Goal: Task Accomplishment & Management: Manage account settings

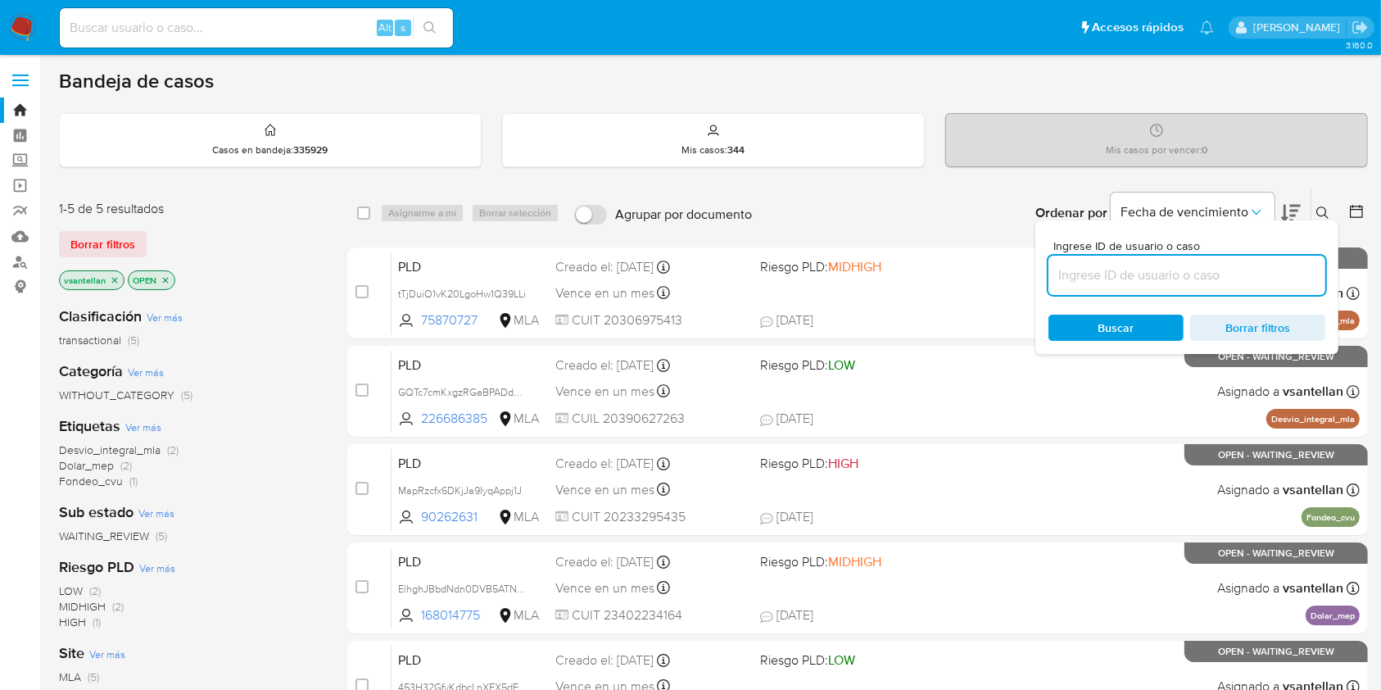
click at [1212, 275] on input at bounding box center [1186, 275] width 277 height 21
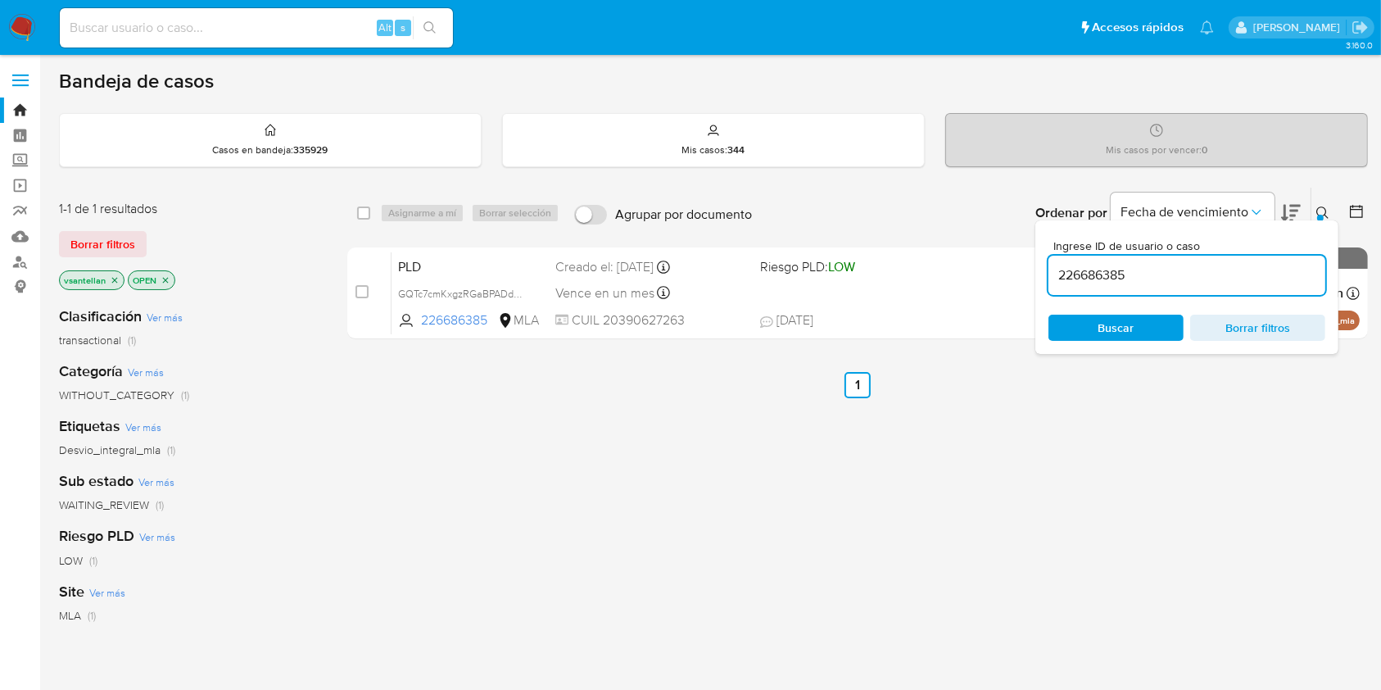
click at [1324, 206] on icon at bounding box center [1322, 212] width 12 height 12
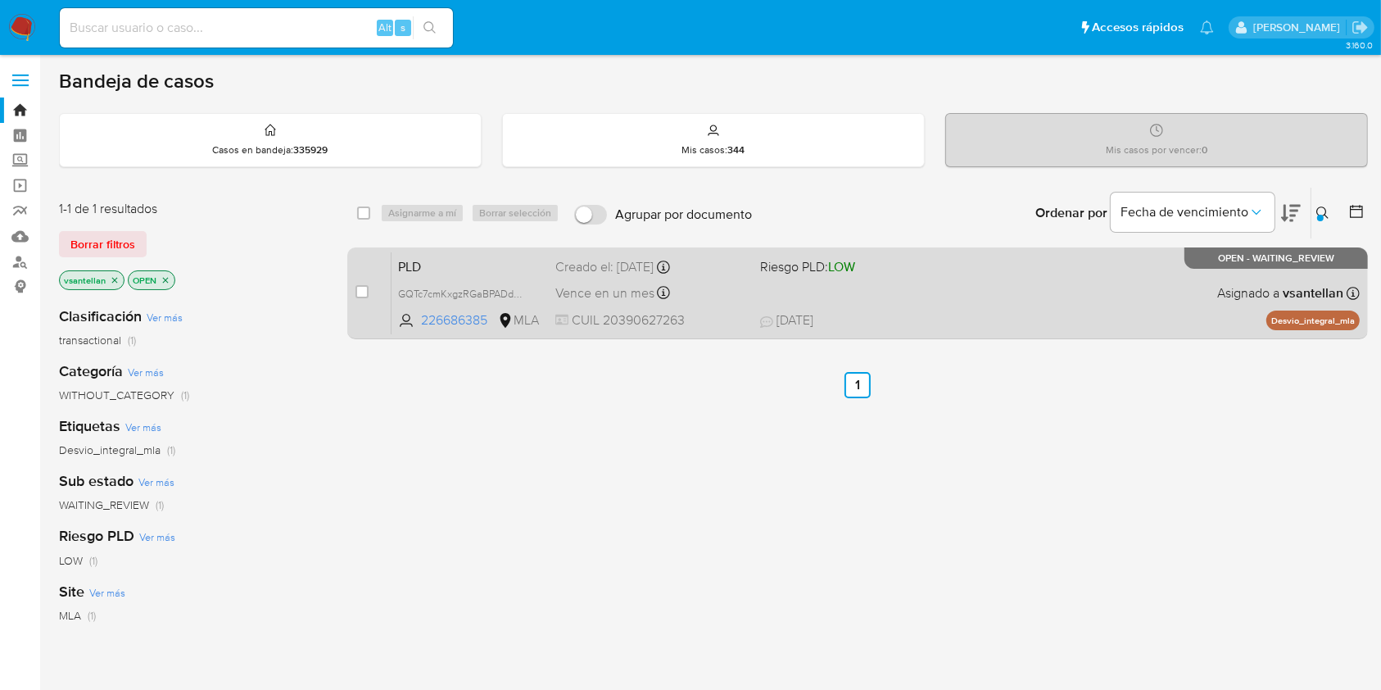
click at [1156, 285] on div "PLD GQTc7cmKxgzRGaBPADdC6nuD 226686385 MLA Riesgo PLD: LOW Creado el: 12/08/202…" at bounding box center [875, 292] width 968 height 83
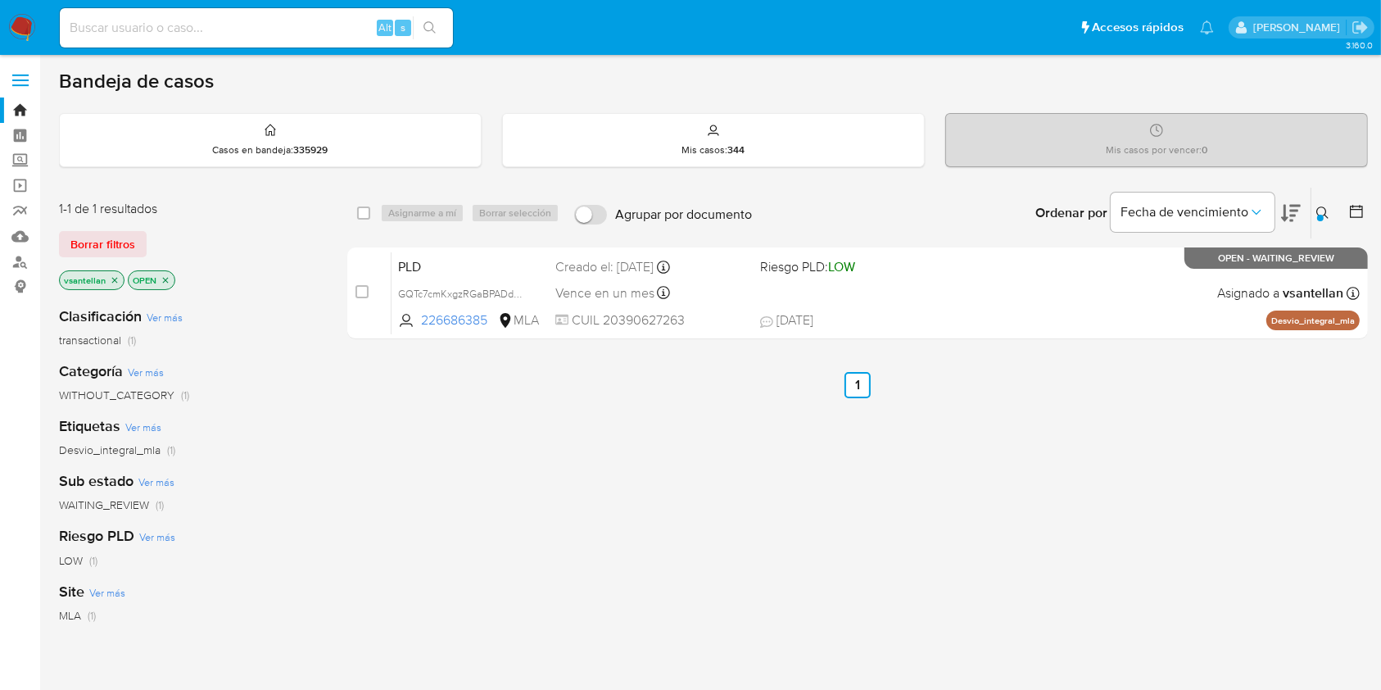
drag, startPoint x: 1318, startPoint y: 206, endPoint x: 1304, endPoint y: 251, distance: 48.2
click at [1318, 206] on icon at bounding box center [1322, 212] width 13 height 13
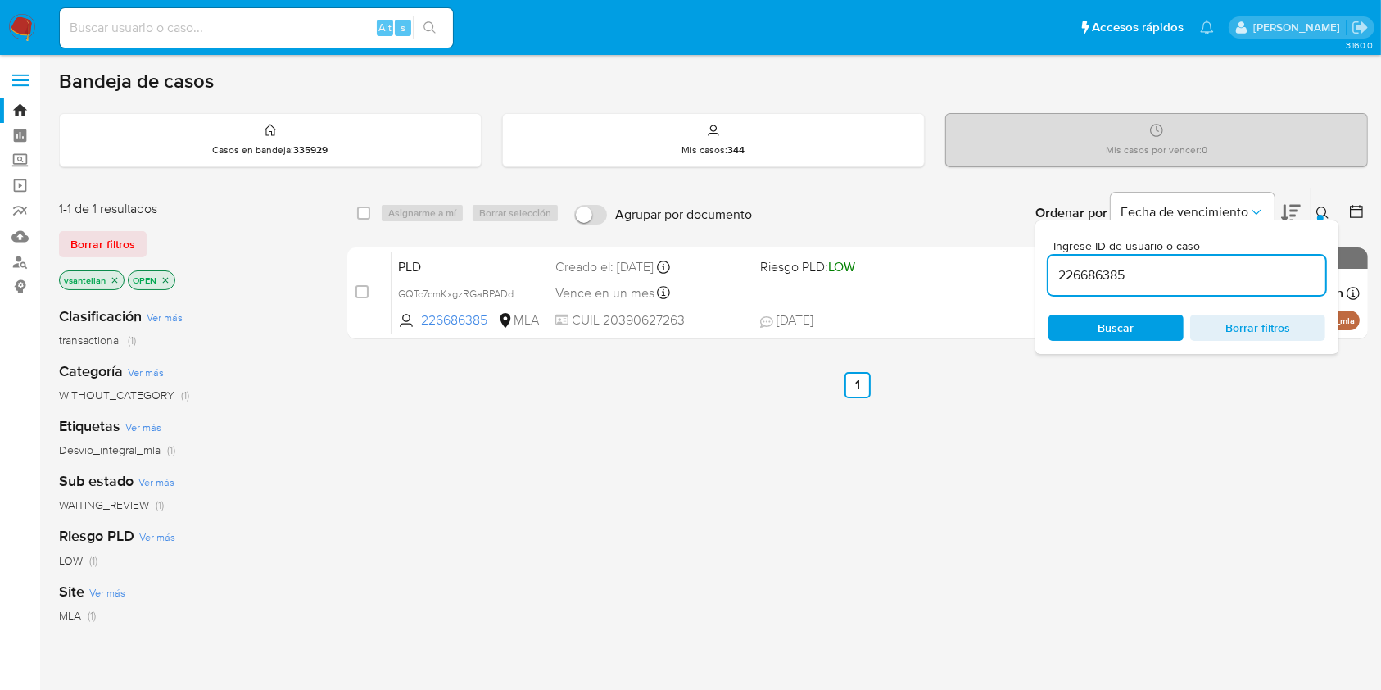
click at [1151, 275] on input "226686385" at bounding box center [1186, 275] width 277 height 21
drag, startPoint x: 1326, startPoint y: 210, endPoint x: 1219, endPoint y: 283, distance: 129.5
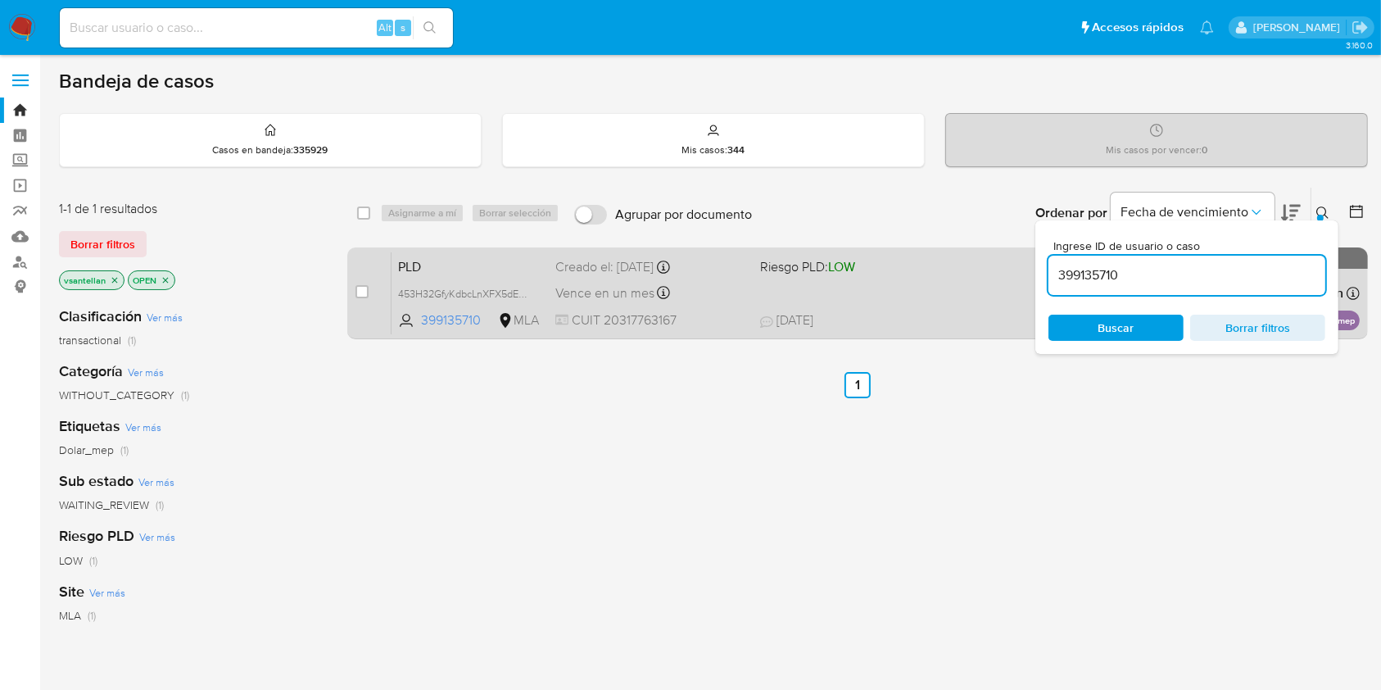
click at [1326, 210] on icon at bounding box center [1322, 212] width 13 height 13
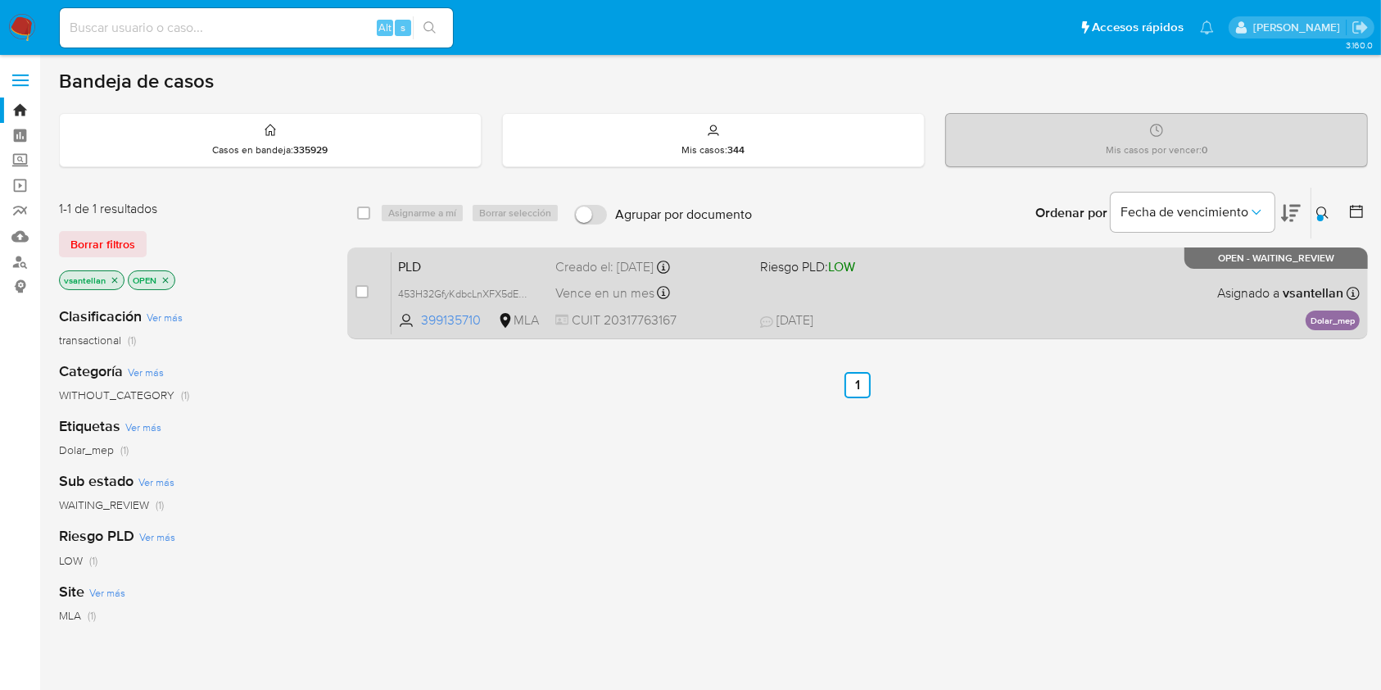
click at [1049, 319] on span "13/09/2025 13/09/2025 12:20" at bounding box center [958, 320] width 396 height 18
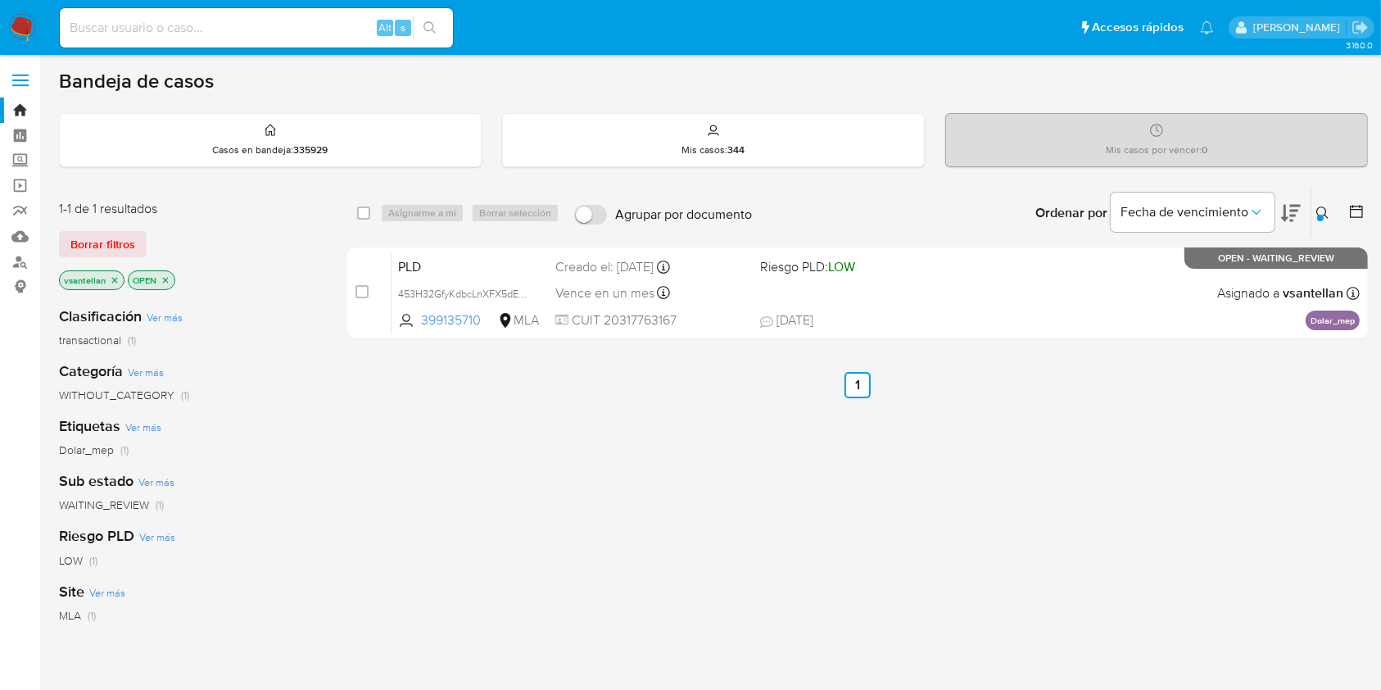
click at [1323, 213] on icon at bounding box center [1322, 212] width 13 height 13
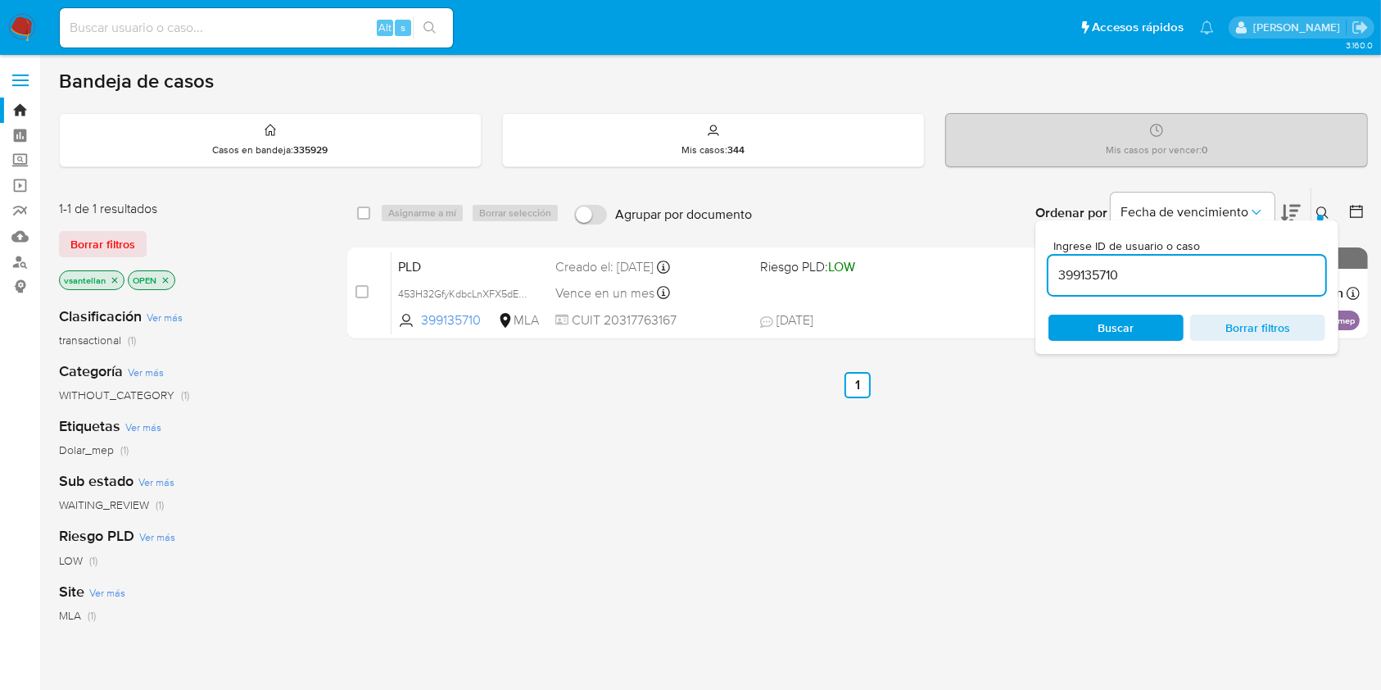
click at [1217, 279] on input "399135710" at bounding box center [1186, 275] width 277 height 21
type input "75870727"
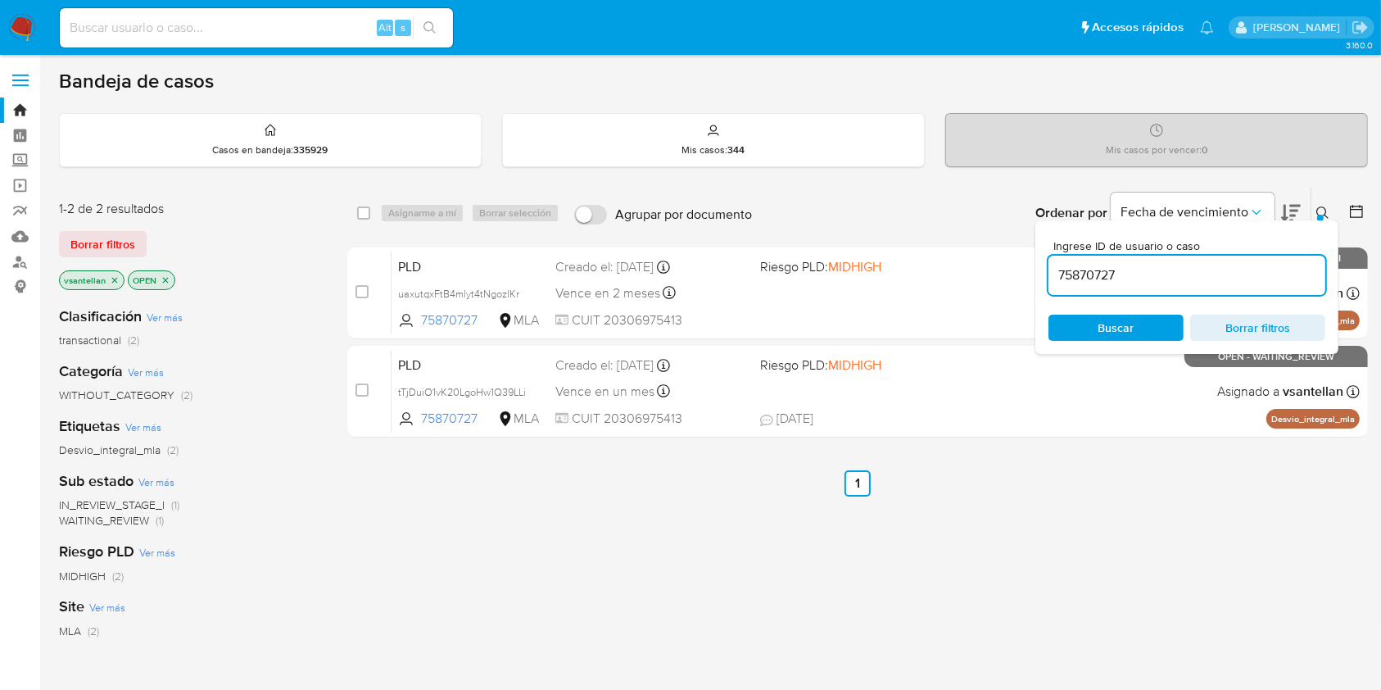
click at [1320, 220] on div "Ingrese ID de usuario o caso 75870727 Buscar Borrar filtros" at bounding box center [1186, 286] width 303 height 133
click at [1325, 203] on button at bounding box center [1324, 213] width 27 height 20
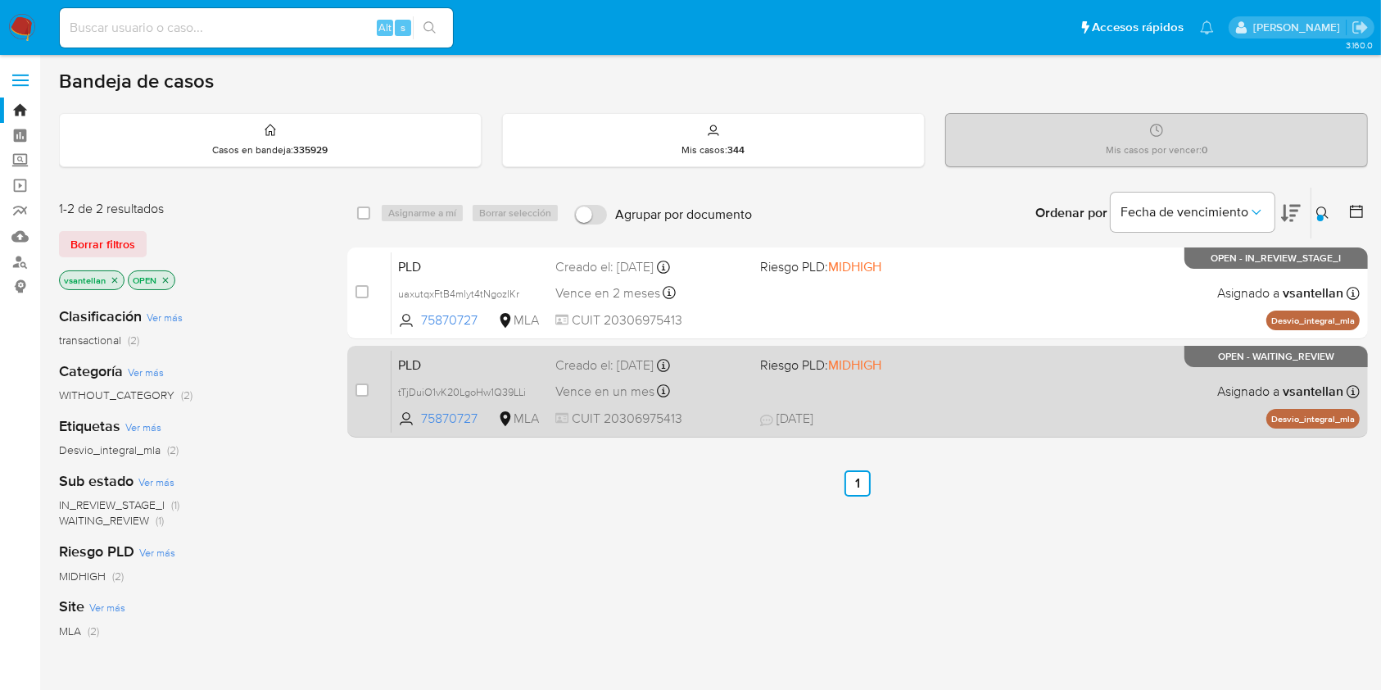
click at [1028, 410] on span "13/09/2025 13/09/2025 18:22" at bounding box center [958, 418] width 396 height 18
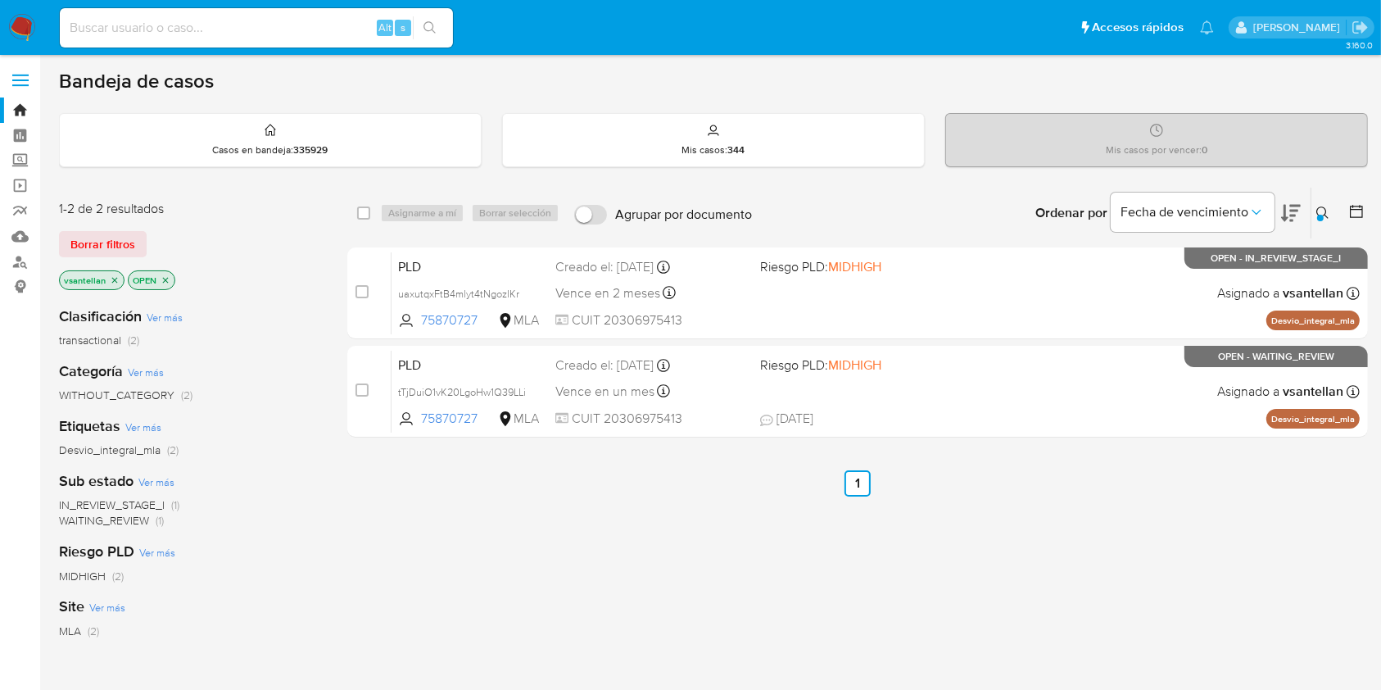
click at [26, 16] on img at bounding box center [22, 28] width 28 height 28
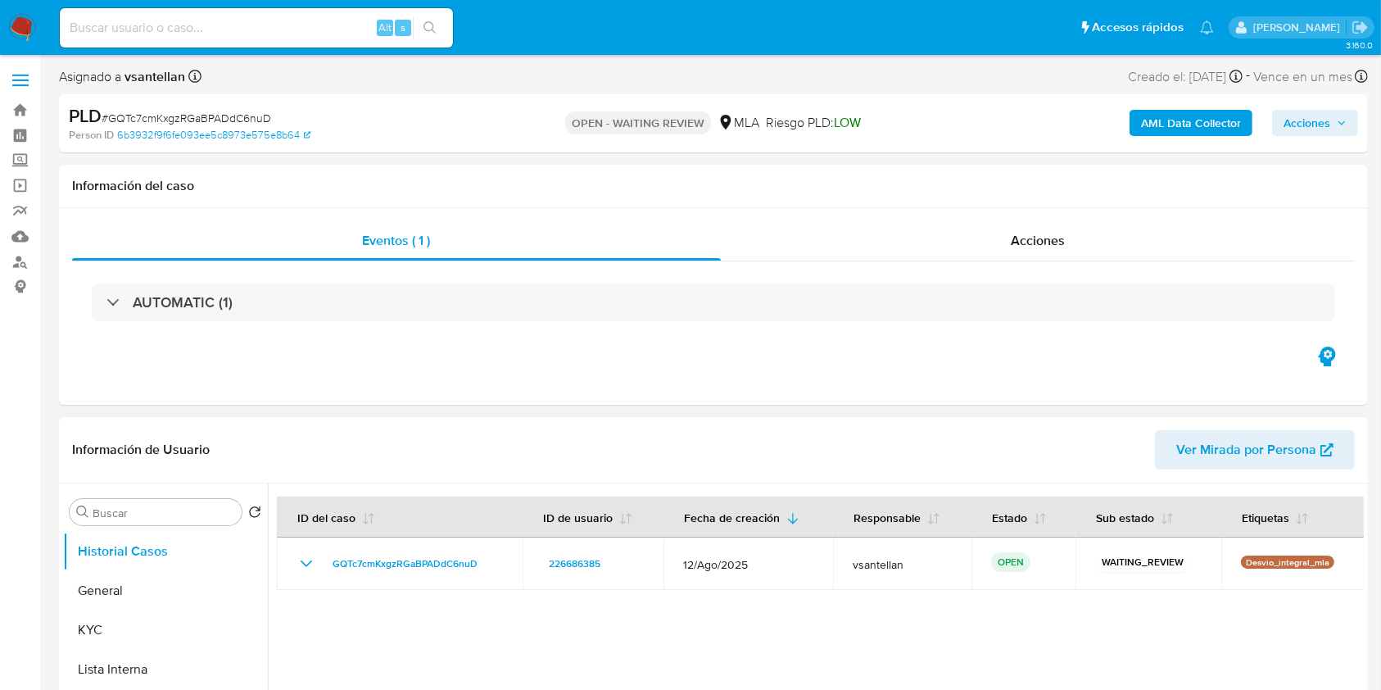
select select "10"
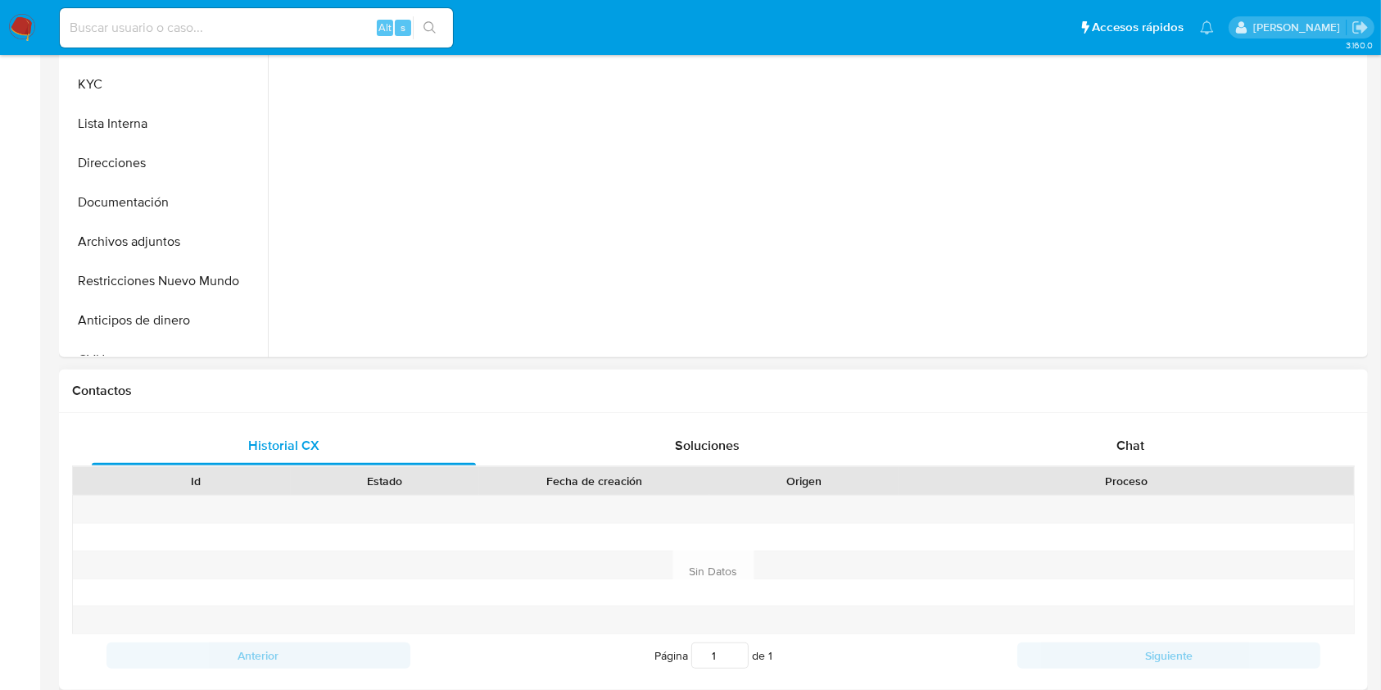
click at [1219, 473] on div "Proceso" at bounding box center [1126, 481] width 432 height 16
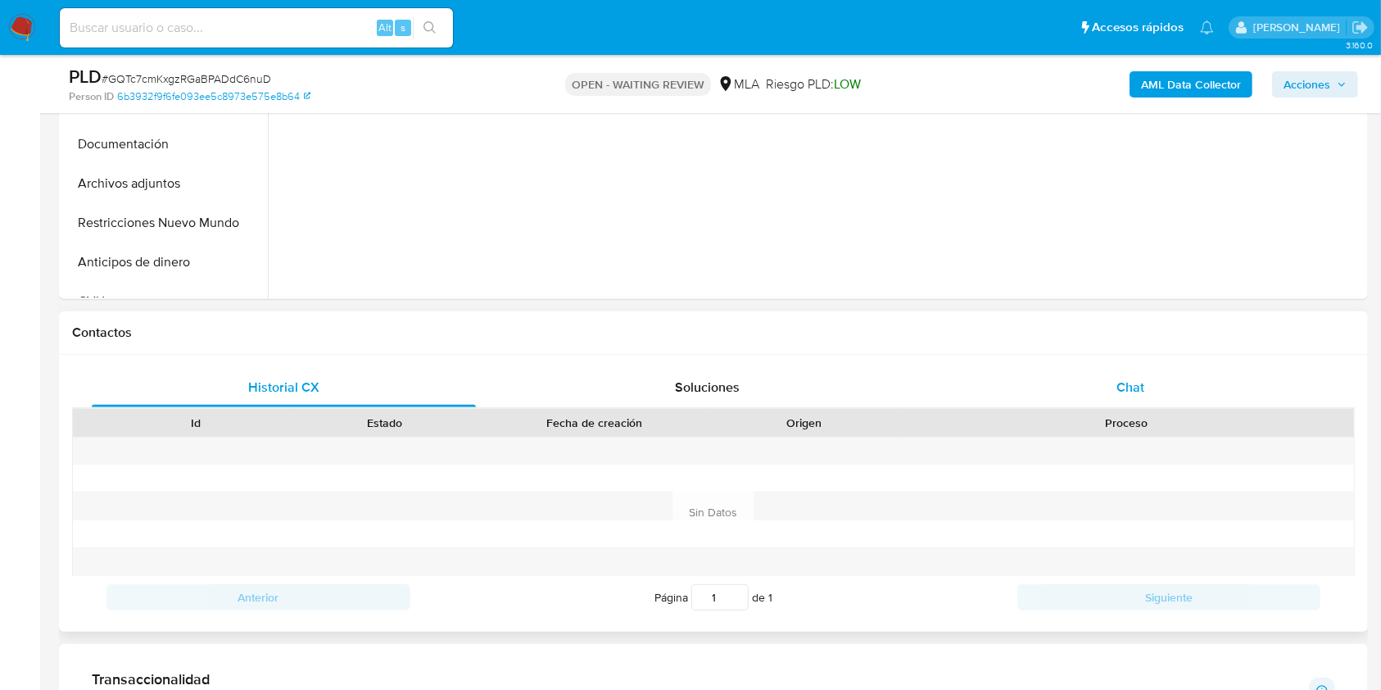
click at [1198, 378] on div "Chat" at bounding box center [1130, 387] width 384 height 39
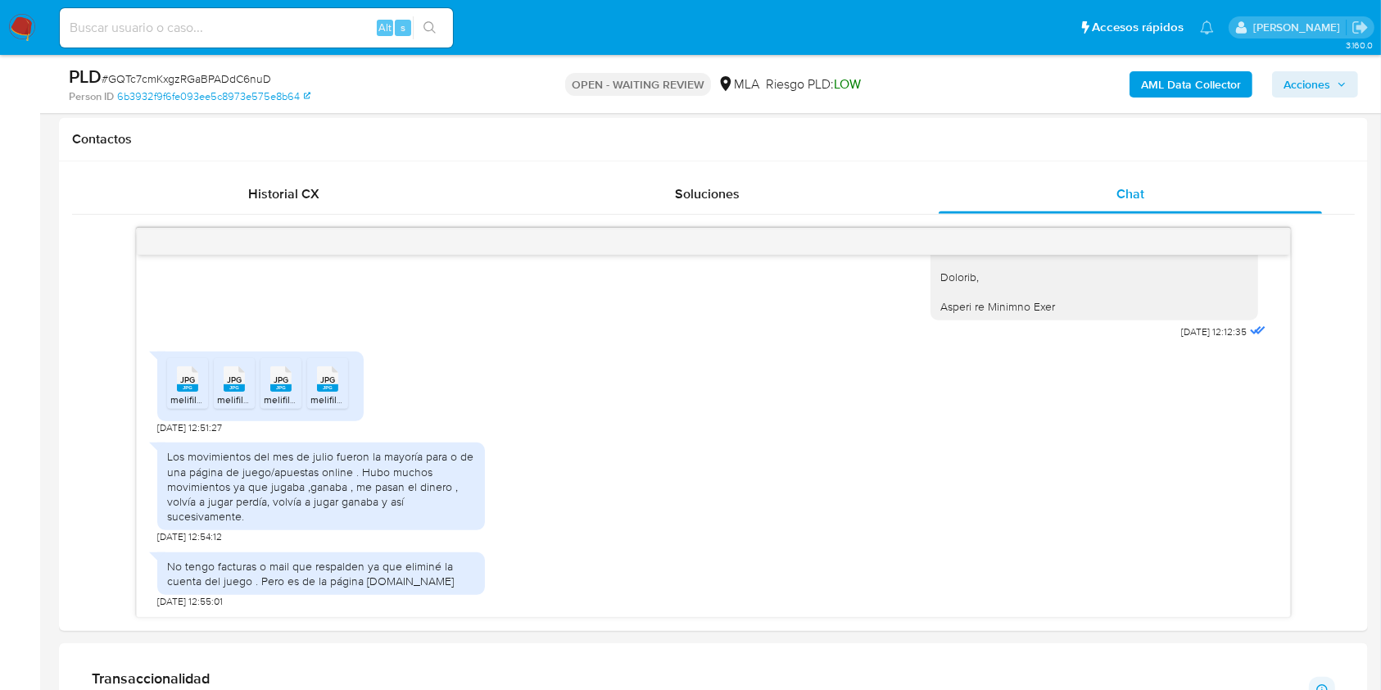
scroll to position [741, 0]
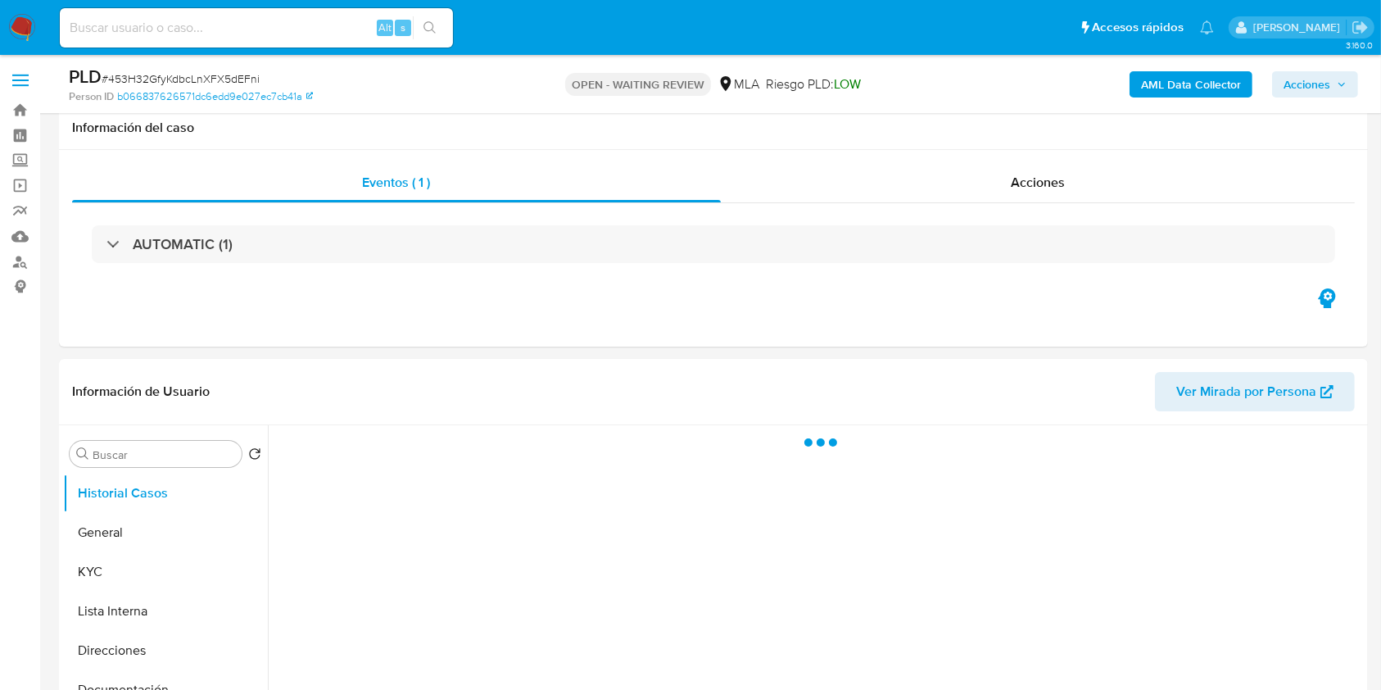
scroll to position [436, 0]
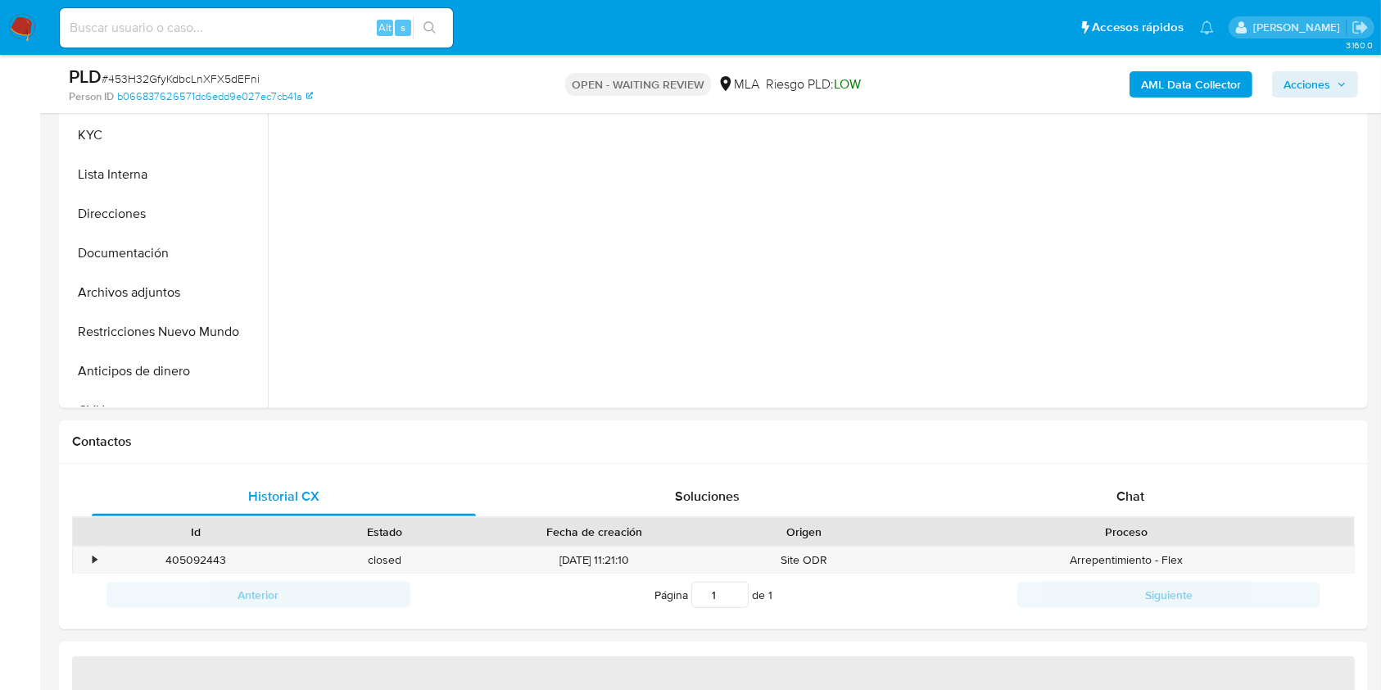
select select "10"
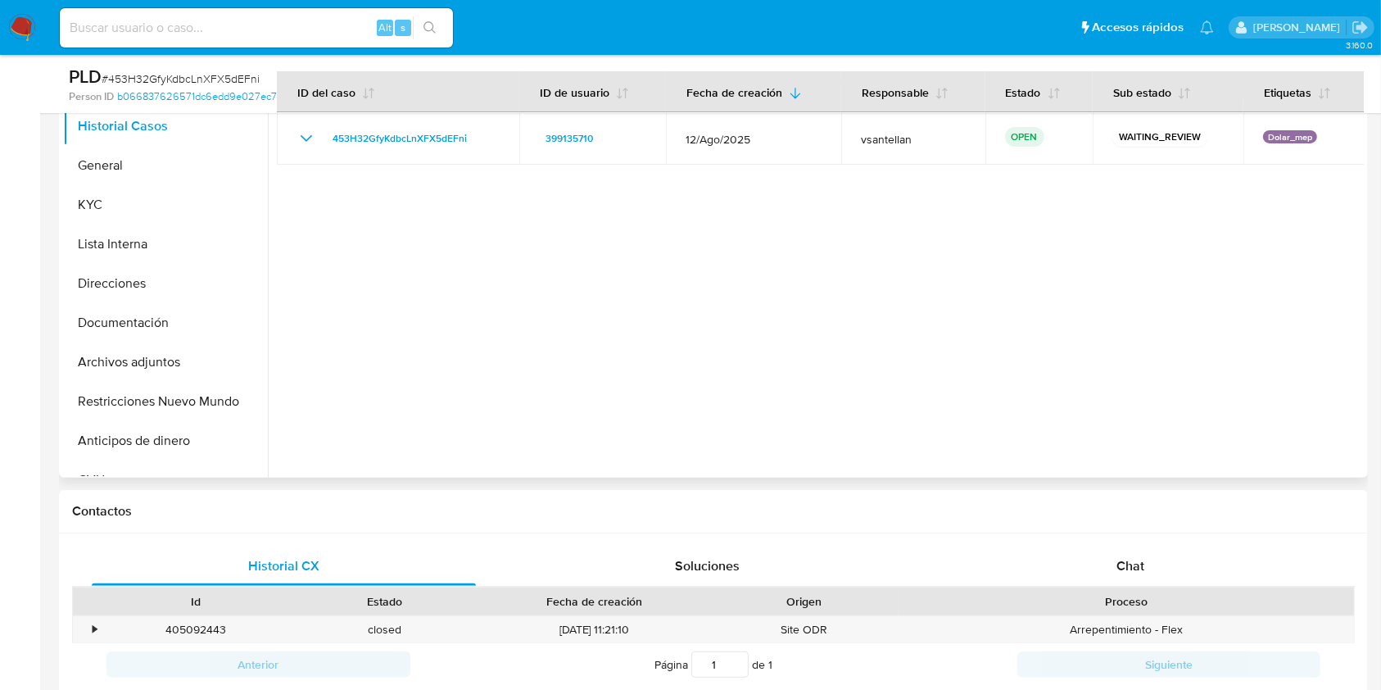
scroll to position [328, 0]
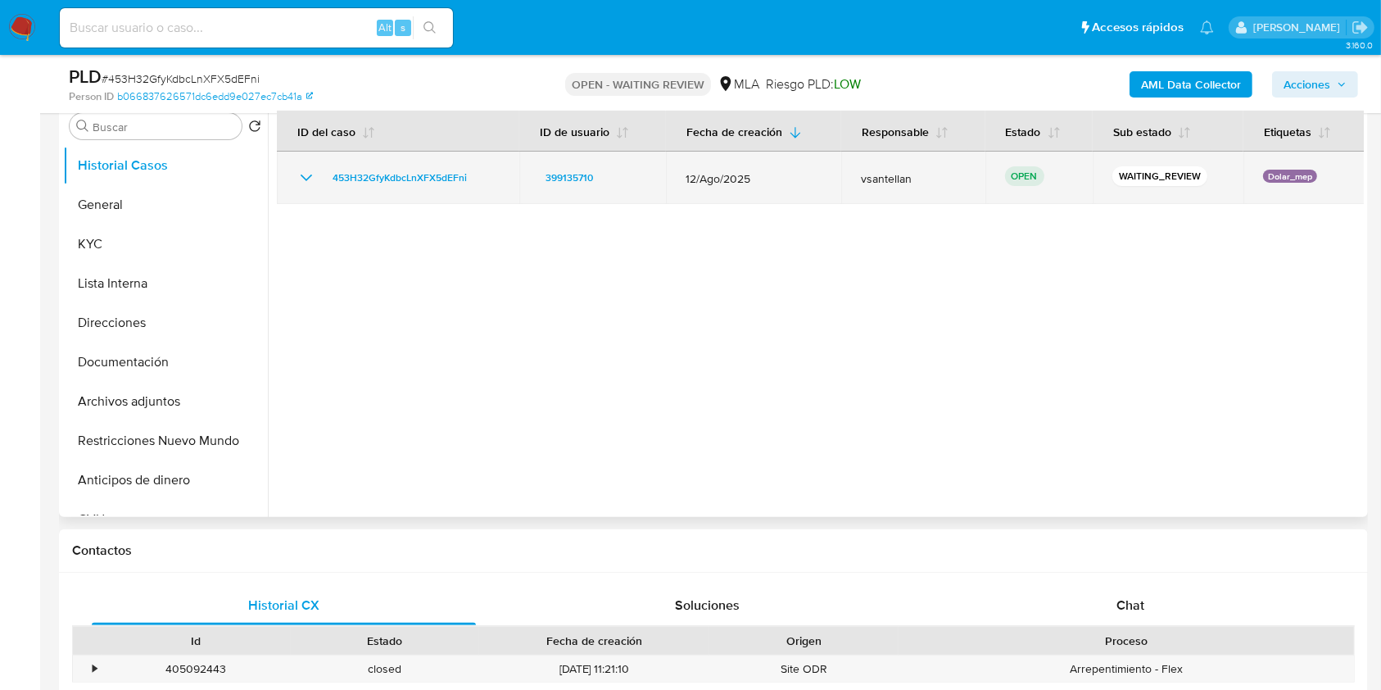
click at [1182, 599] on div "Chat" at bounding box center [1130, 605] width 384 height 39
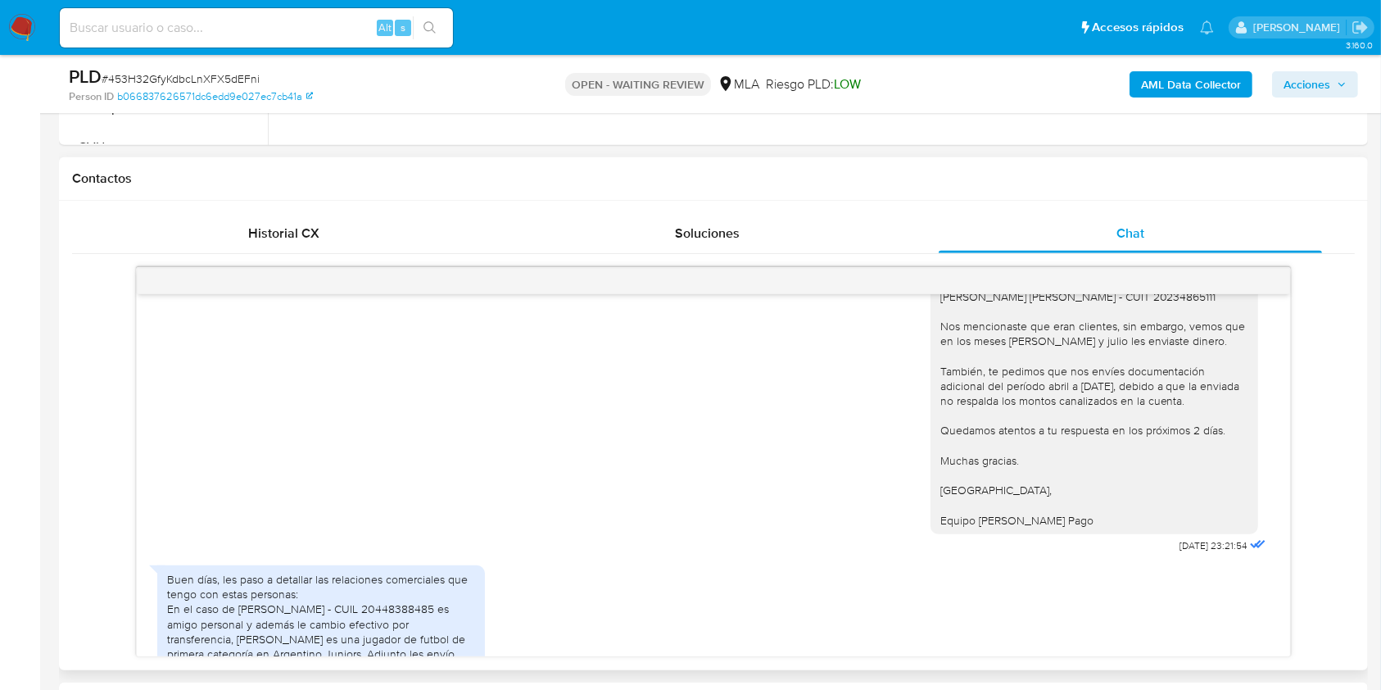
scroll to position [3219, 0]
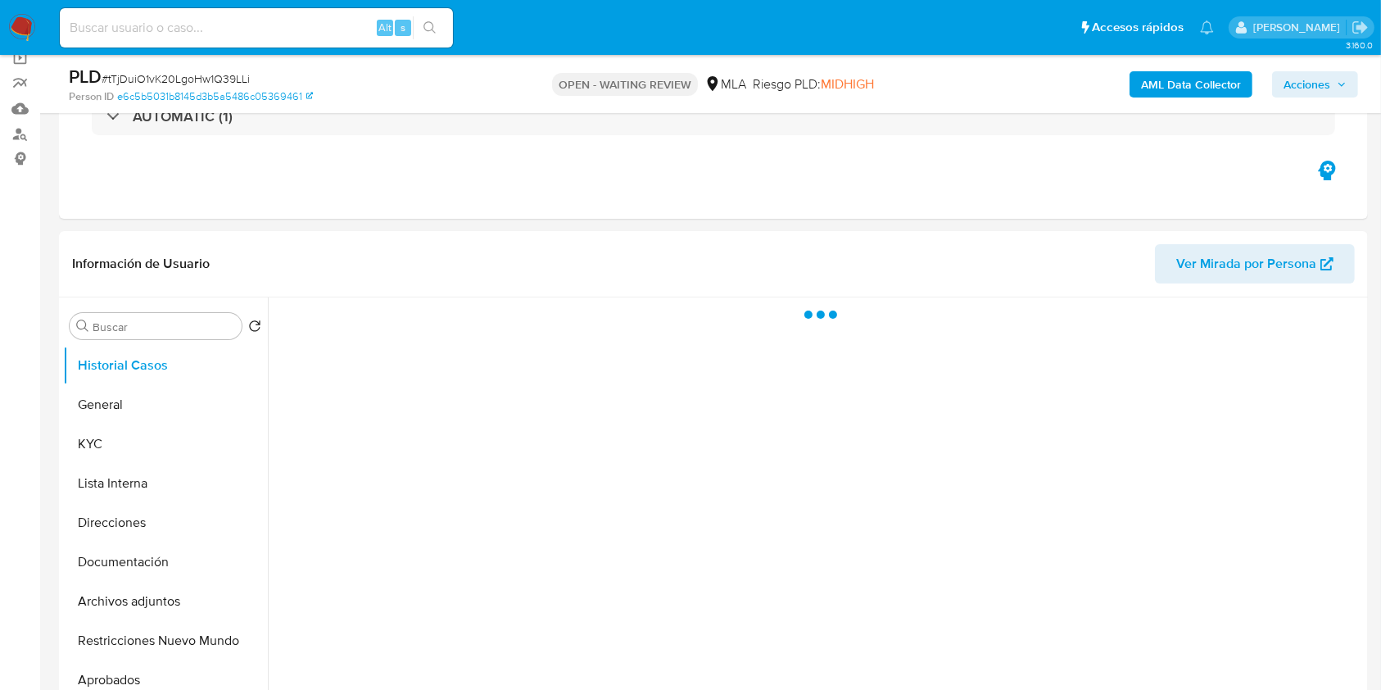
scroll to position [179, 0]
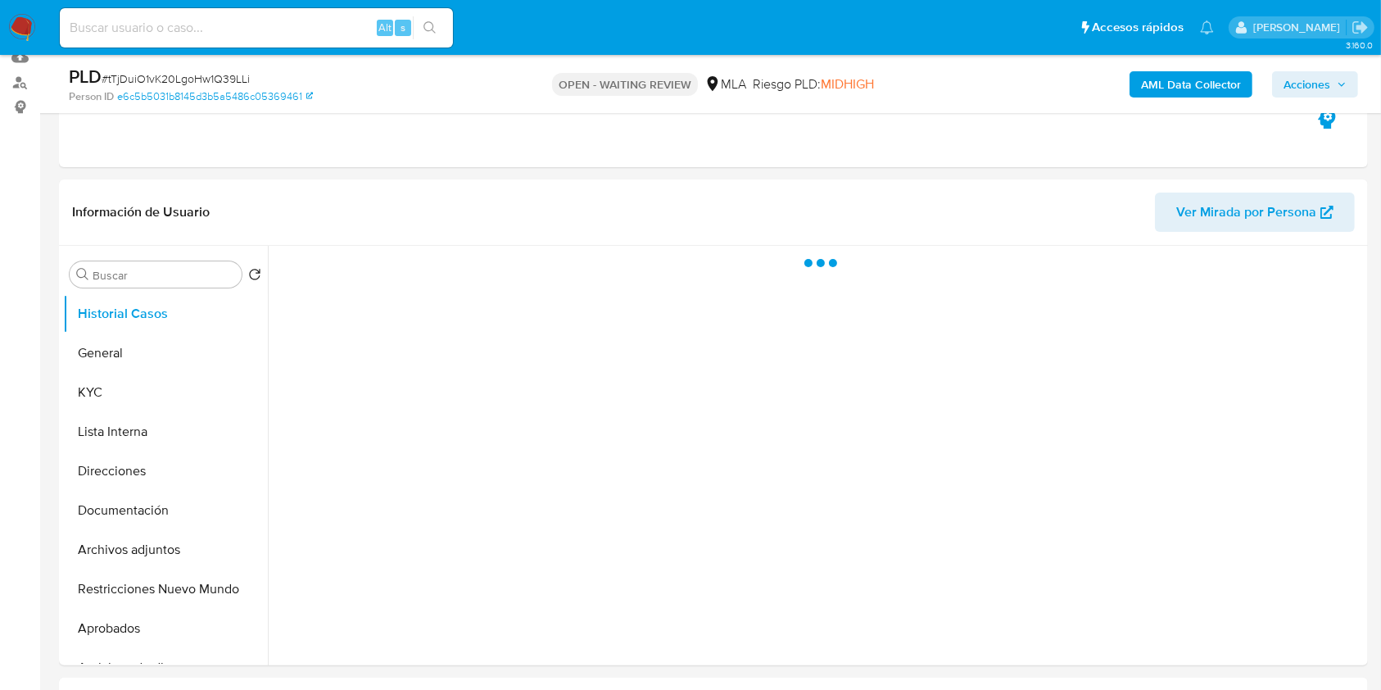
select select "10"
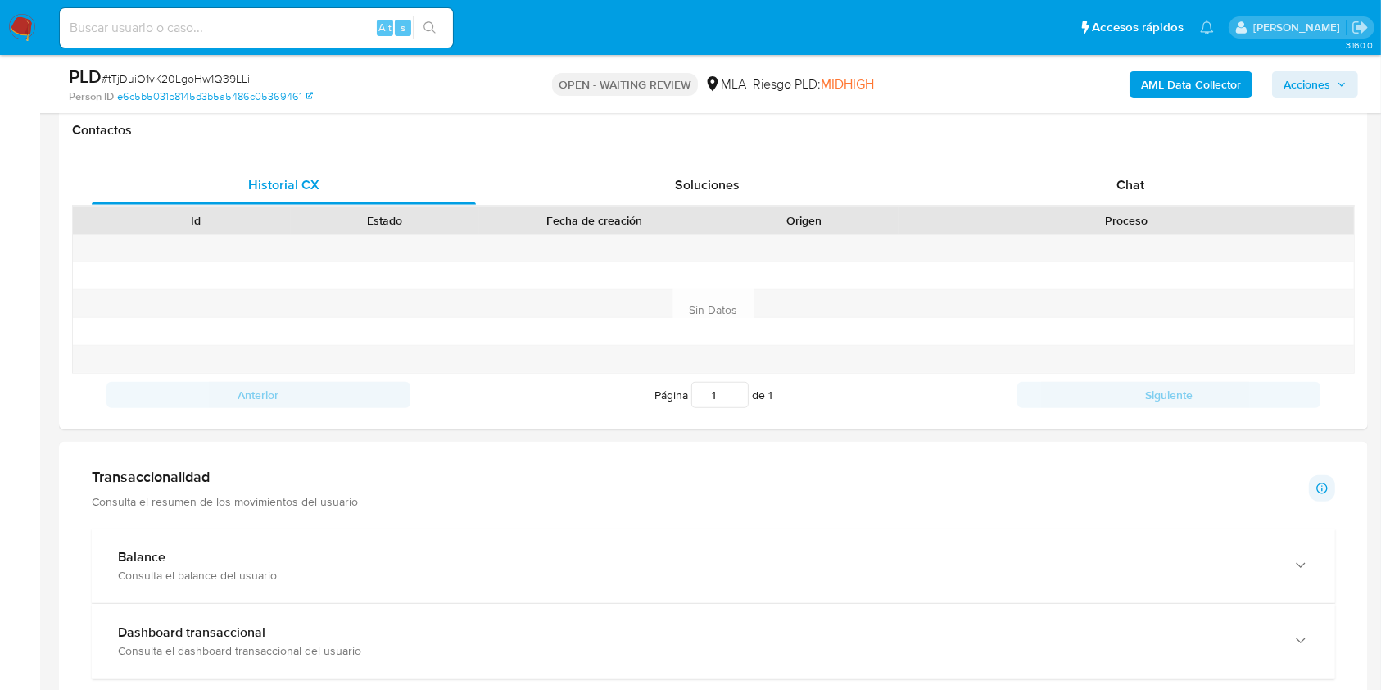
scroll to position [757, 0]
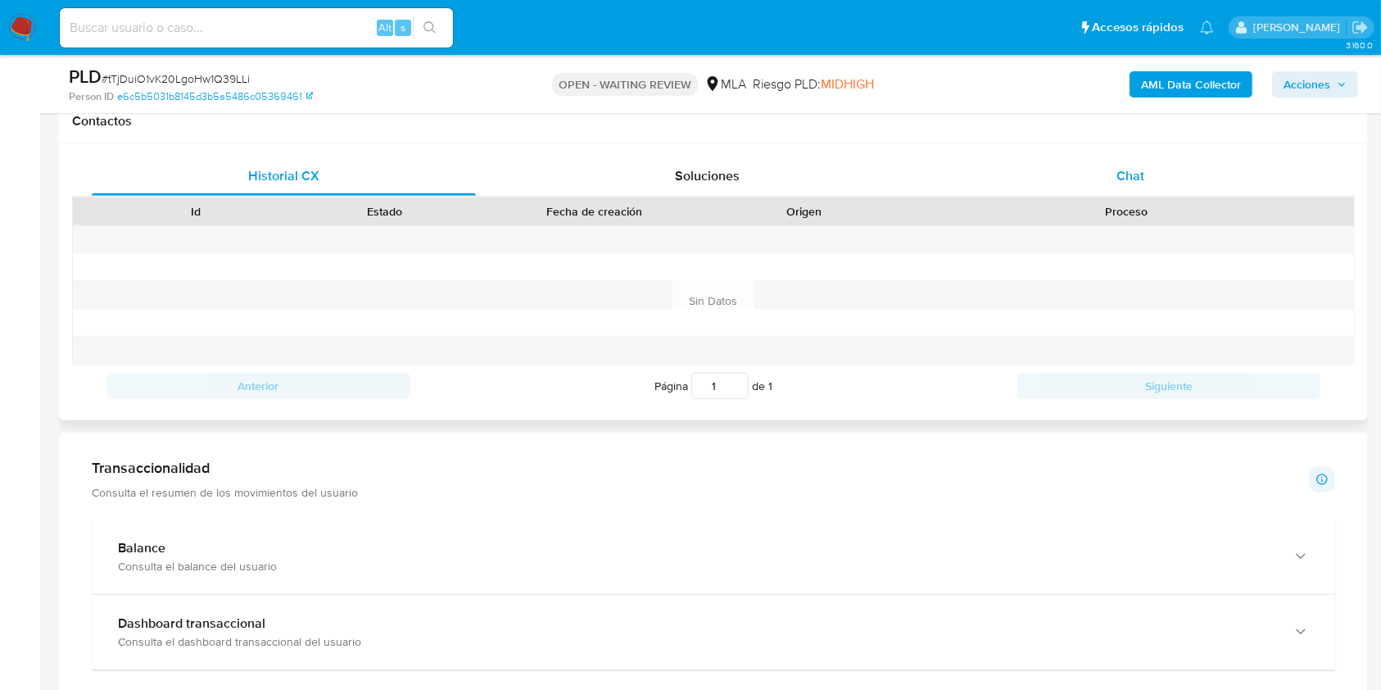
click at [1161, 193] on div "Chat" at bounding box center [1130, 175] width 384 height 39
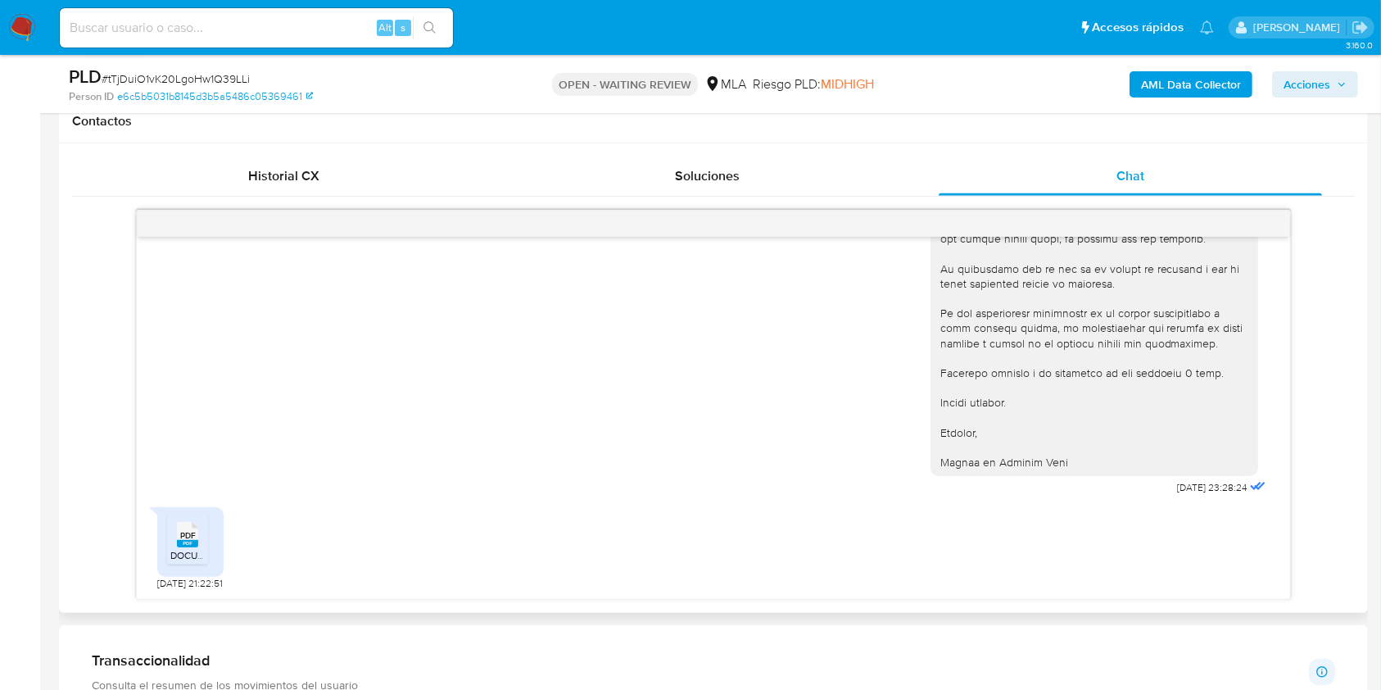
scroll to position [1291, 0]
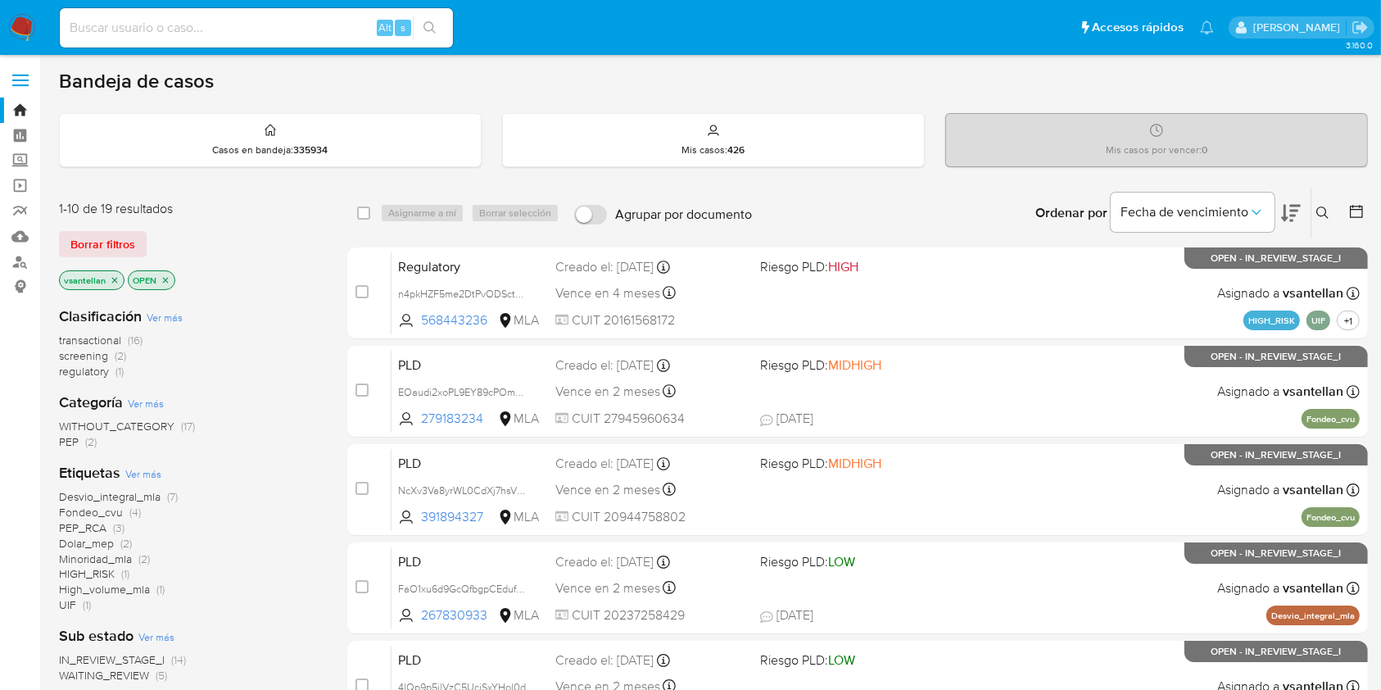
click at [1323, 206] on icon at bounding box center [1322, 212] width 12 height 12
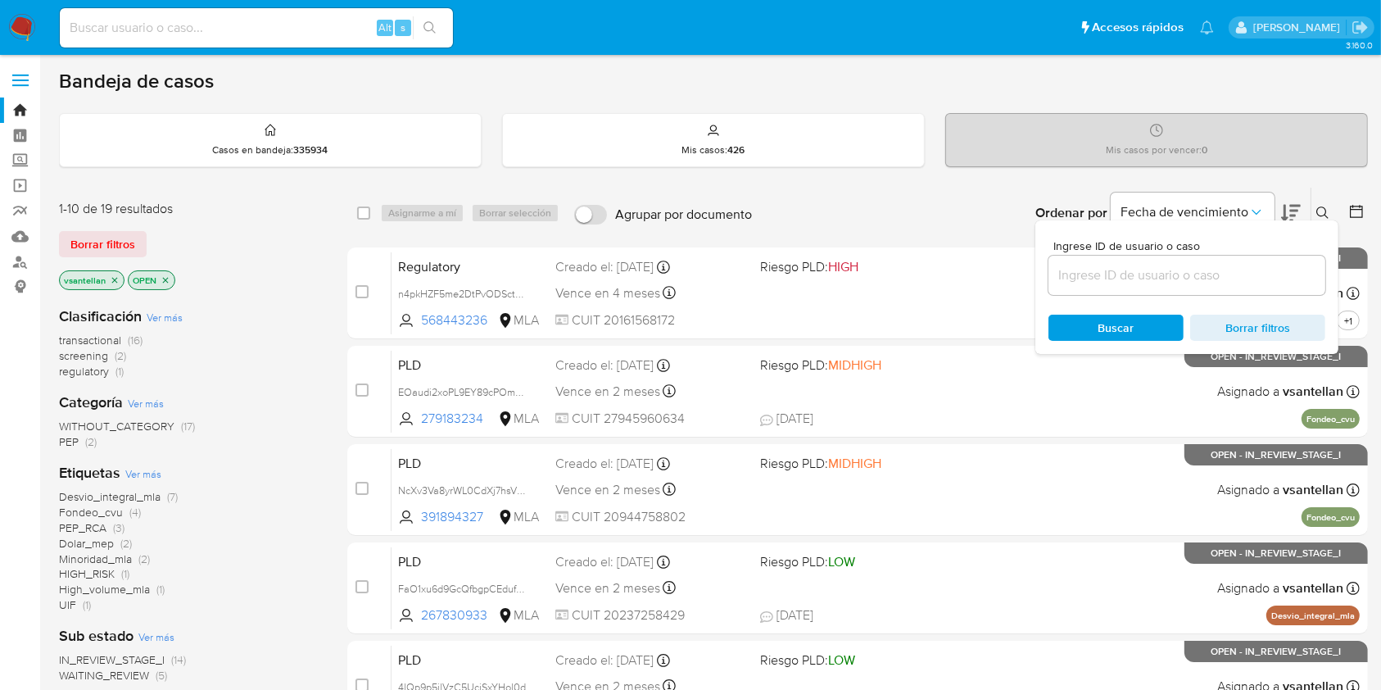
click at [1099, 272] on input at bounding box center [1186, 275] width 277 height 21
type input "90262631"
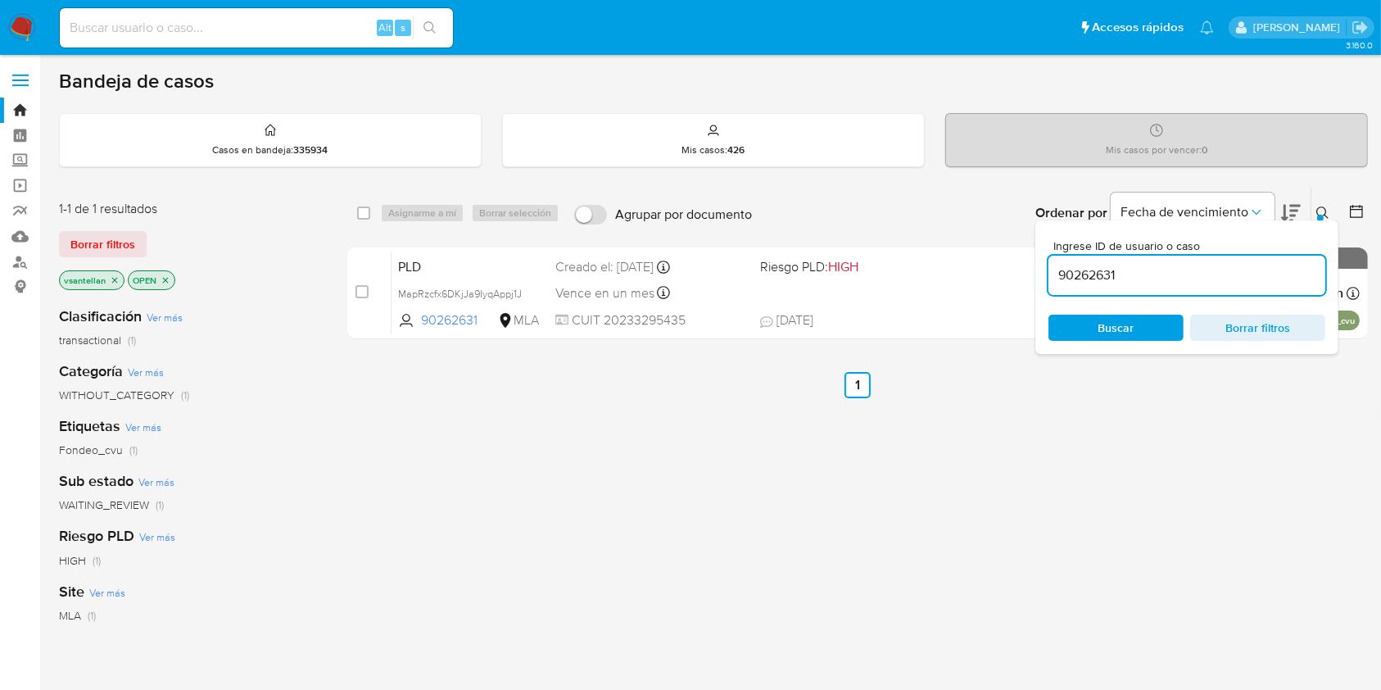
click at [1327, 210] on icon at bounding box center [1322, 212] width 13 height 13
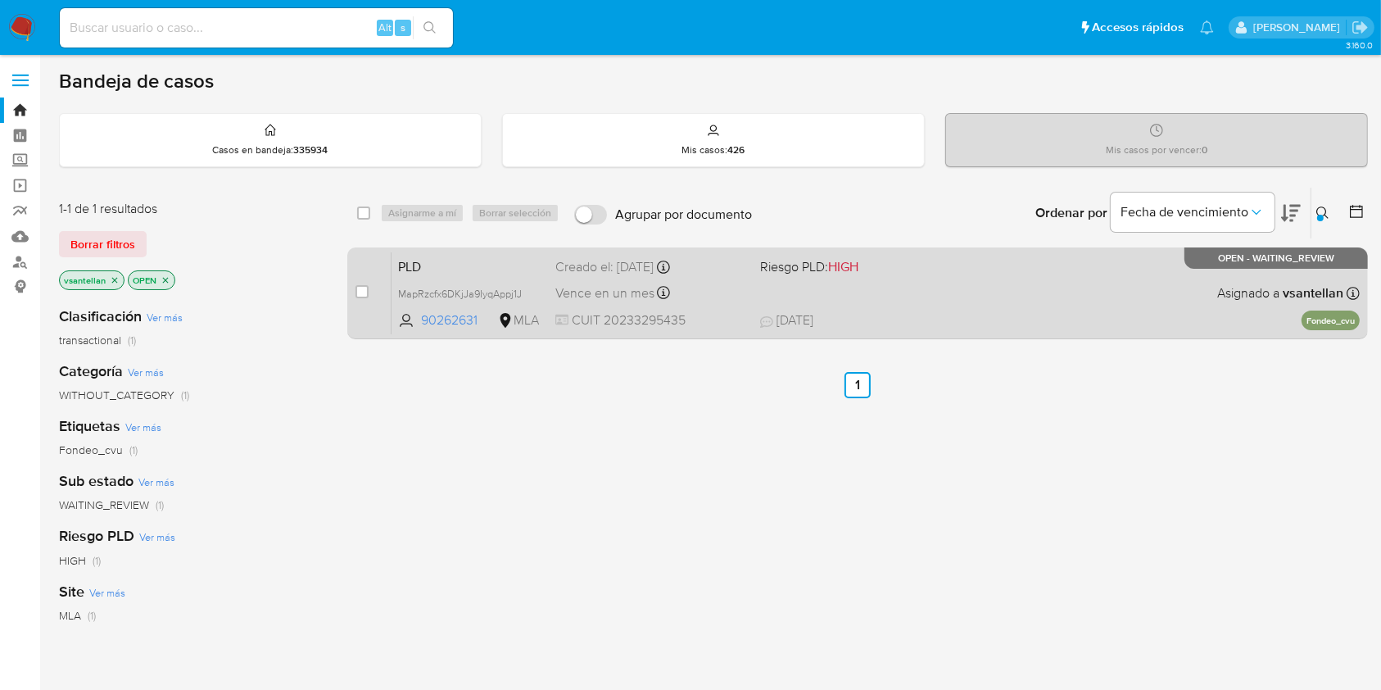
click at [1155, 267] on div "PLD MapRzcfx6DKjJa9IyqAppj1J 90262631 MLA Riesgo PLD: HIGH Creado el: 12/08/202…" at bounding box center [875, 292] width 968 height 83
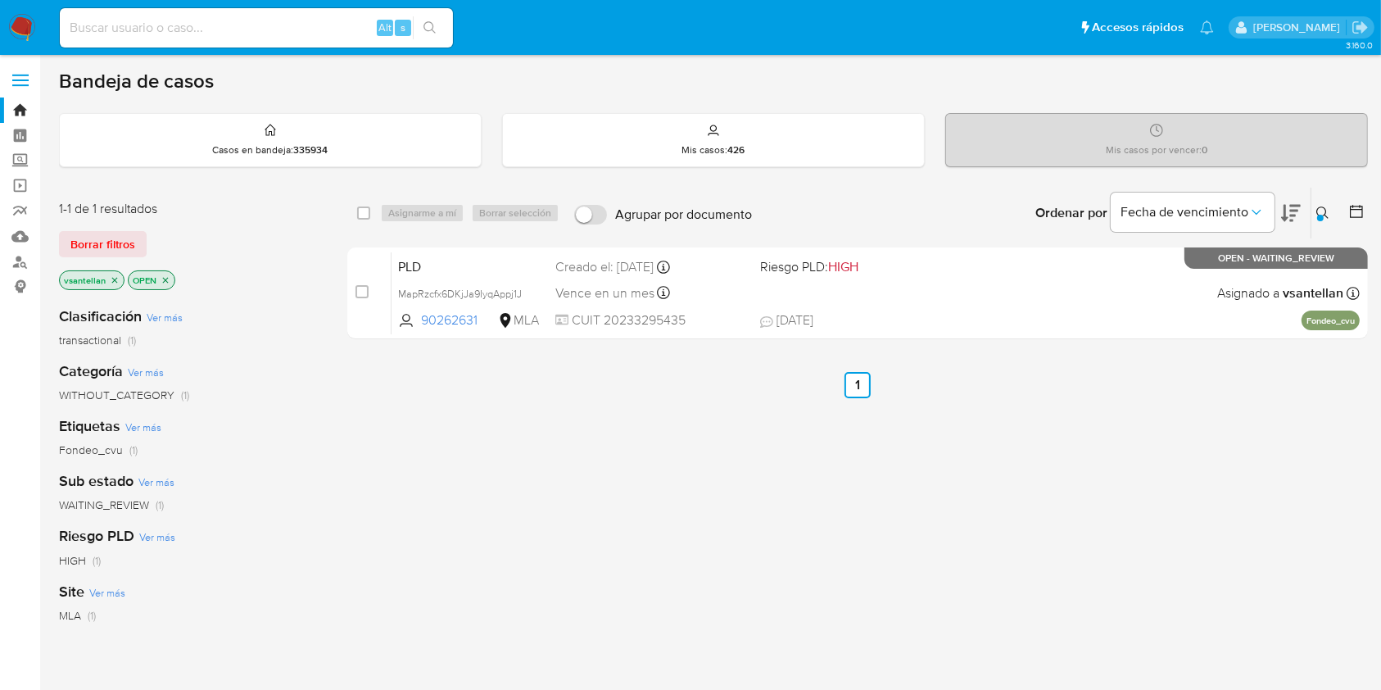
click at [19, 26] on img at bounding box center [22, 28] width 28 height 28
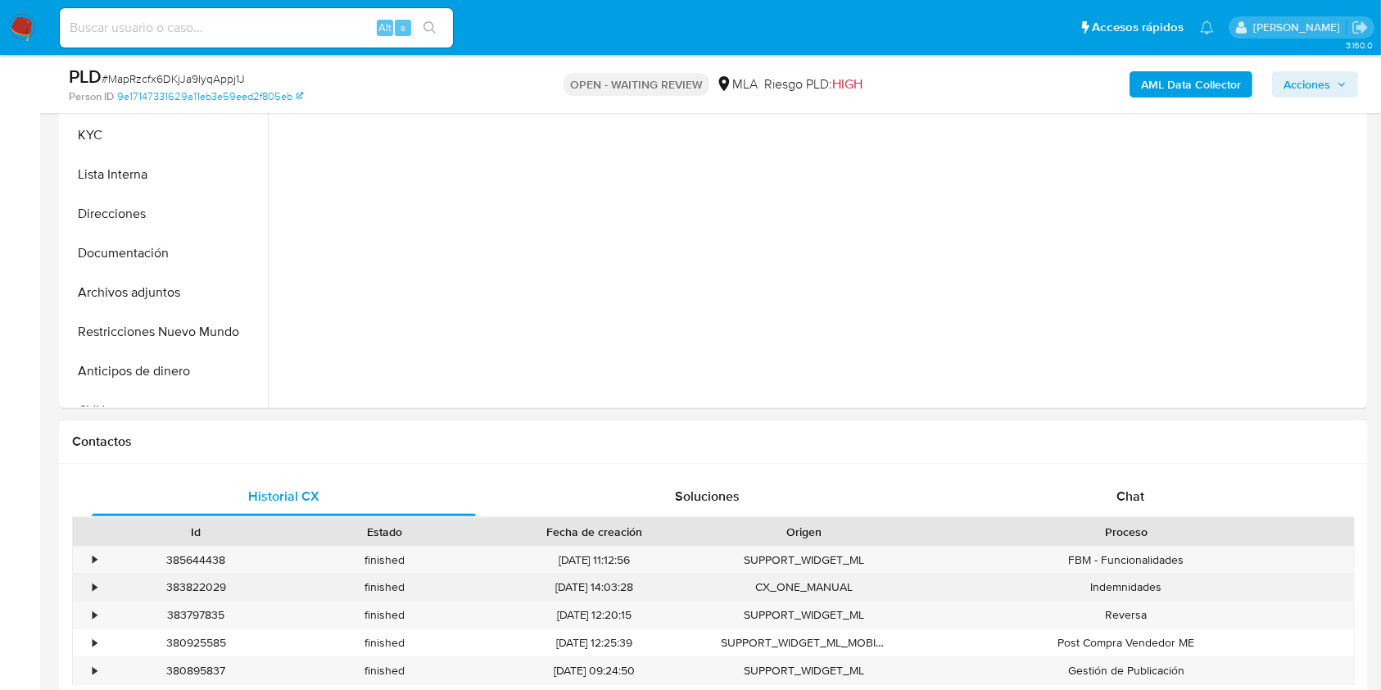
select select "10"
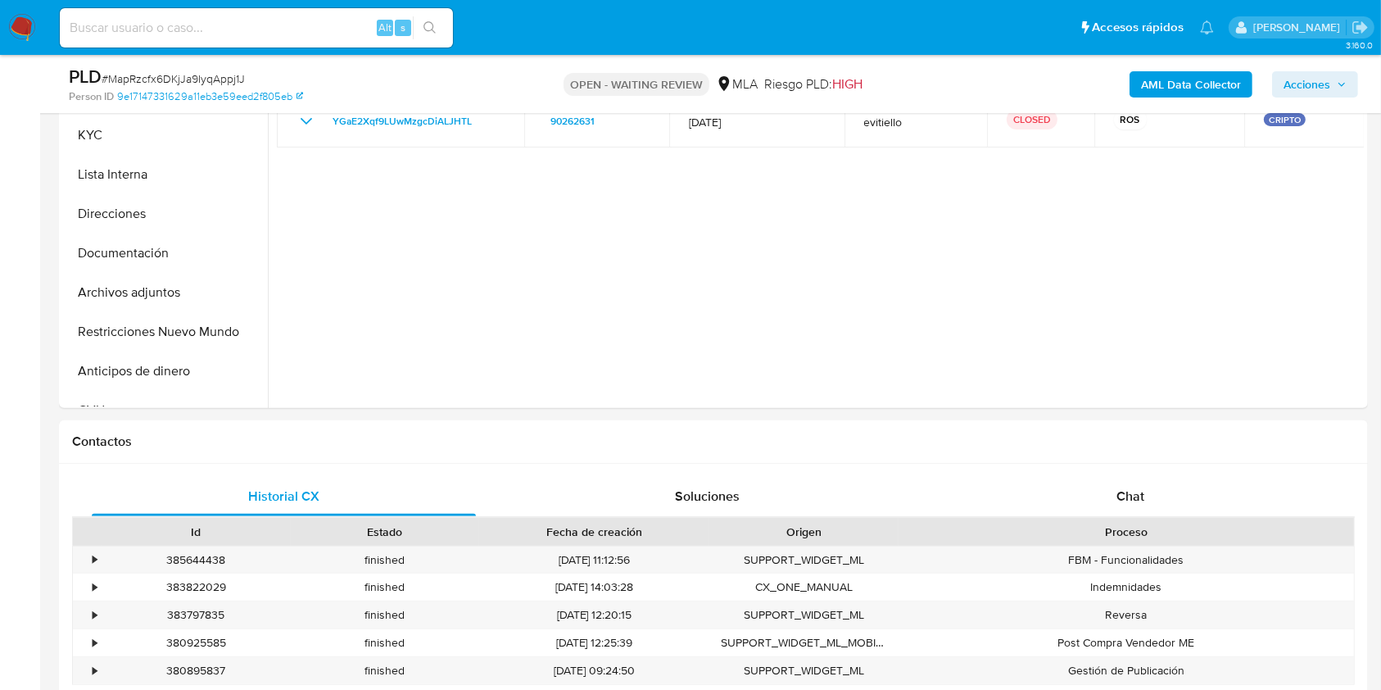
scroll to position [764, 0]
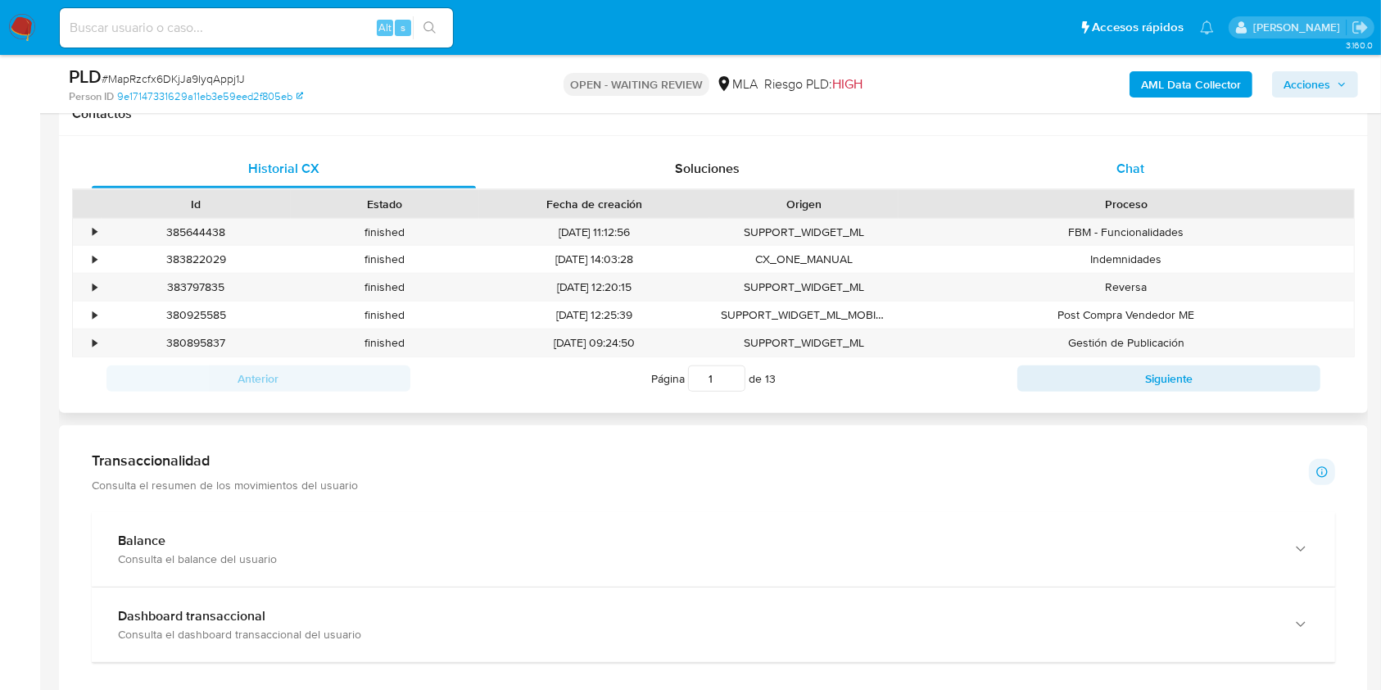
click at [1128, 174] on span "Chat" at bounding box center [1130, 168] width 28 height 19
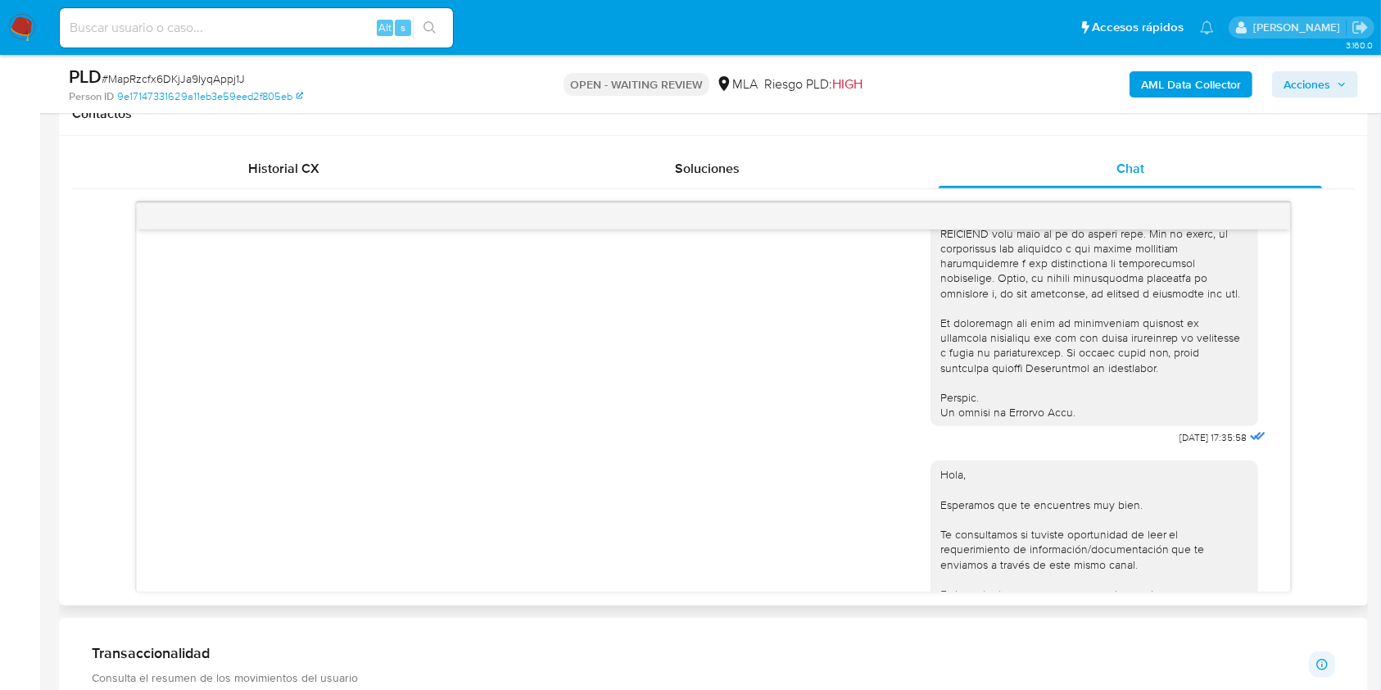
scroll to position [1264, 0]
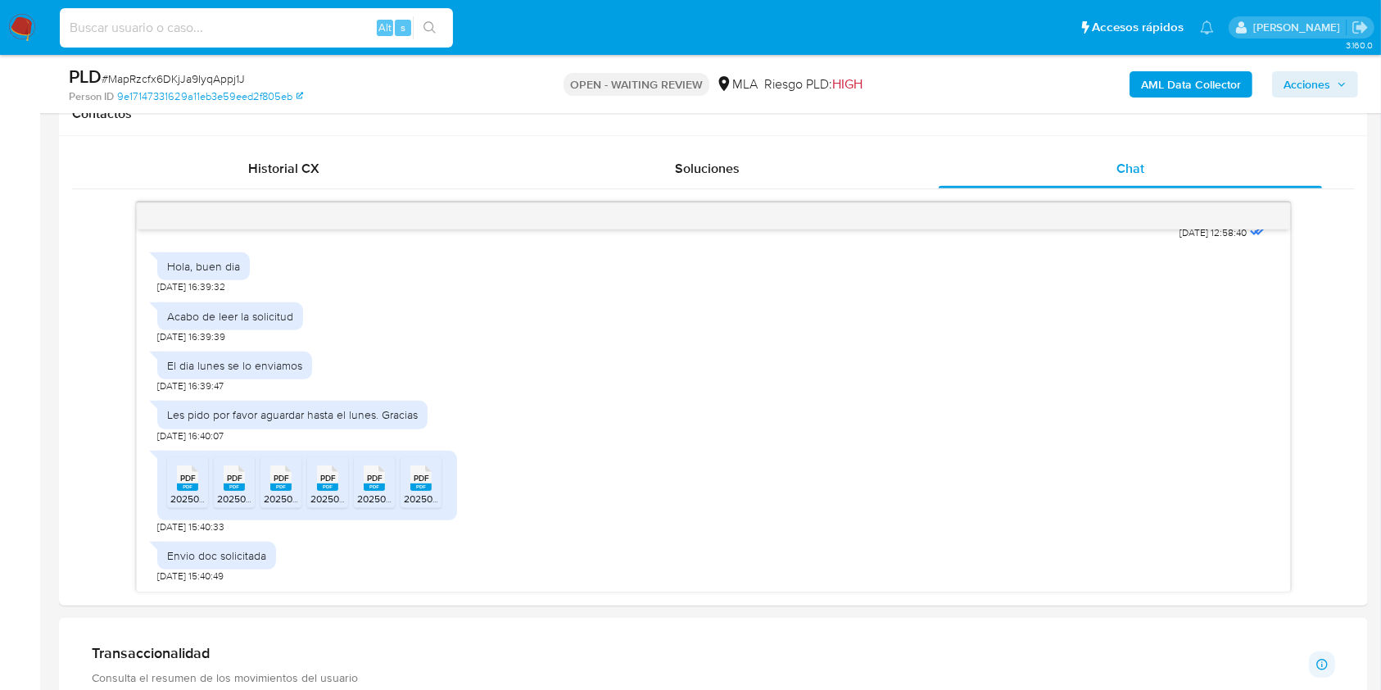
click at [247, 29] on input at bounding box center [256, 27] width 393 height 21
paste input "73397646"
type input "73397646"
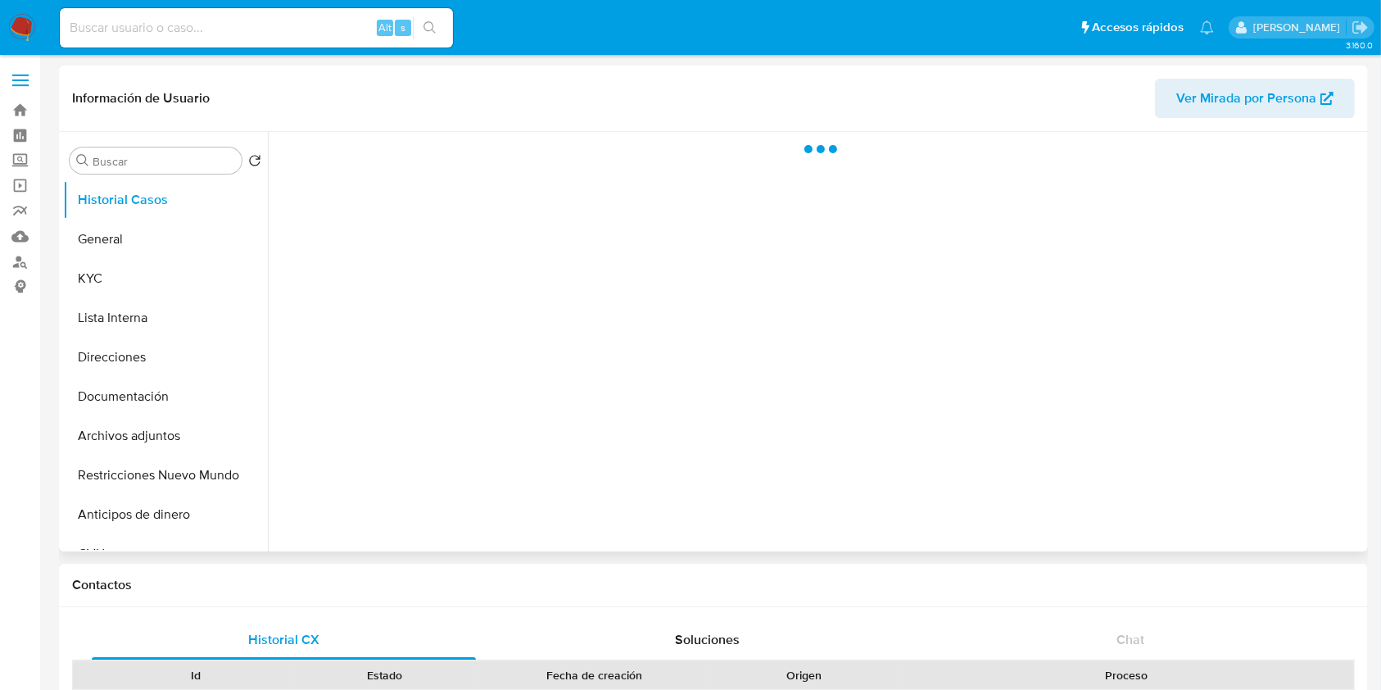
select select "10"
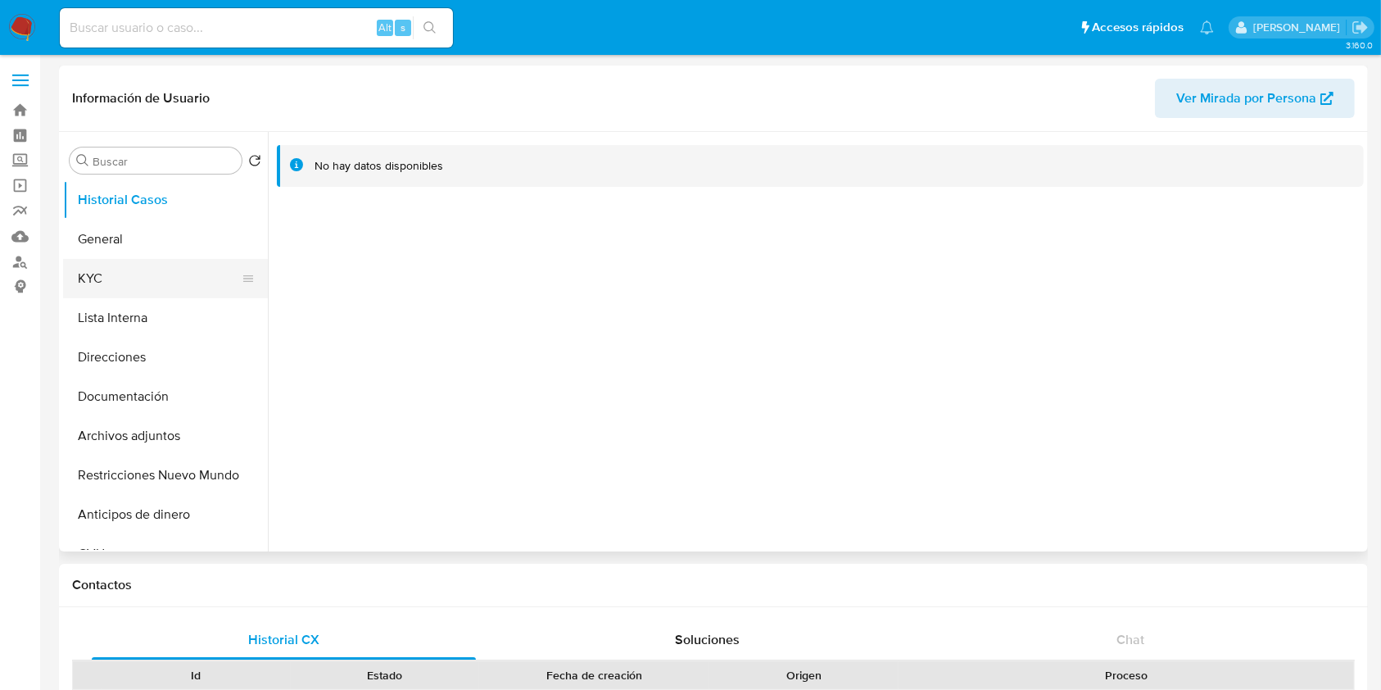
click at [129, 269] on button "KYC" at bounding box center [159, 278] width 192 height 39
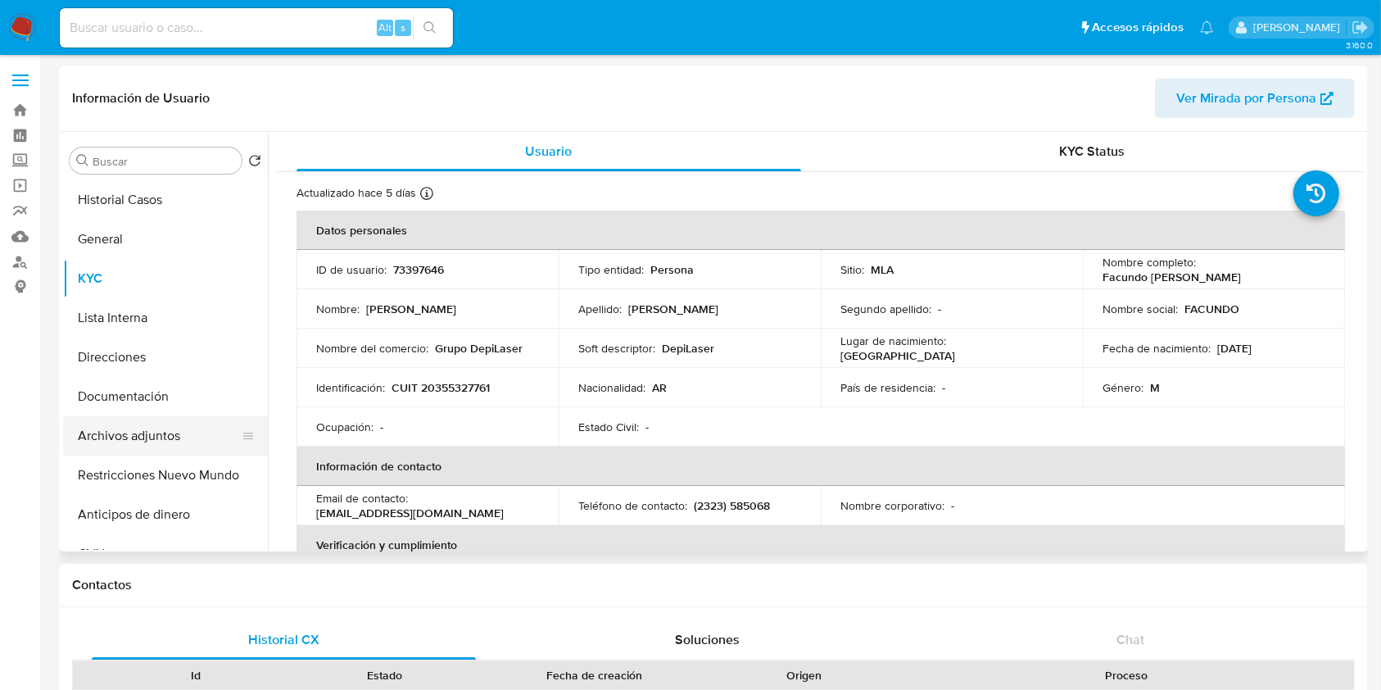
click at [151, 431] on button "Archivos adjuntos" at bounding box center [159, 435] width 192 height 39
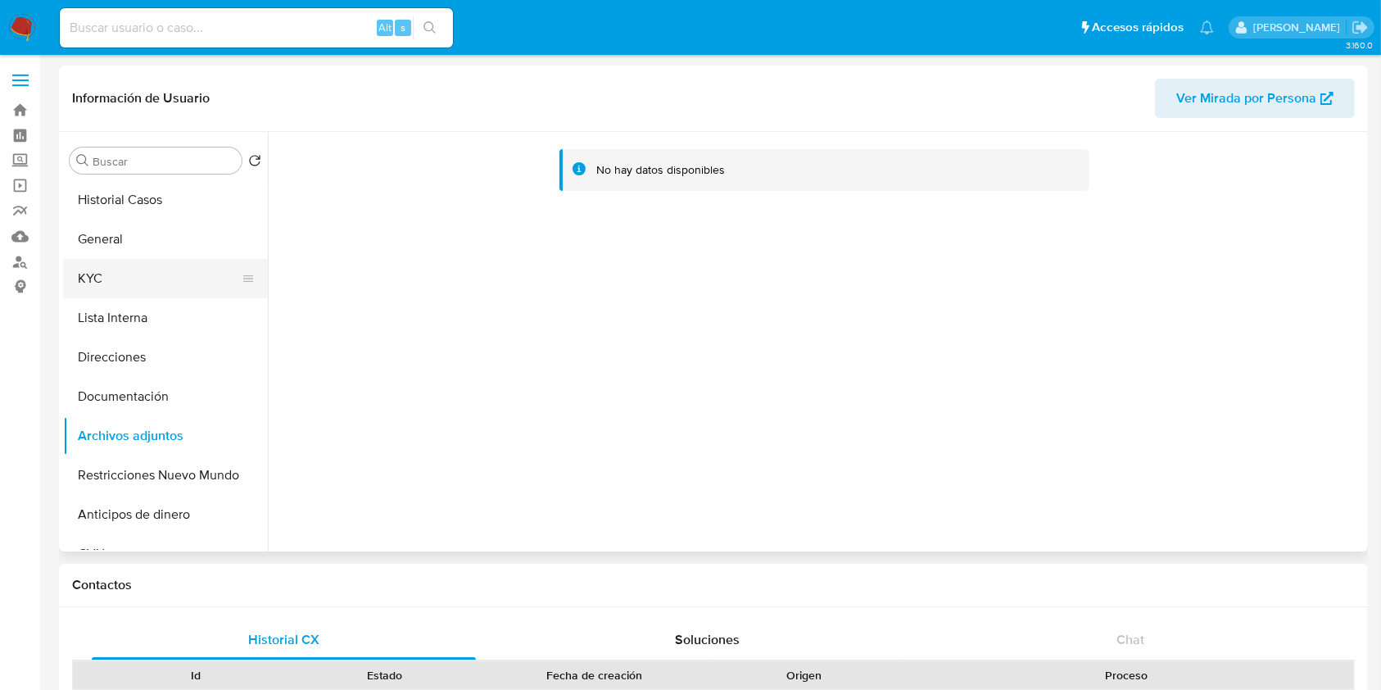
click at [112, 272] on button "KYC" at bounding box center [159, 278] width 192 height 39
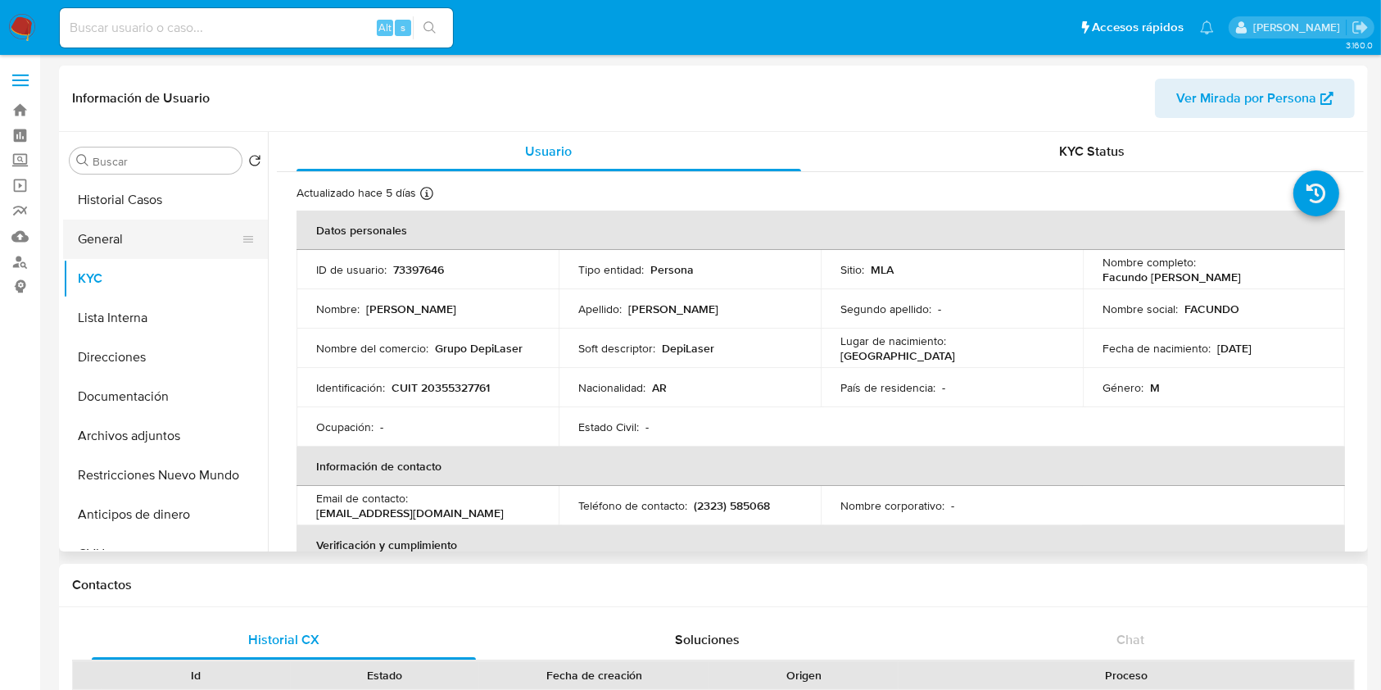
click at [118, 238] on button "General" at bounding box center [159, 238] width 192 height 39
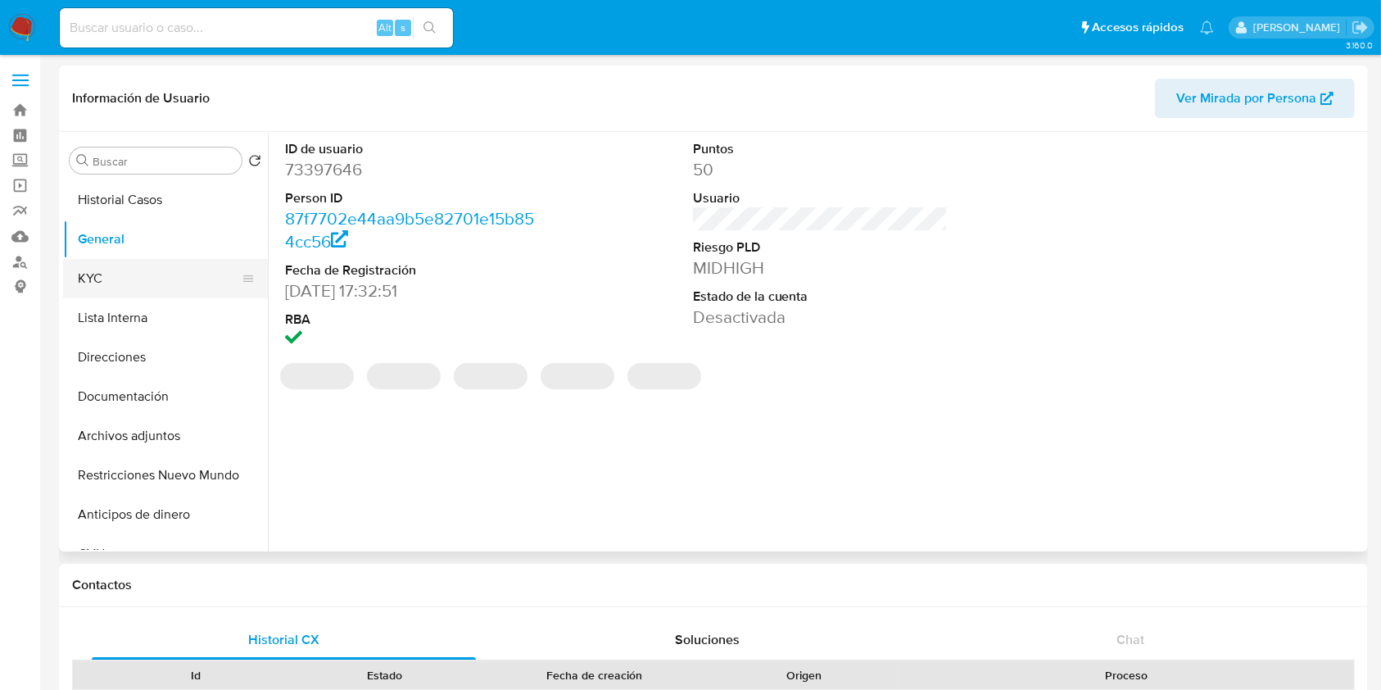
click at [111, 287] on button "KYC" at bounding box center [159, 278] width 192 height 39
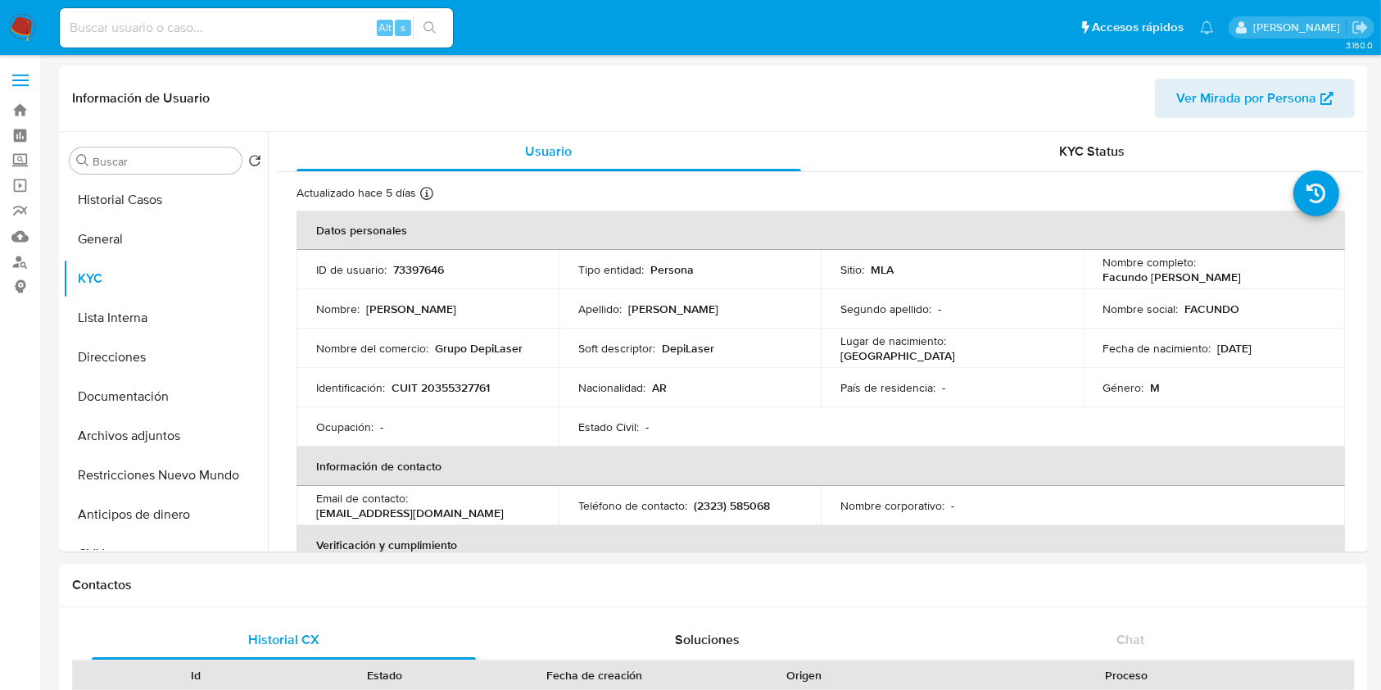
drag, startPoint x: 255, startPoint y: 27, endPoint x: 268, endPoint y: 20, distance: 15.0
click at [254, 27] on input at bounding box center [256, 27] width 393 height 21
paste input "1062868683"
type input "1062868683"
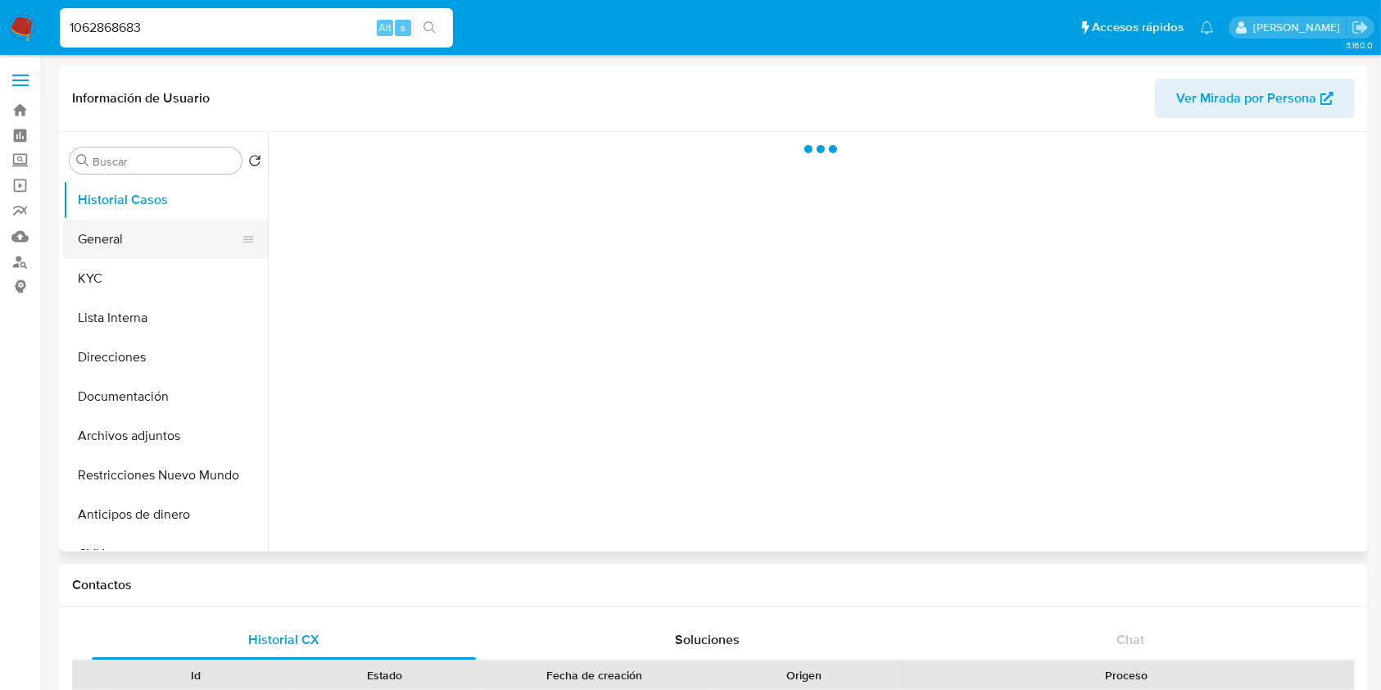
select select "10"
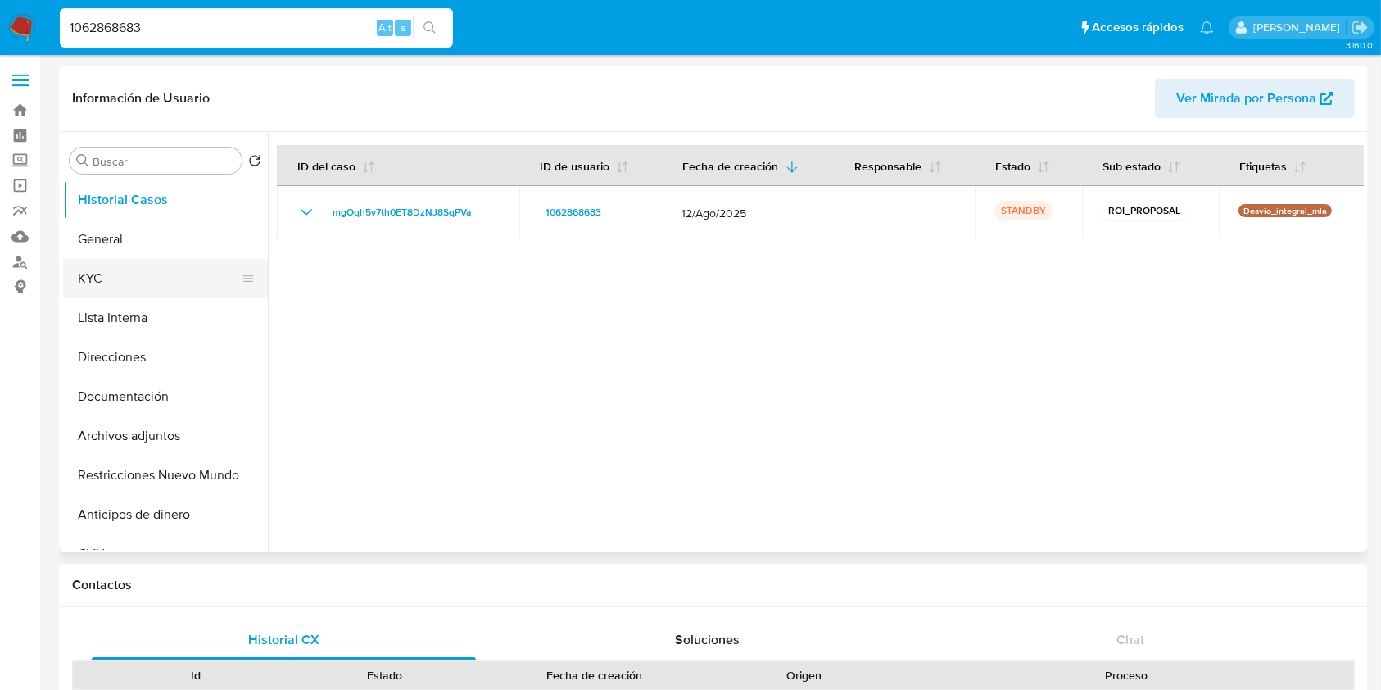
drag, startPoint x: 138, startPoint y: 269, endPoint x: 252, endPoint y: 263, distance: 114.8
click at [138, 270] on button "KYC" at bounding box center [159, 278] width 192 height 39
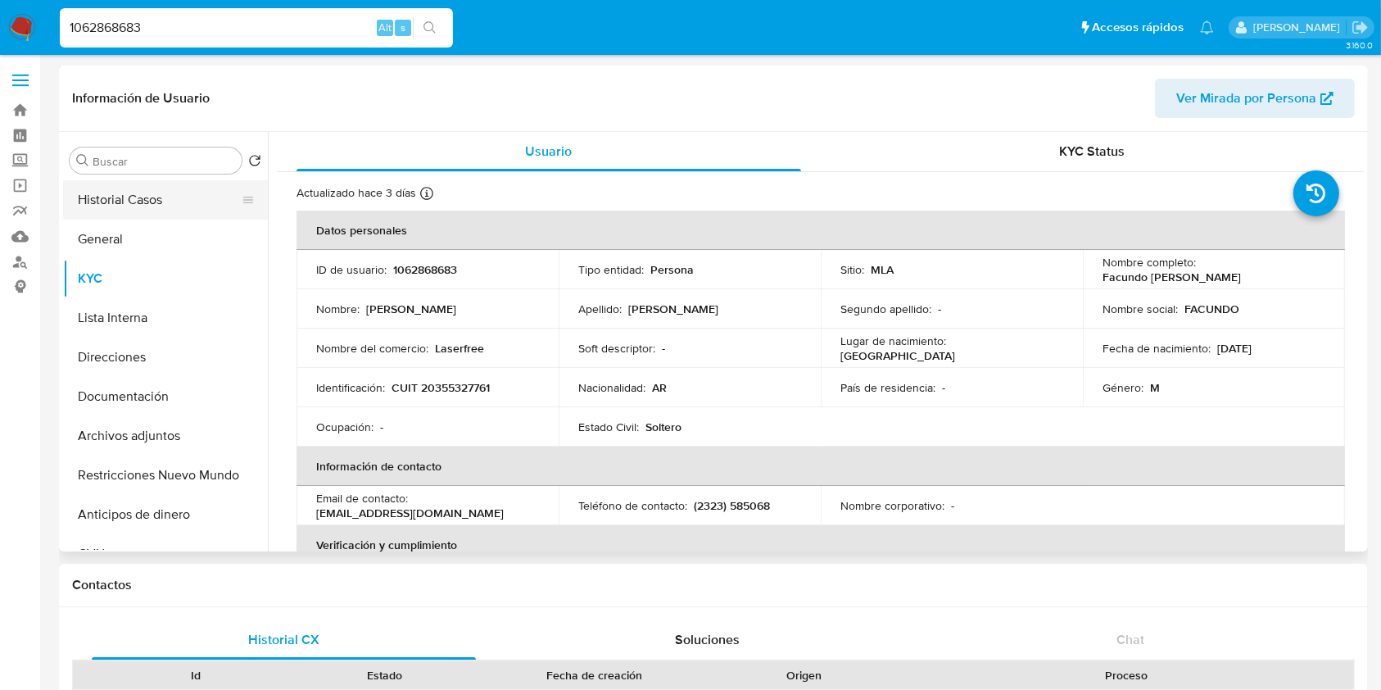
click at [186, 195] on button "Historial Casos" at bounding box center [159, 199] width 192 height 39
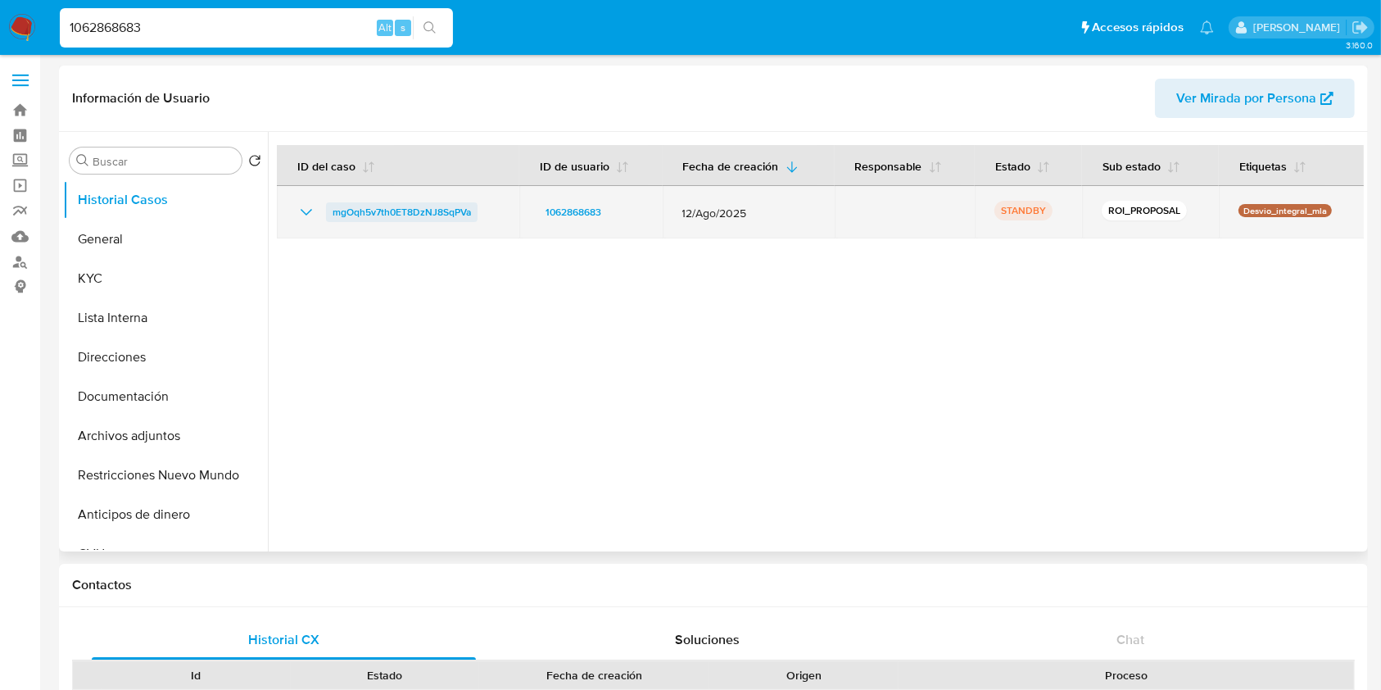
click at [347, 215] on span "mgOqh5v7th0ET8DzNJ8SqPVa" at bounding box center [401, 212] width 138 height 20
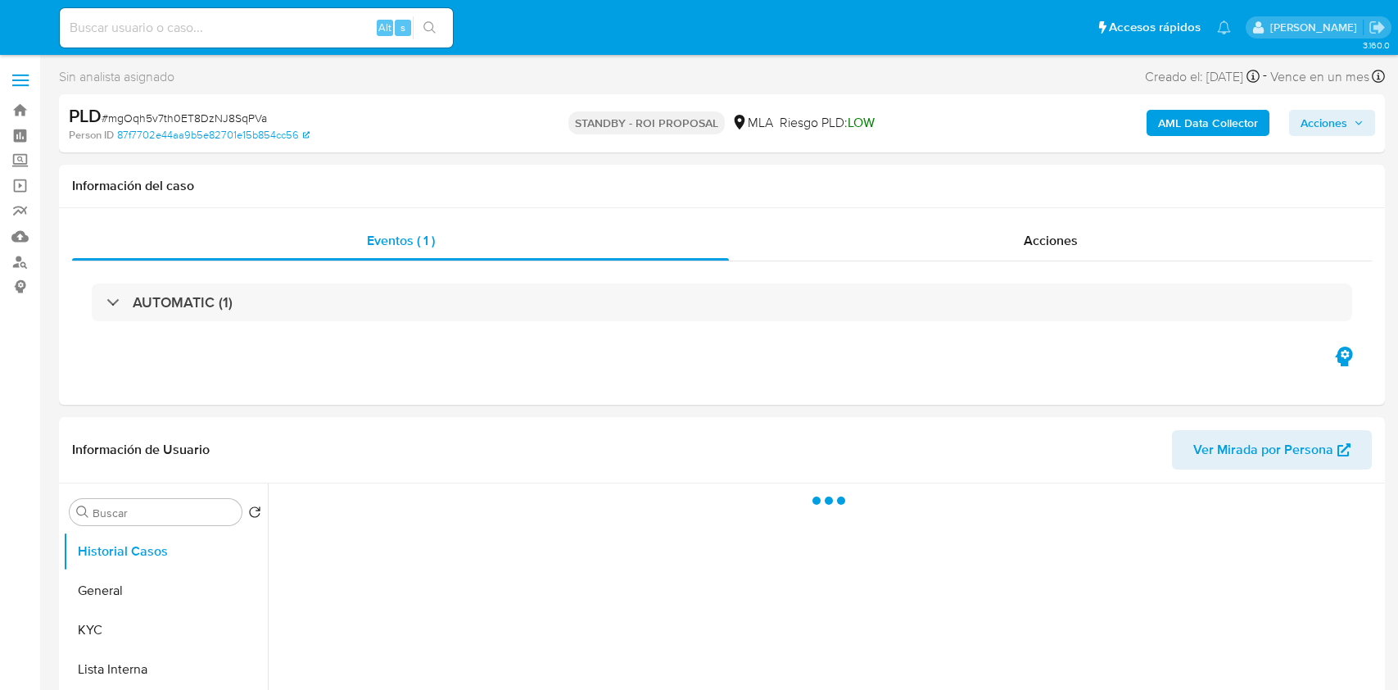
select select "10"
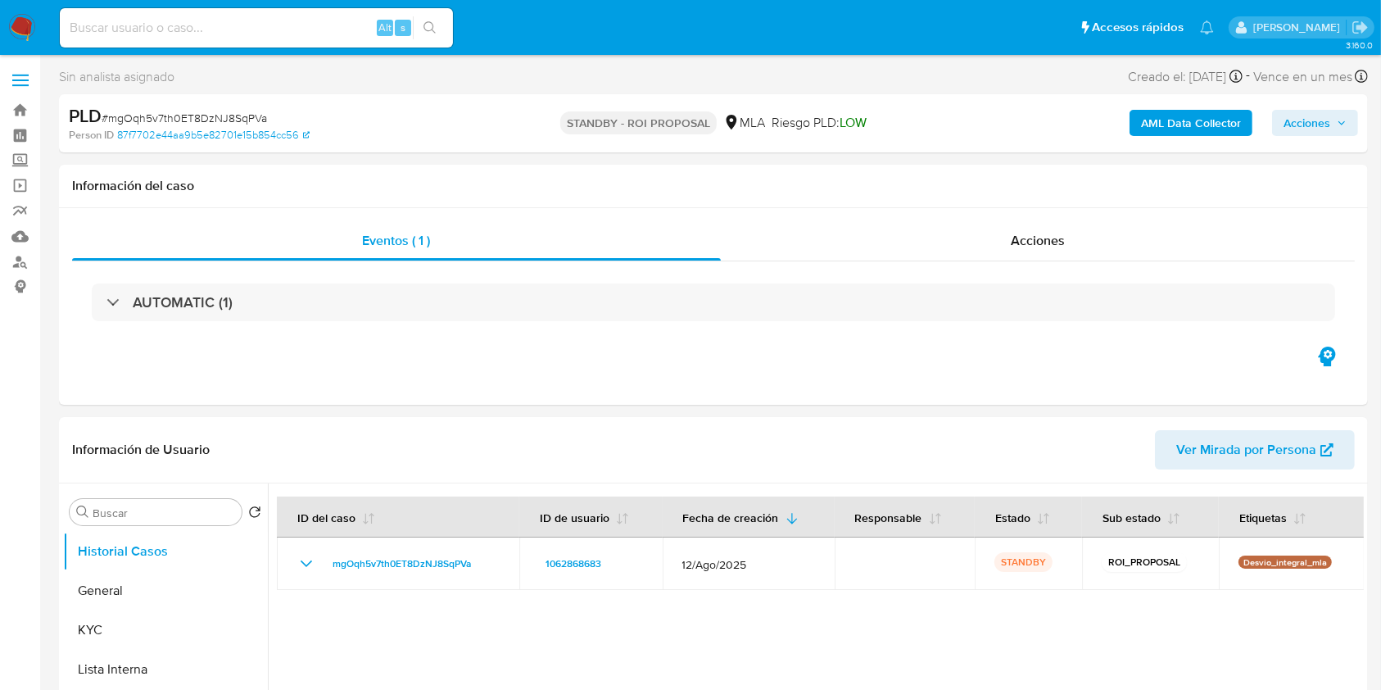
click at [1135, 497] on button "Sub estado" at bounding box center [1141, 516] width 117 height 39
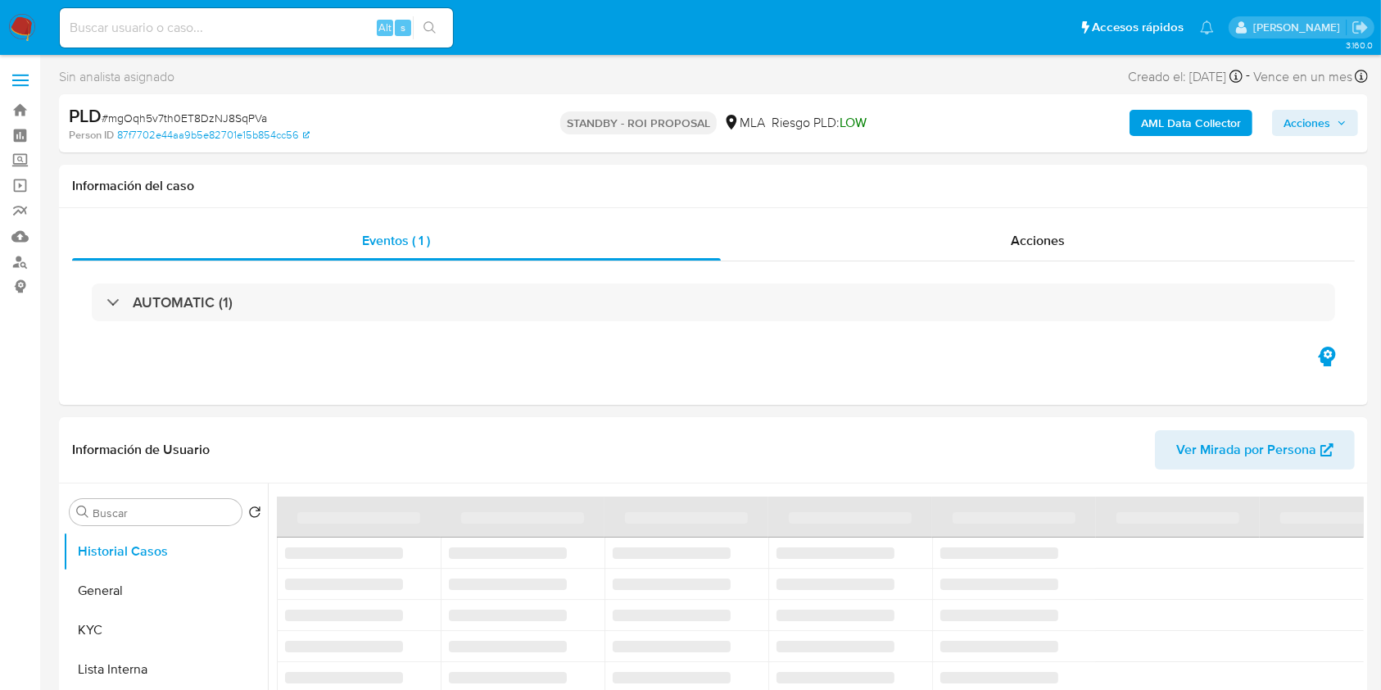
scroll to position [655, 0]
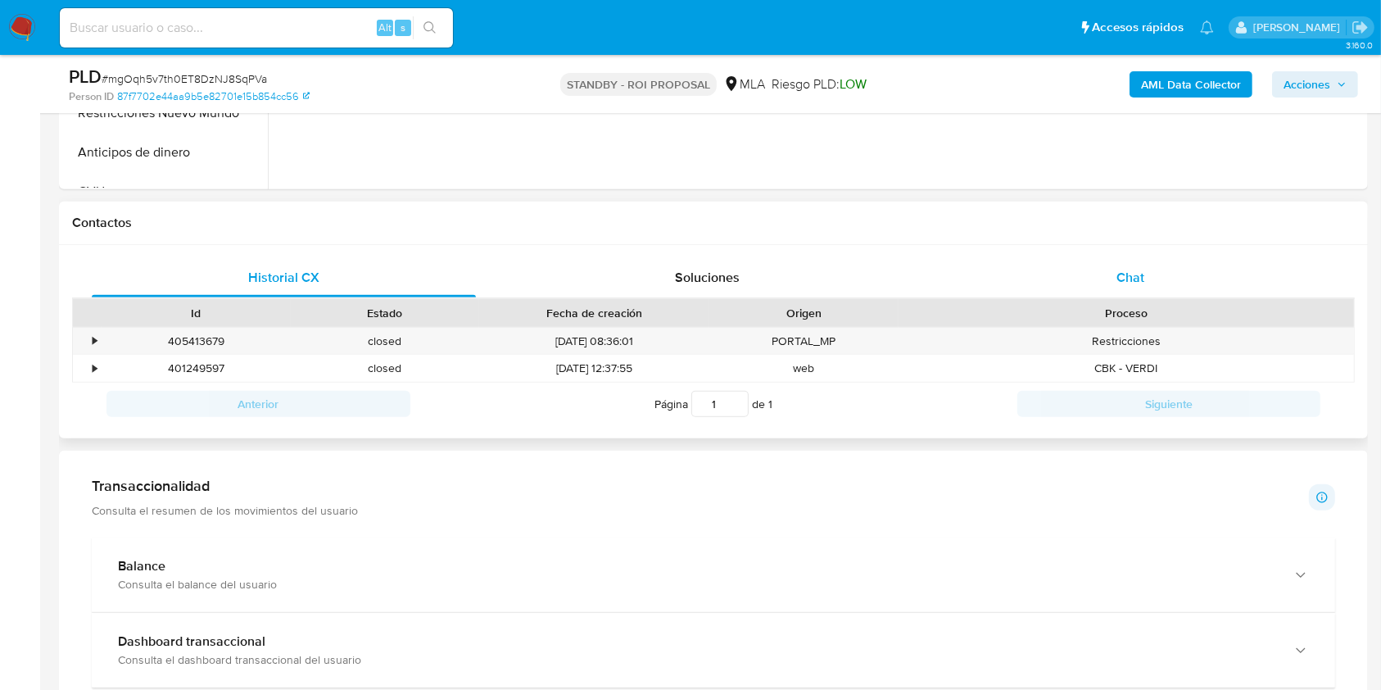
click at [1143, 286] on span "Chat" at bounding box center [1130, 277] width 28 height 19
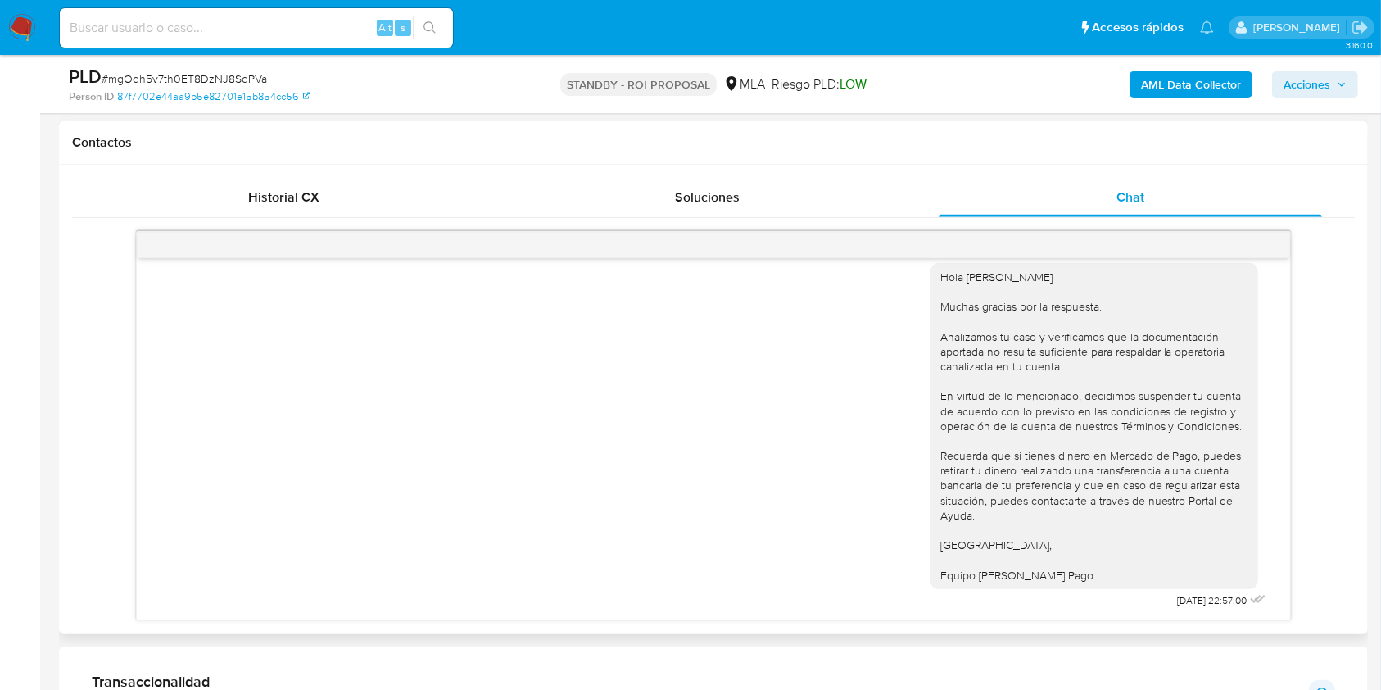
scroll to position [764, 0]
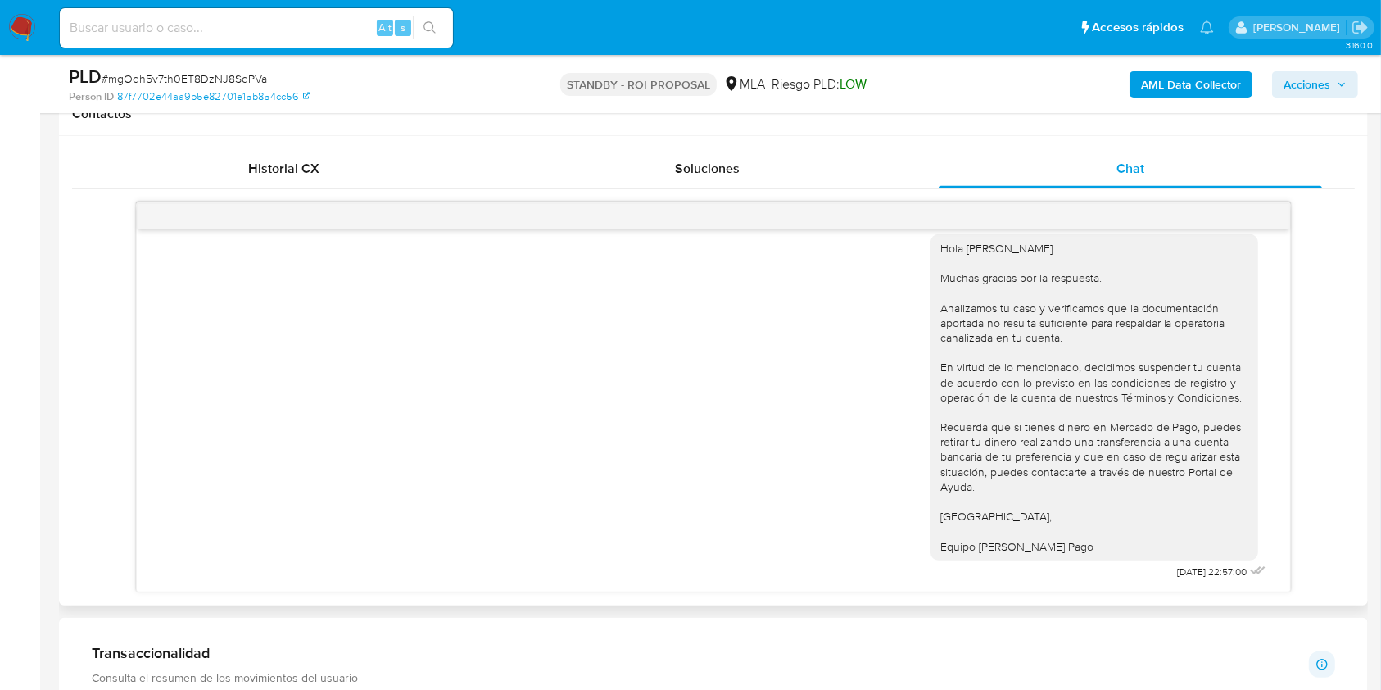
drag, startPoint x: 1268, startPoint y: 549, endPoint x: 1268, endPoint y: 528, distance: 20.5
click at [1268, 528] on div "18/08/2025 17:30:30 Envío datos TXT TXT DESCARGO DE ACTIVIDAD - MERCADO PAG.txt…" at bounding box center [713, 410] width 1152 height 362
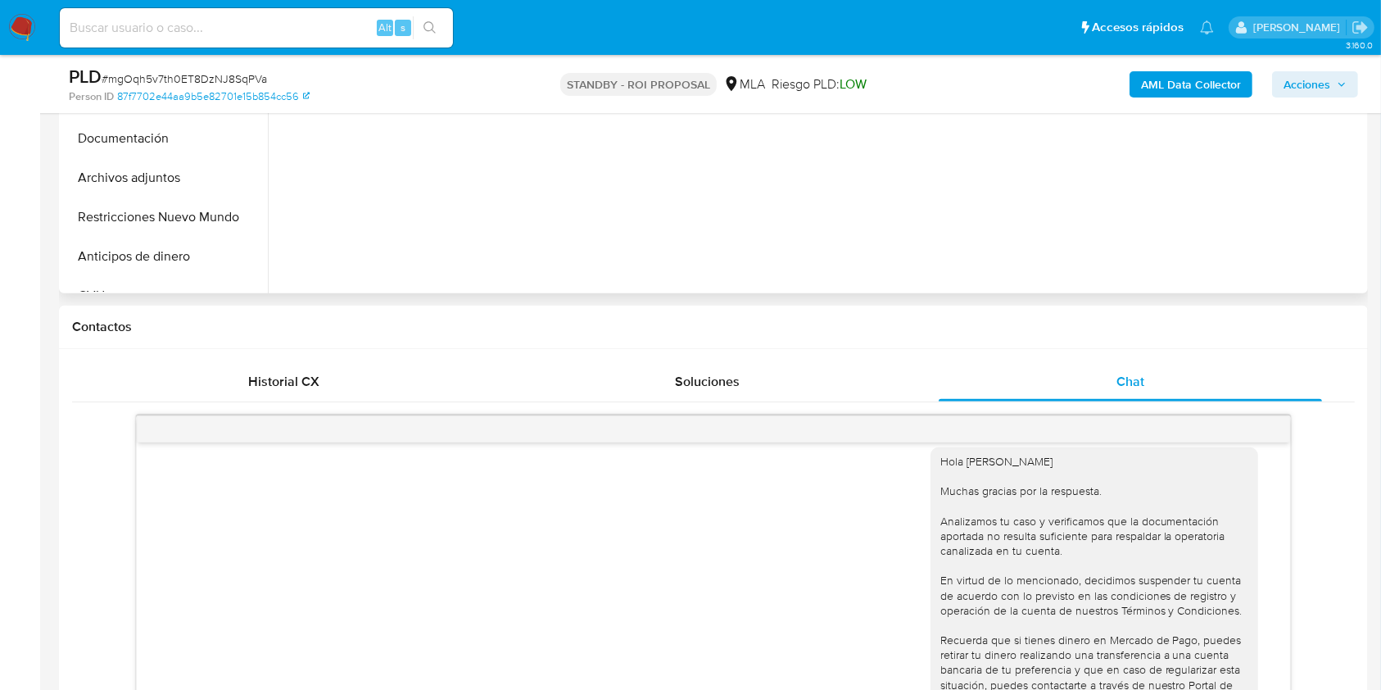
scroll to position [545, 0]
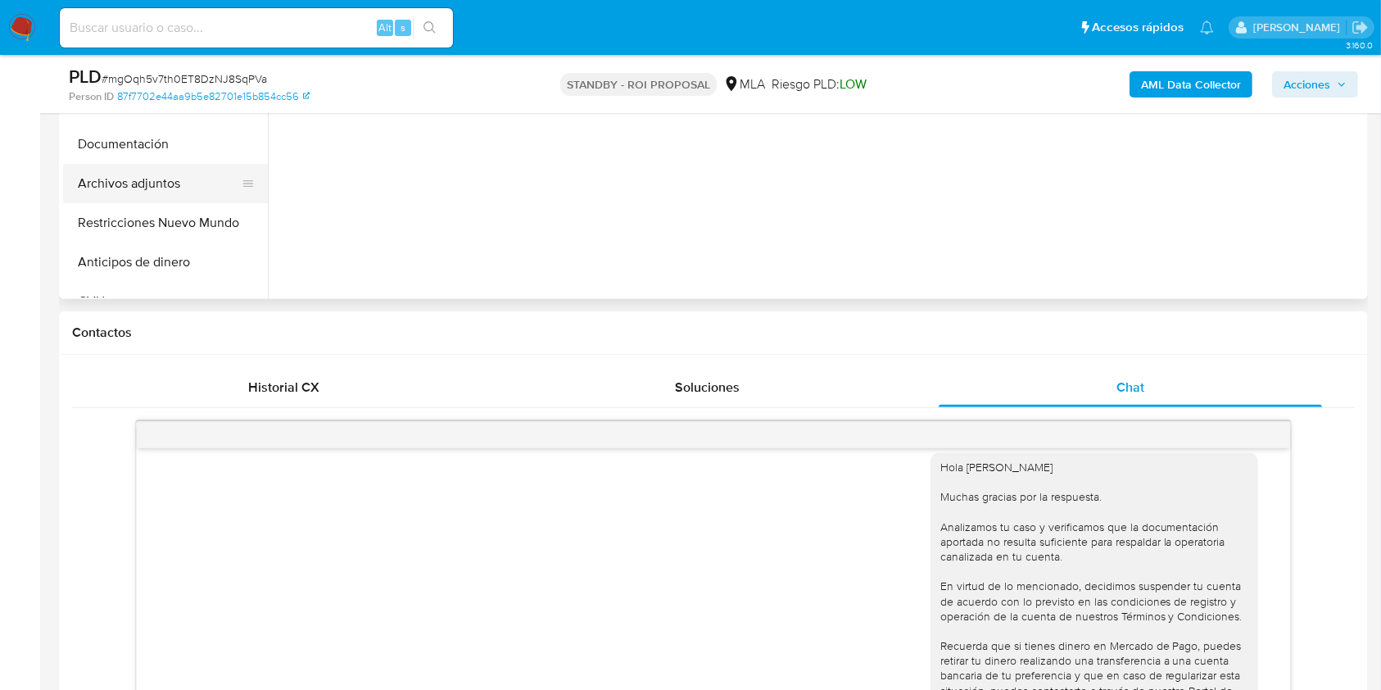
click at [185, 181] on button "Archivos adjuntos" at bounding box center [159, 183] width 192 height 39
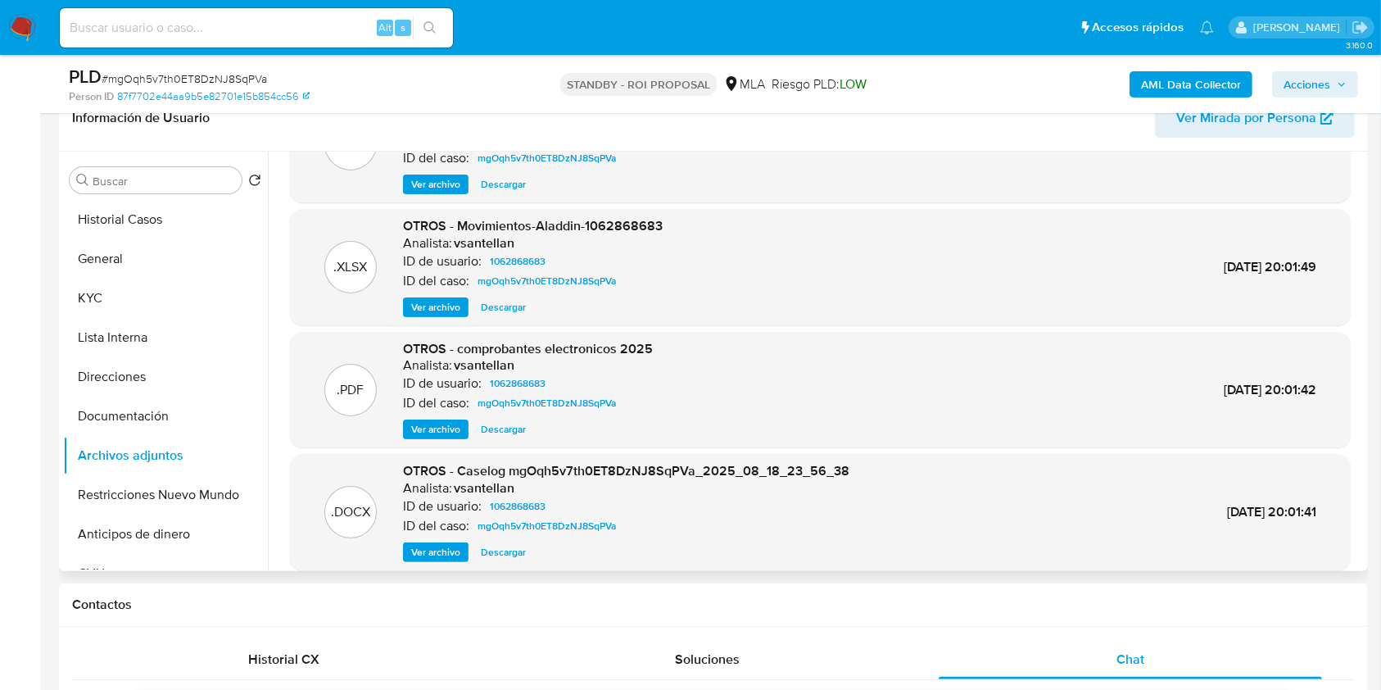
scroll to position [138, 0]
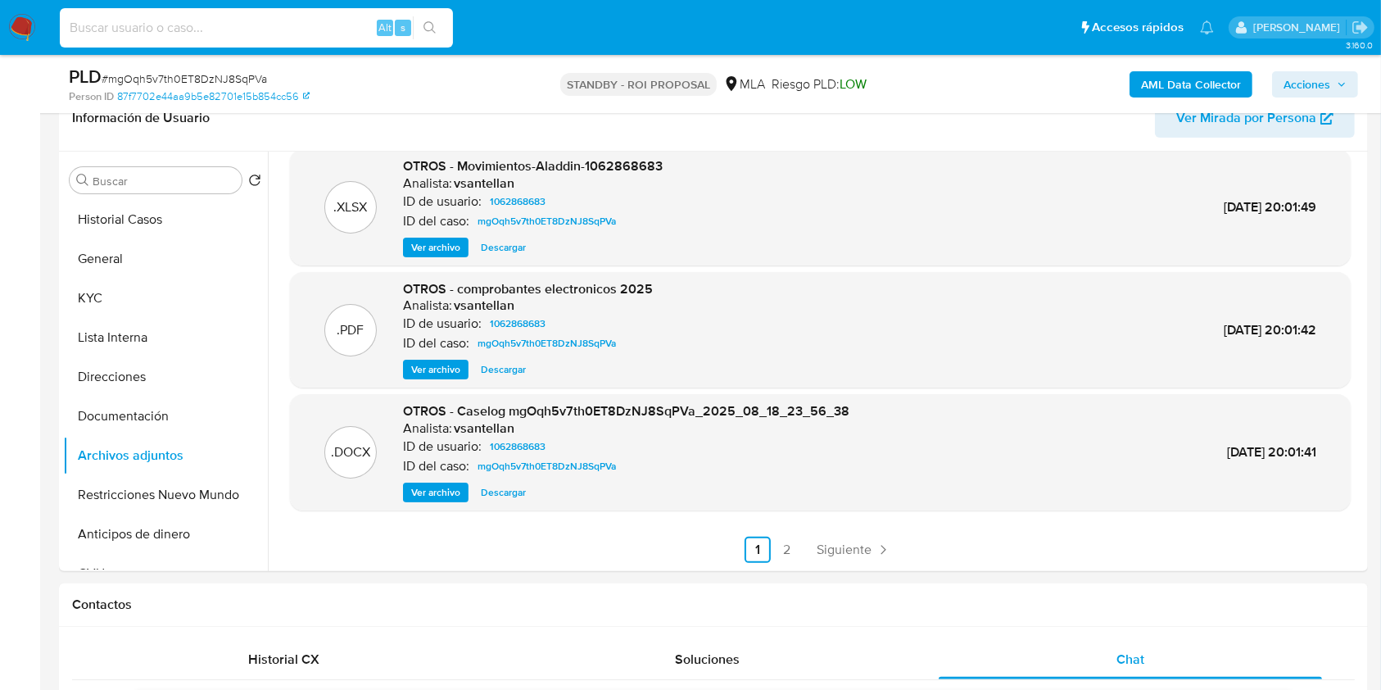
click at [254, 36] on input at bounding box center [256, 27] width 393 height 21
paste input "97119083"
type input "97119083"
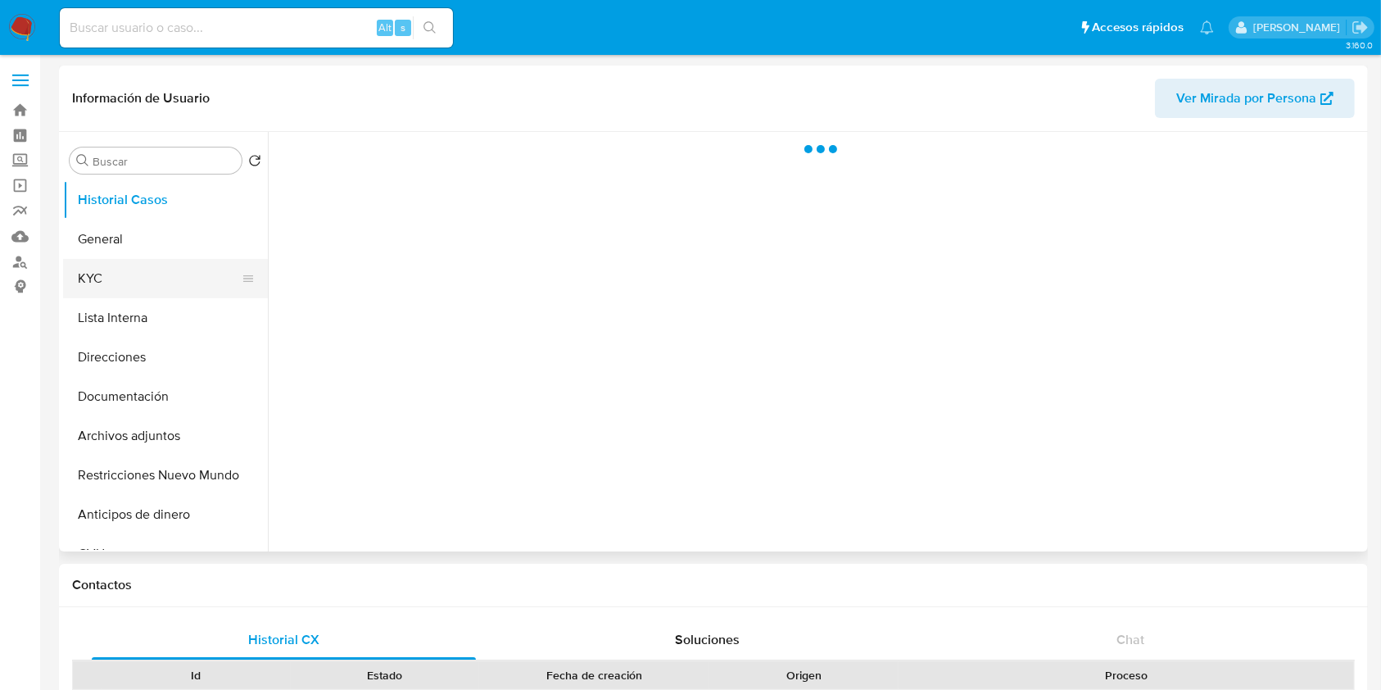
select select "10"
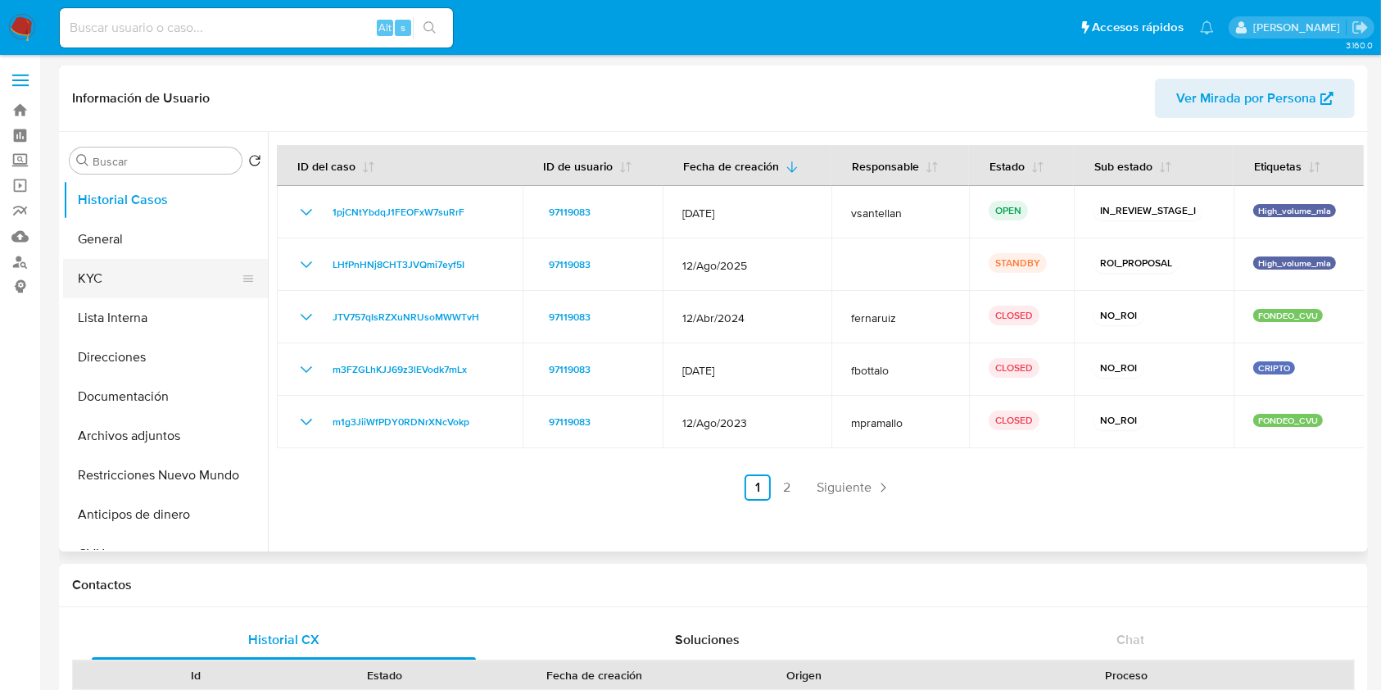
click at [133, 282] on button "KYC" at bounding box center [159, 278] width 192 height 39
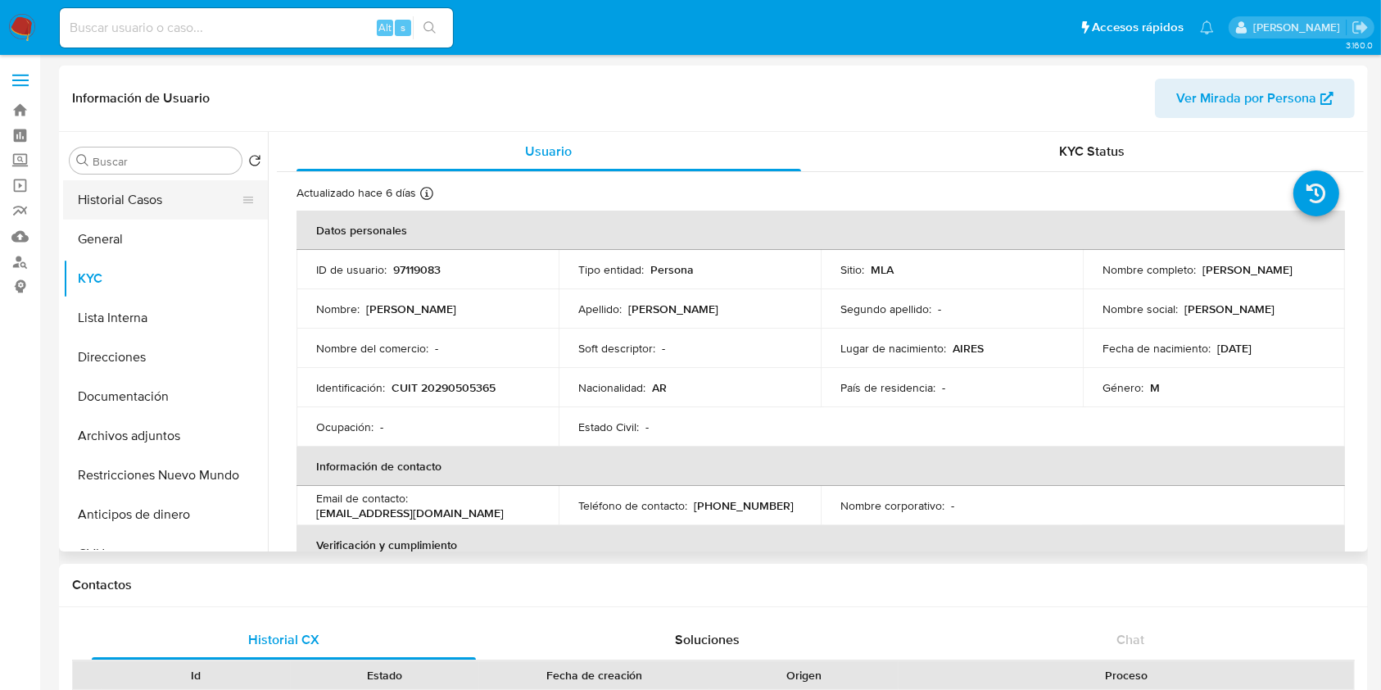
click at [157, 216] on button "Historial Casos" at bounding box center [159, 199] width 192 height 39
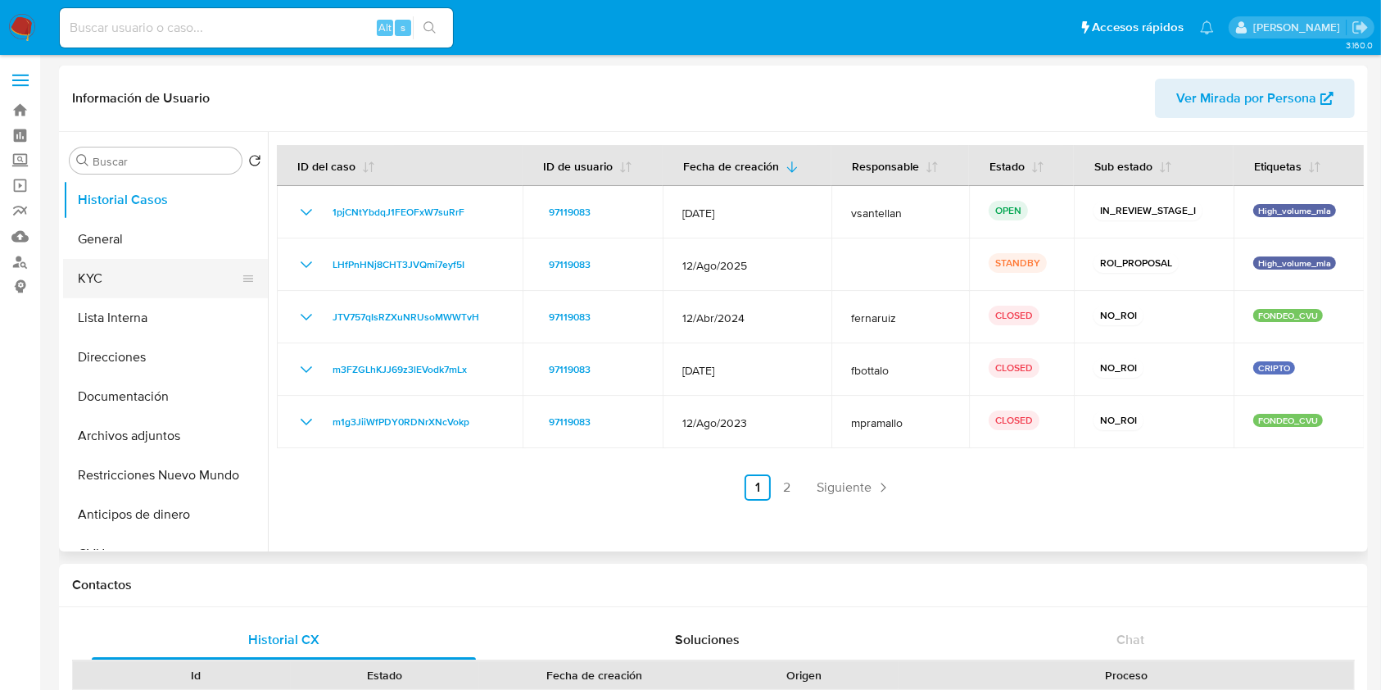
click at [130, 269] on button "KYC" at bounding box center [159, 278] width 192 height 39
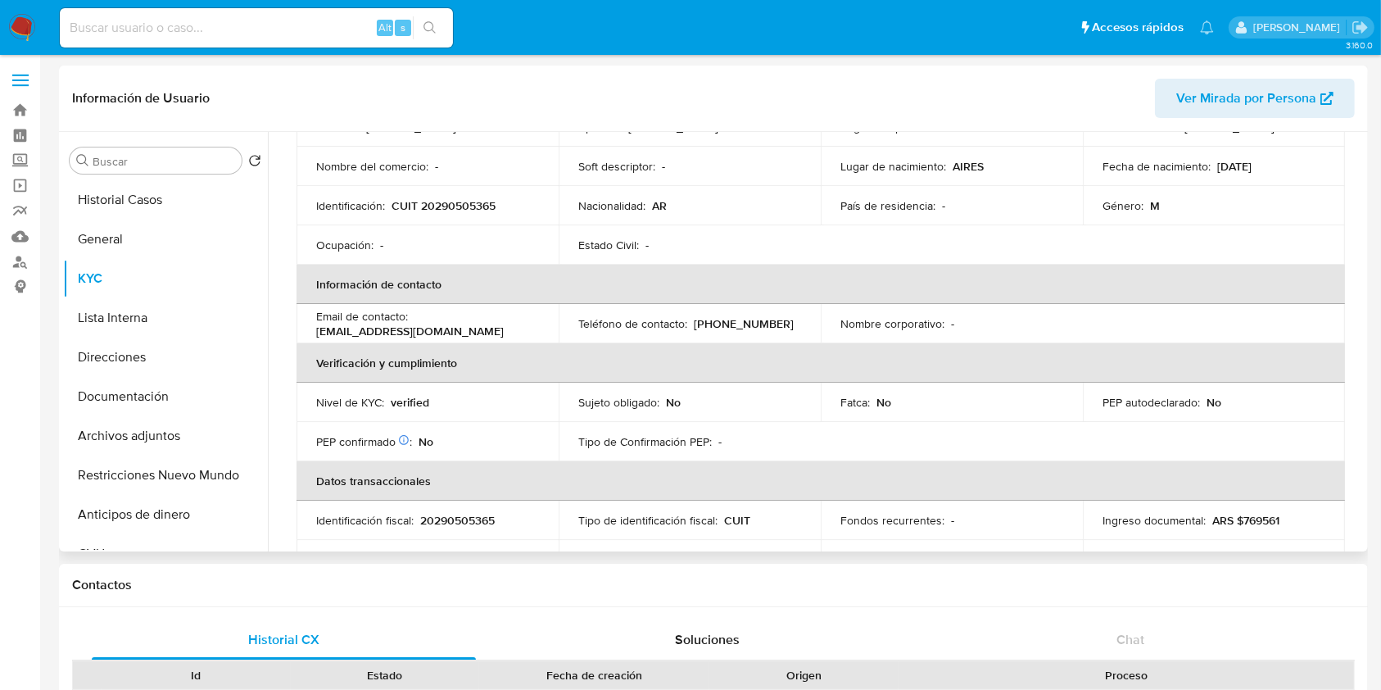
scroll to position [109, 0]
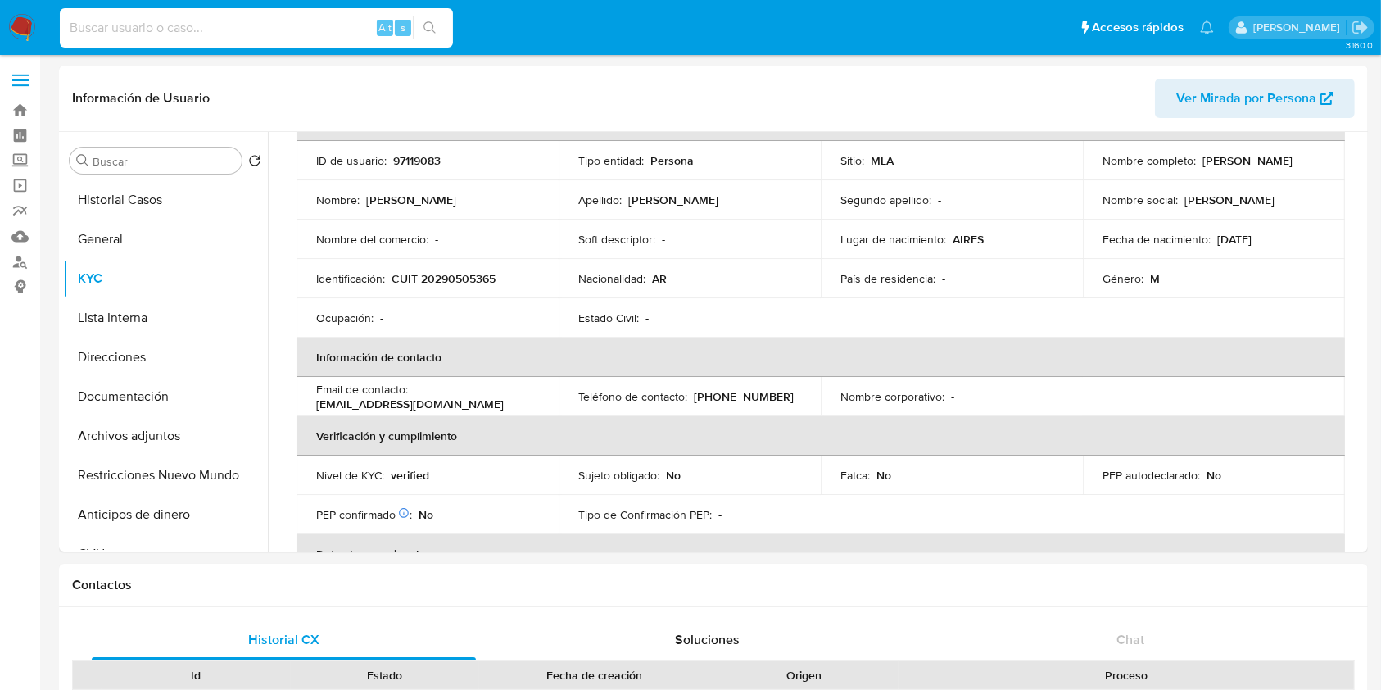
click at [249, 27] on input at bounding box center [256, 27] width 393 height 21
paste input "189876330"
type input "189876330"
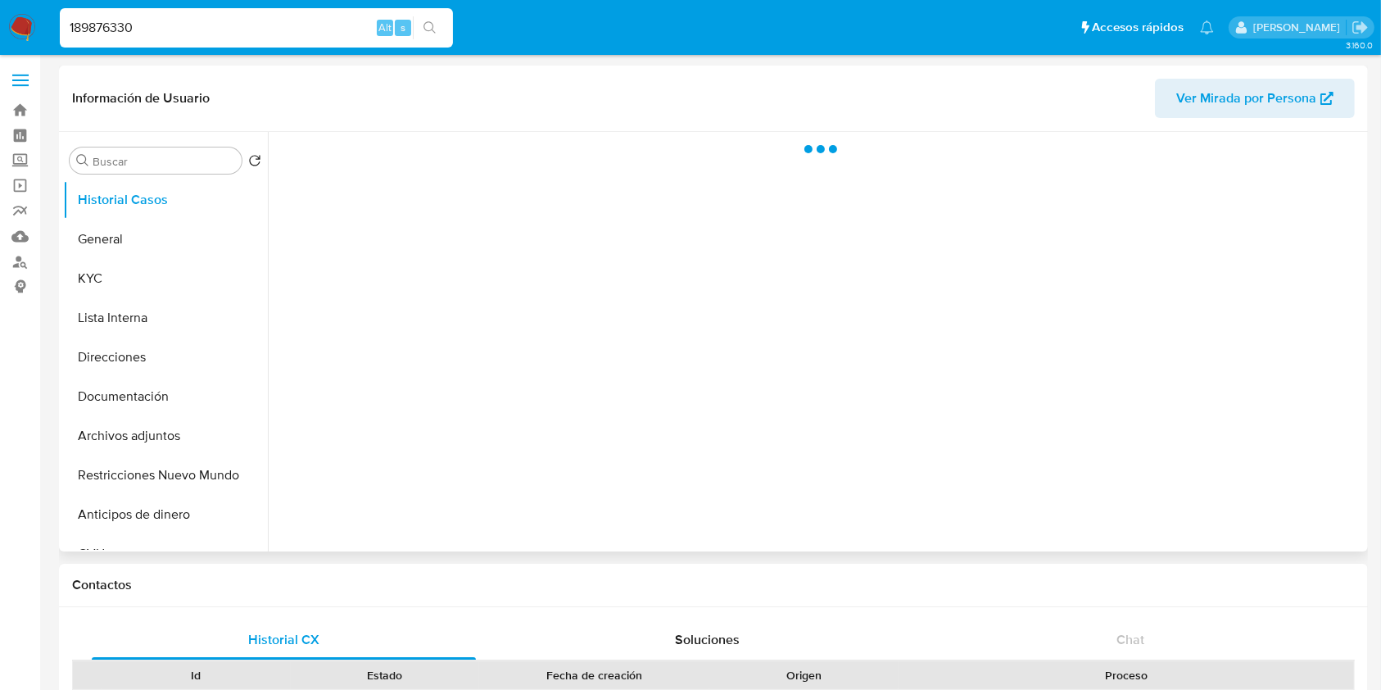
select select "10"
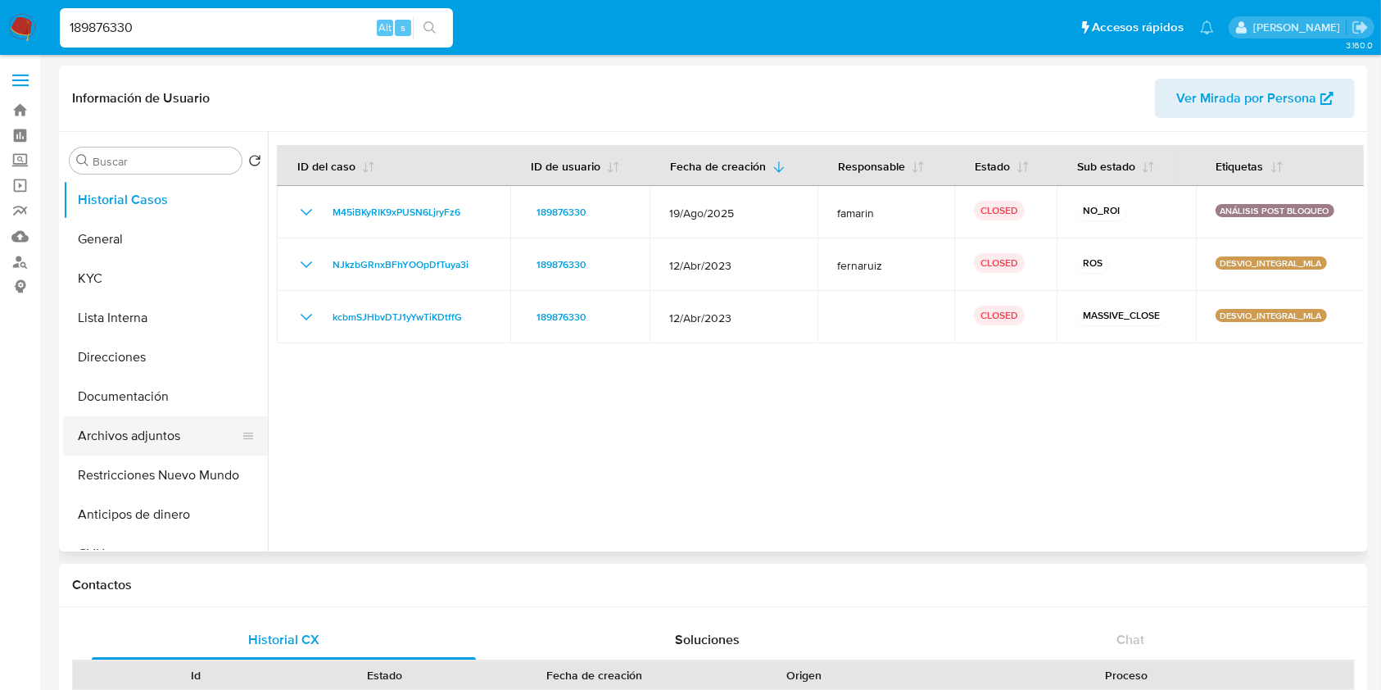
click at [163, 451] on button "Archivos adjuntos" at bounding box center [159, 435] width 192 height 39
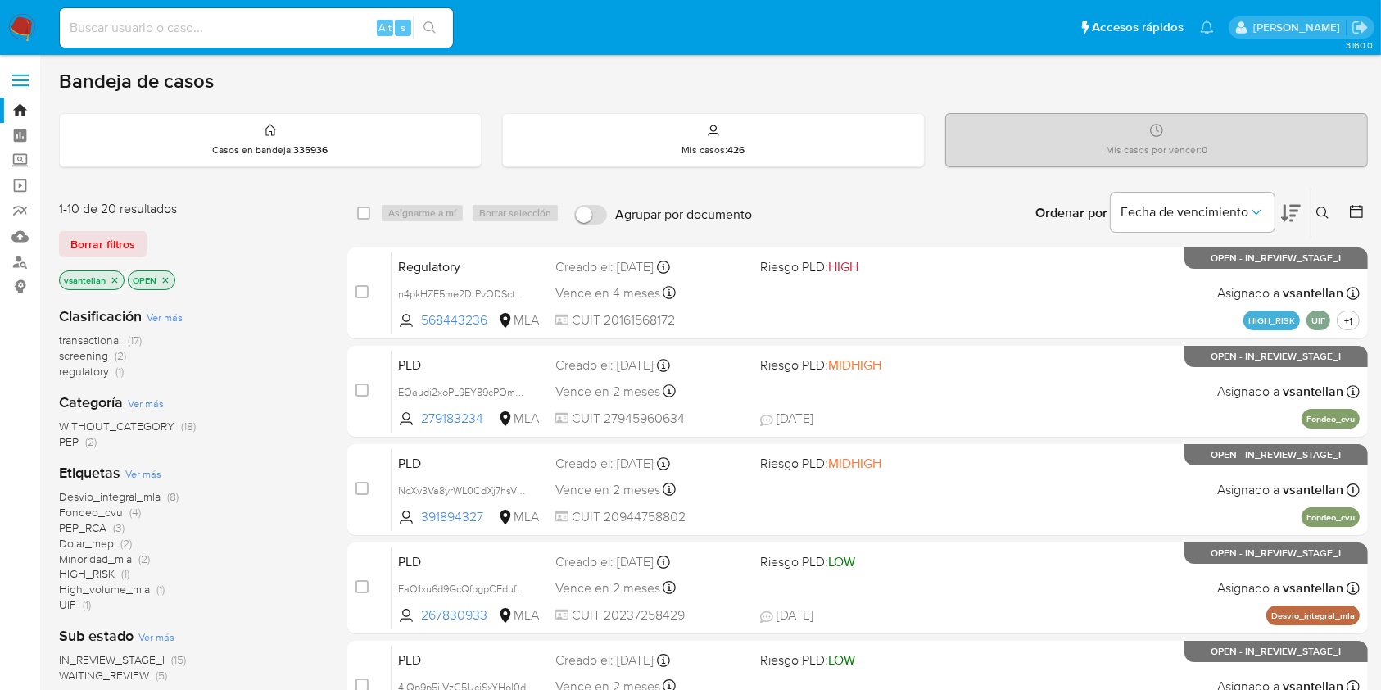
click at [1322, 222] on div "Ingrese ID de usuario o caso Buscar Borrar filtros" at bounding box center [1324, 213] width 28 height 51
click at [1317, 206] on icon at bounding box center [1322, 212] width 13 height 13
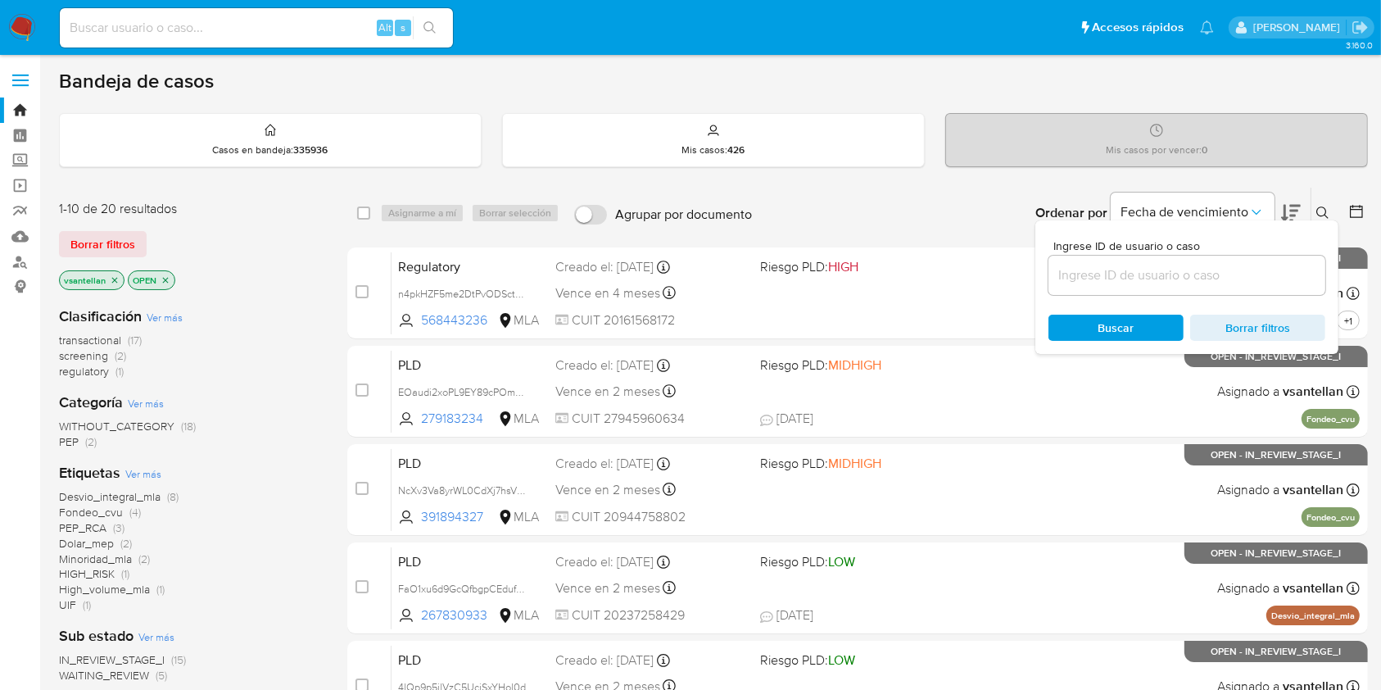
click at [1182, 268] on input at bounding box center [1186, 275] width 277 height 21
type input "399135710"
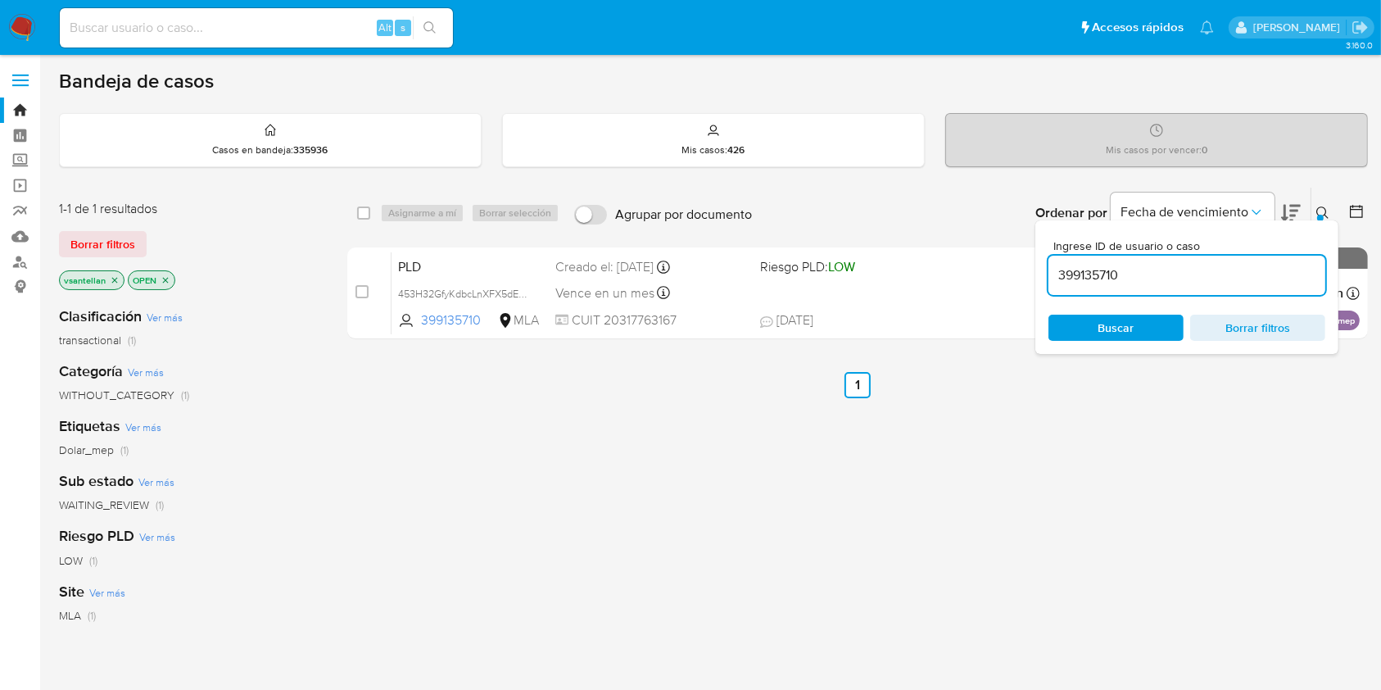
click at [1327, 207] on icon at bounding box center [1322, 212] width 13 height 13
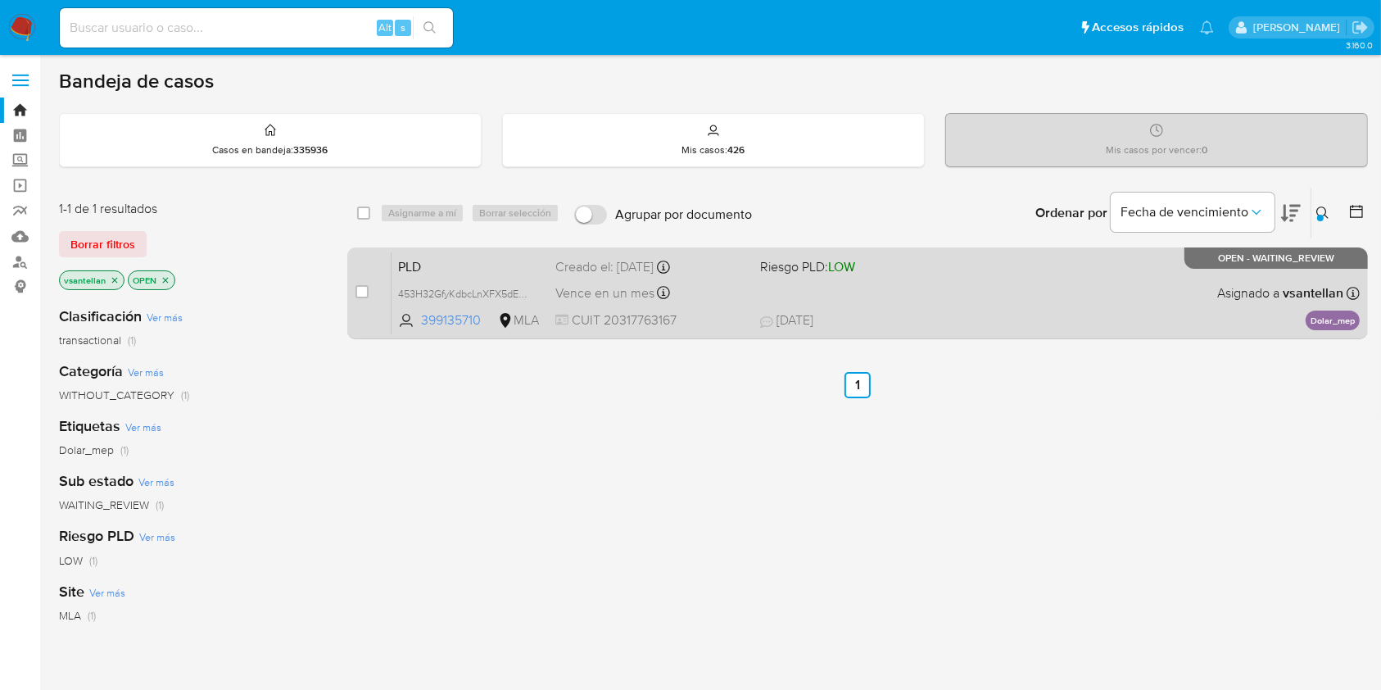
click at [1133, 289] on div "PLD 453H32GfyKdbcLnXFX5dEFni 399135710 MLA Riesgo PLD: LOW Creado el: 12/08/202…" at bounding box center [875, 292] width 968 height 83
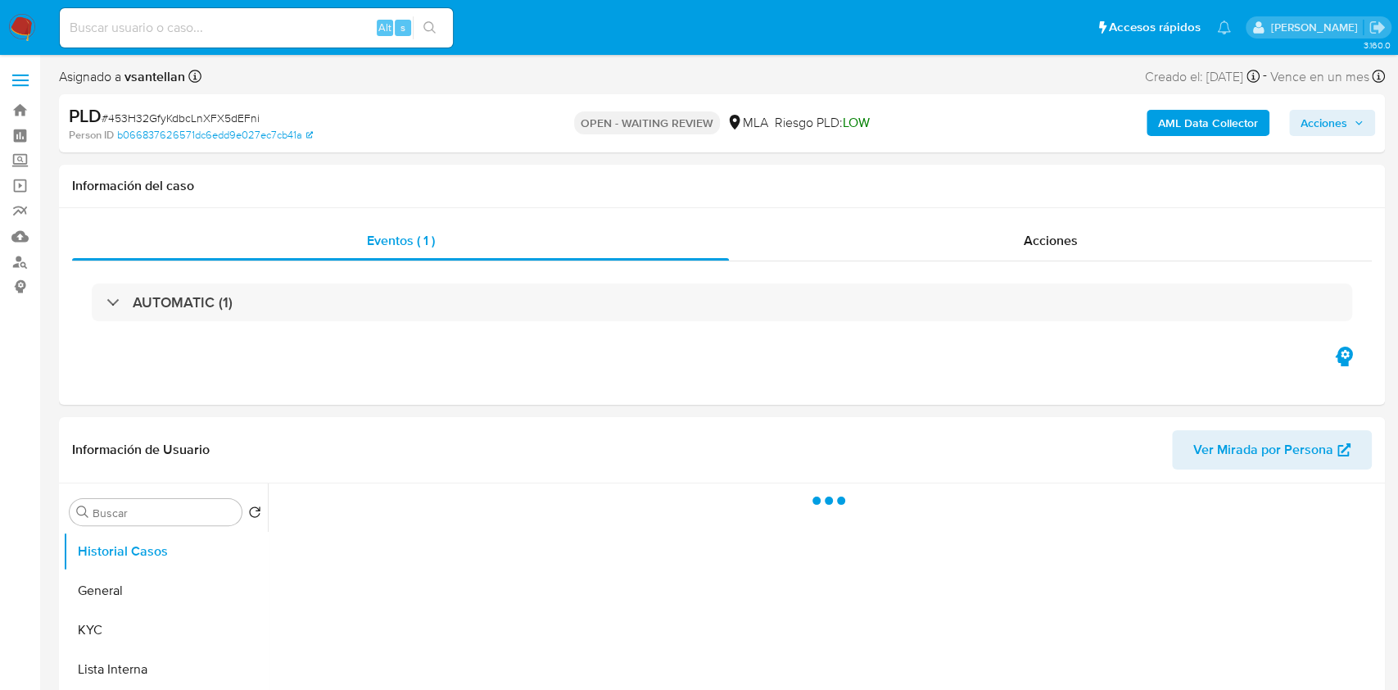
select select "10"
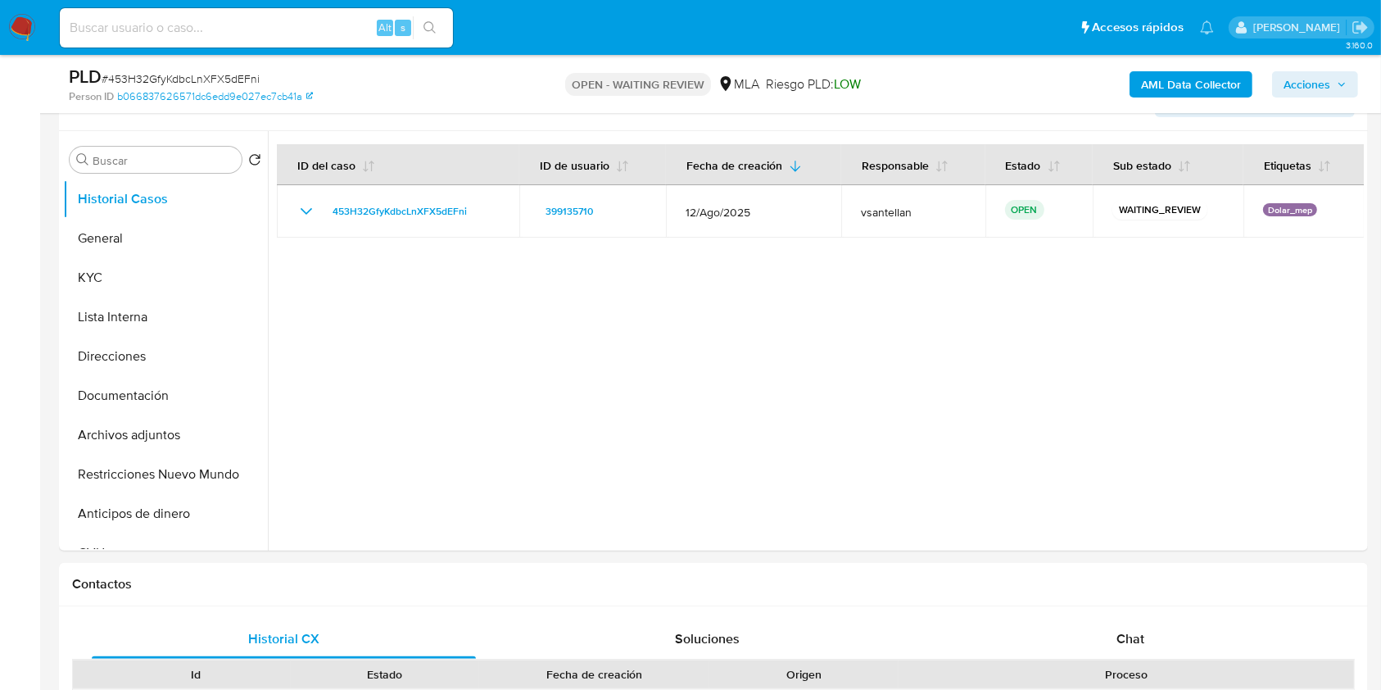
scroll to position [328, 0]
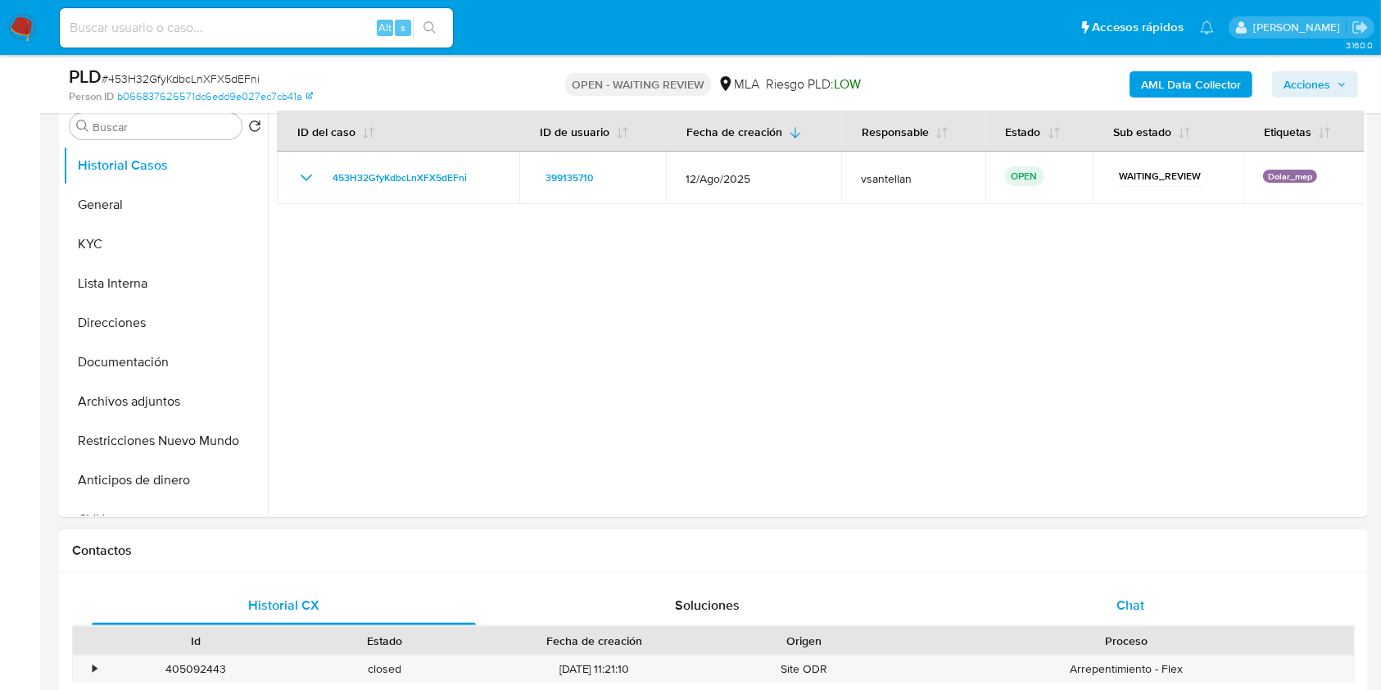
click at [1157, 607] on div "Chat" at bounding box center [1130, 605] width 384 height 39
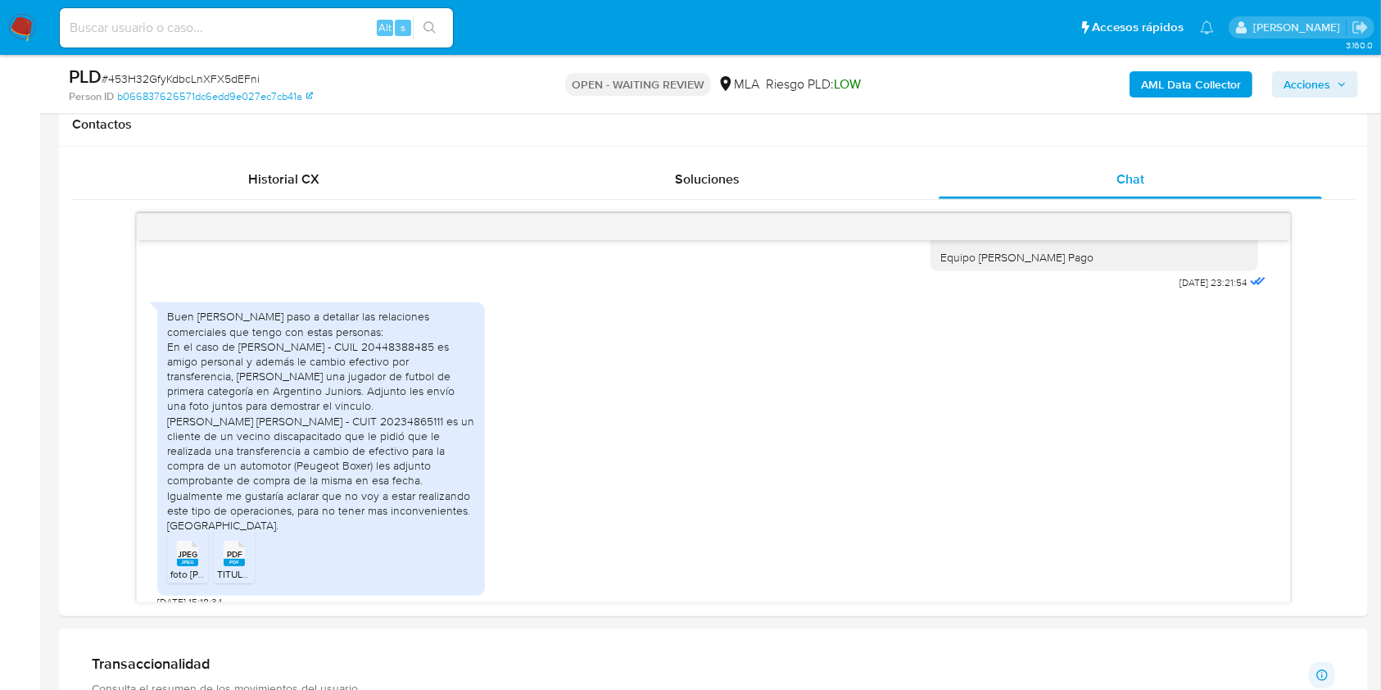
scroll to position [760, 0]
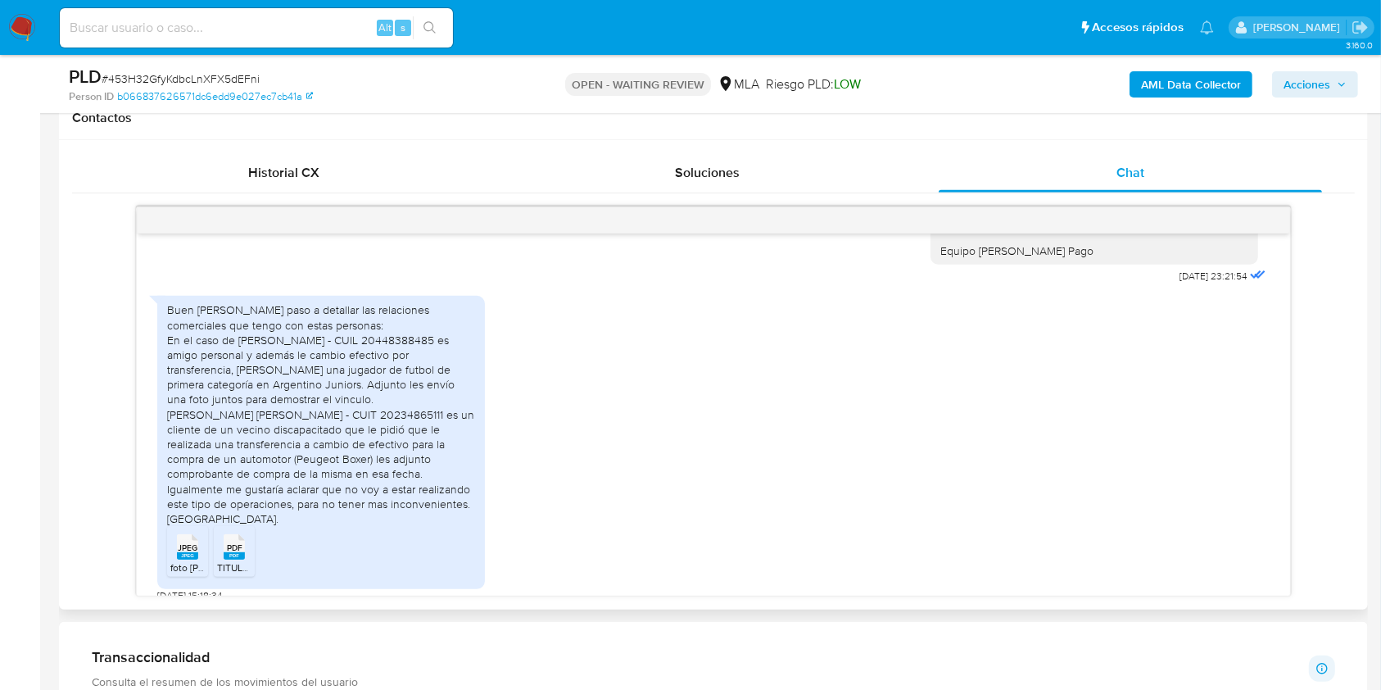
click at [187, 560] on span "foto daniel.jpeg" at bounding box center [229, 567] width 118 height 14
click at [232, 552] on rect at bounding box center [234, 555] width 21 height 7
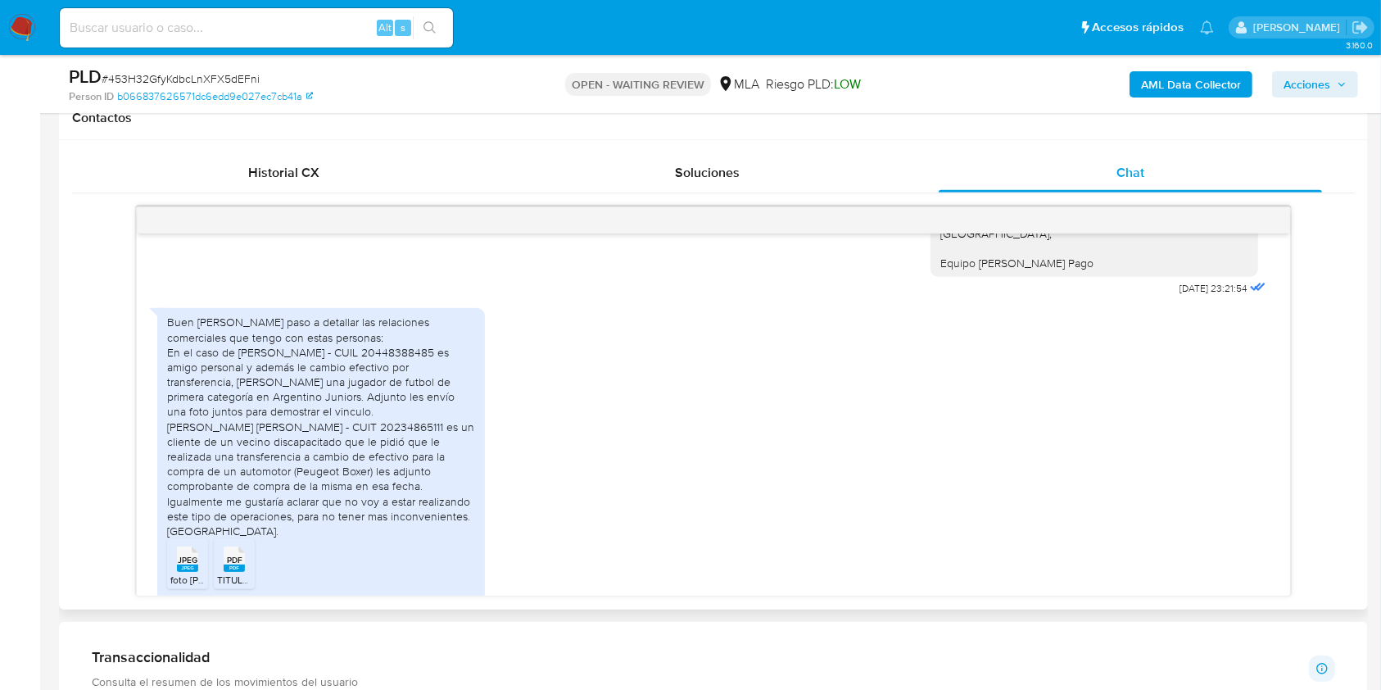
scroll to position [3219, 0]
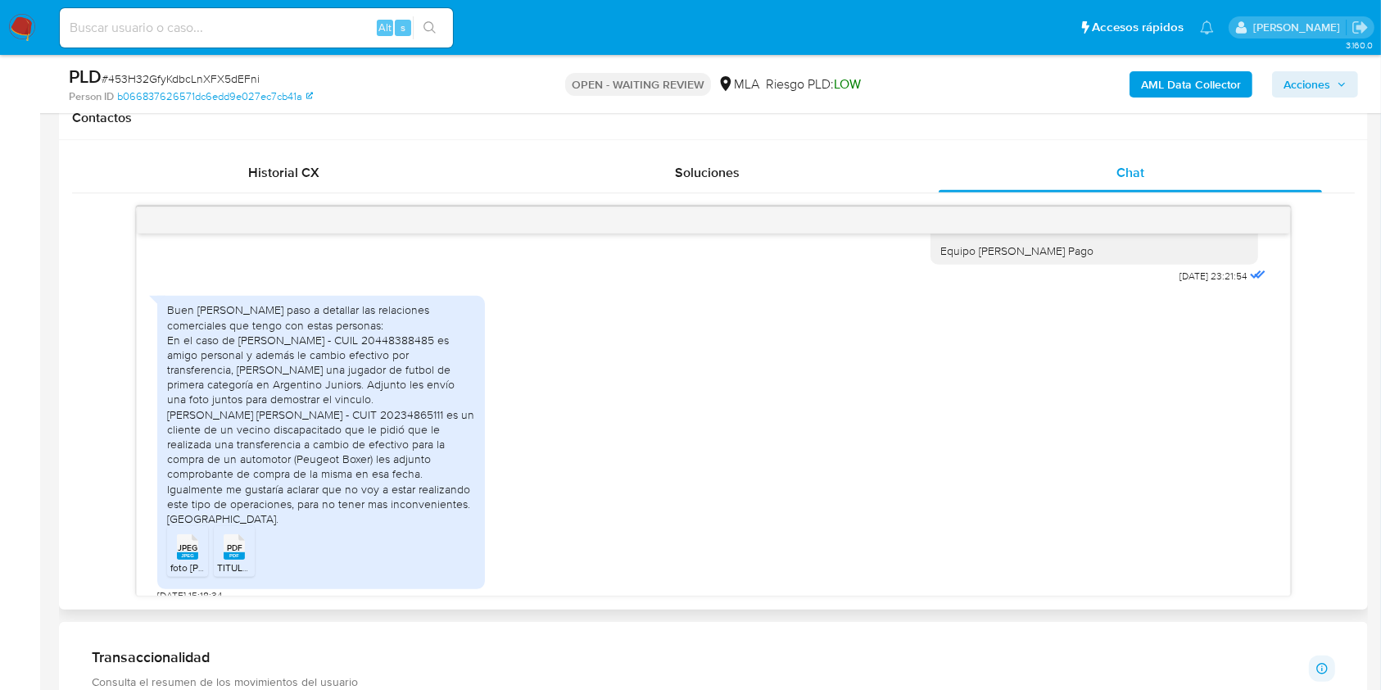
drag, startPoint x: 1290, startPoint y: 561, endPoint x: 1292, endPoint y: 538, distance: 23.1
click at [1292, 538] on div "18/08/2025 17:32:27 PDF PDF melifile6216094387243127535.pdf 19/08/2025 14:05:23…" at bounding box center [713, 401] width 1282 height 390
click at [960, 513] on div "Buen días, les paso a detallar las relaciones comerciales que tengo con estas p…" at bounding box center [712, 444] width 1111 height 314
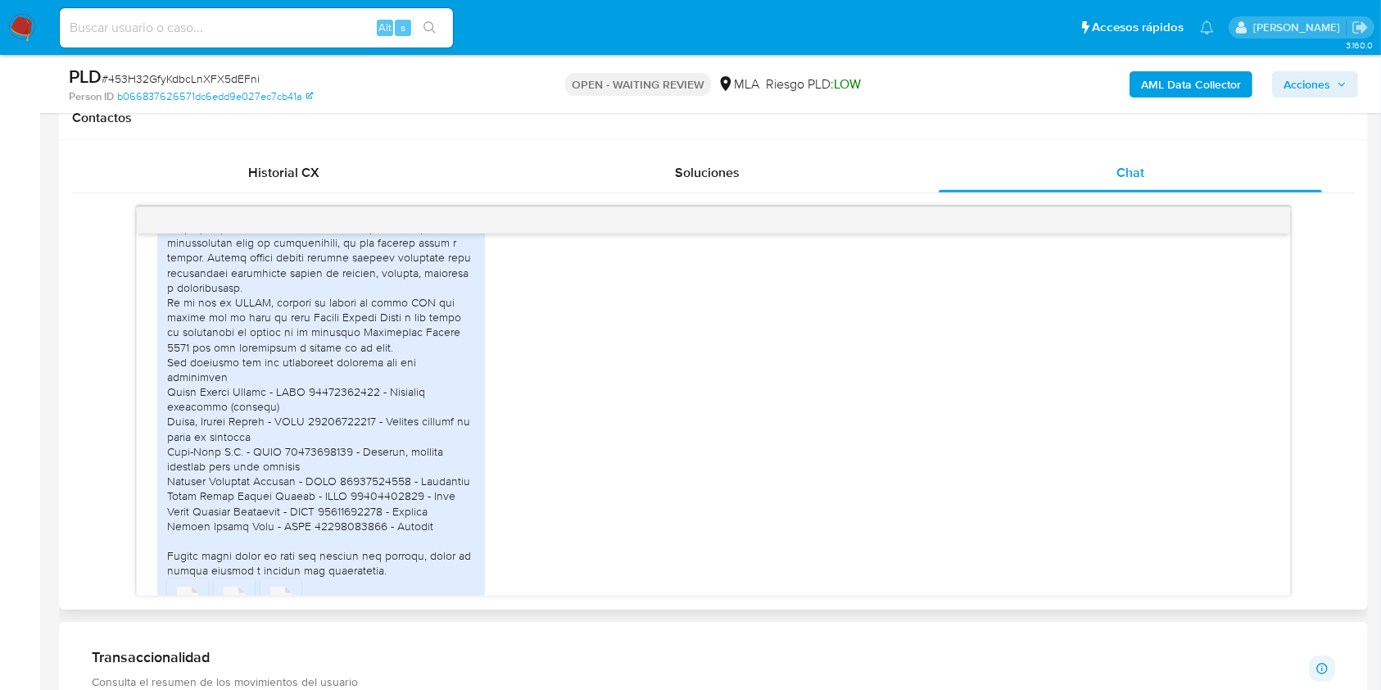
scroll to position [2365, 0]
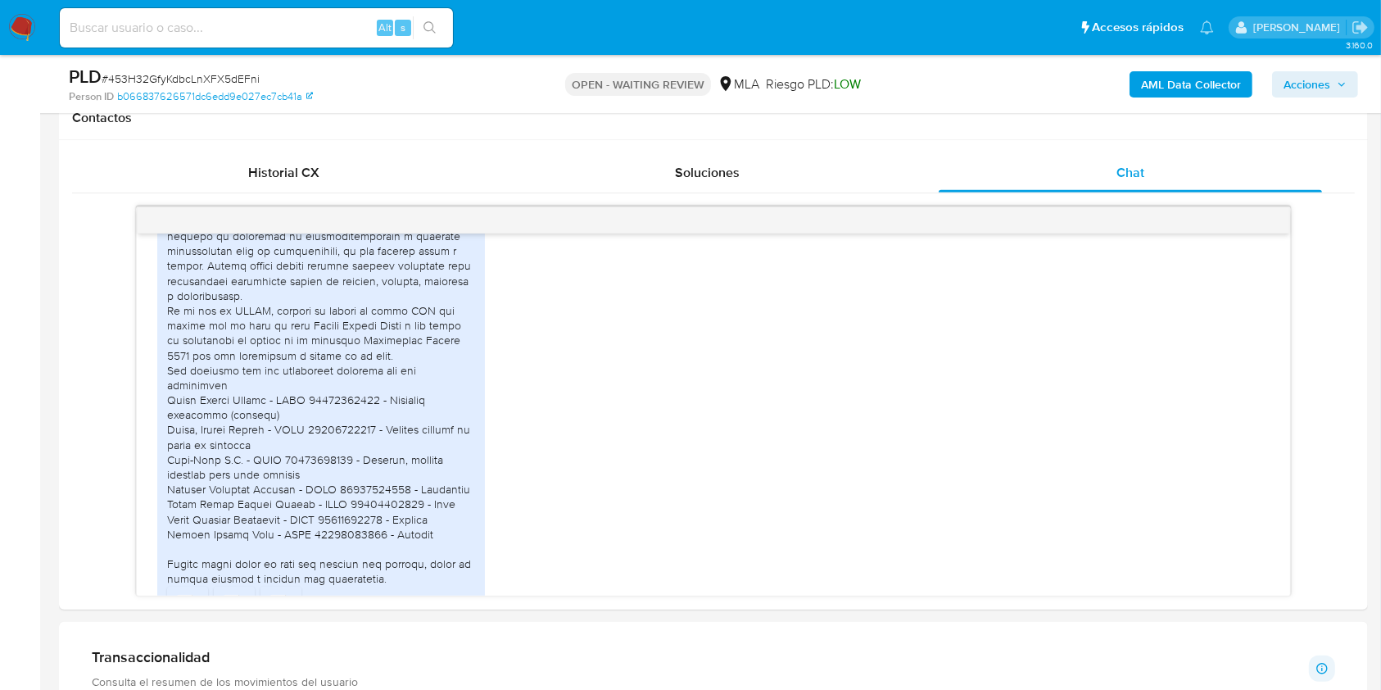
click at [142, 27] on input at bounding box center [256, 27] width 393 height 21
paste input "131537928"
drag, startPoint x: 74, startPoint y: 27, endPoint x: 89, endPoint y: 38, distance: 19.3
click at [75, 28] on input "131537928" at bounding box center [256, 27] width 393 height 21
type input "131537928"
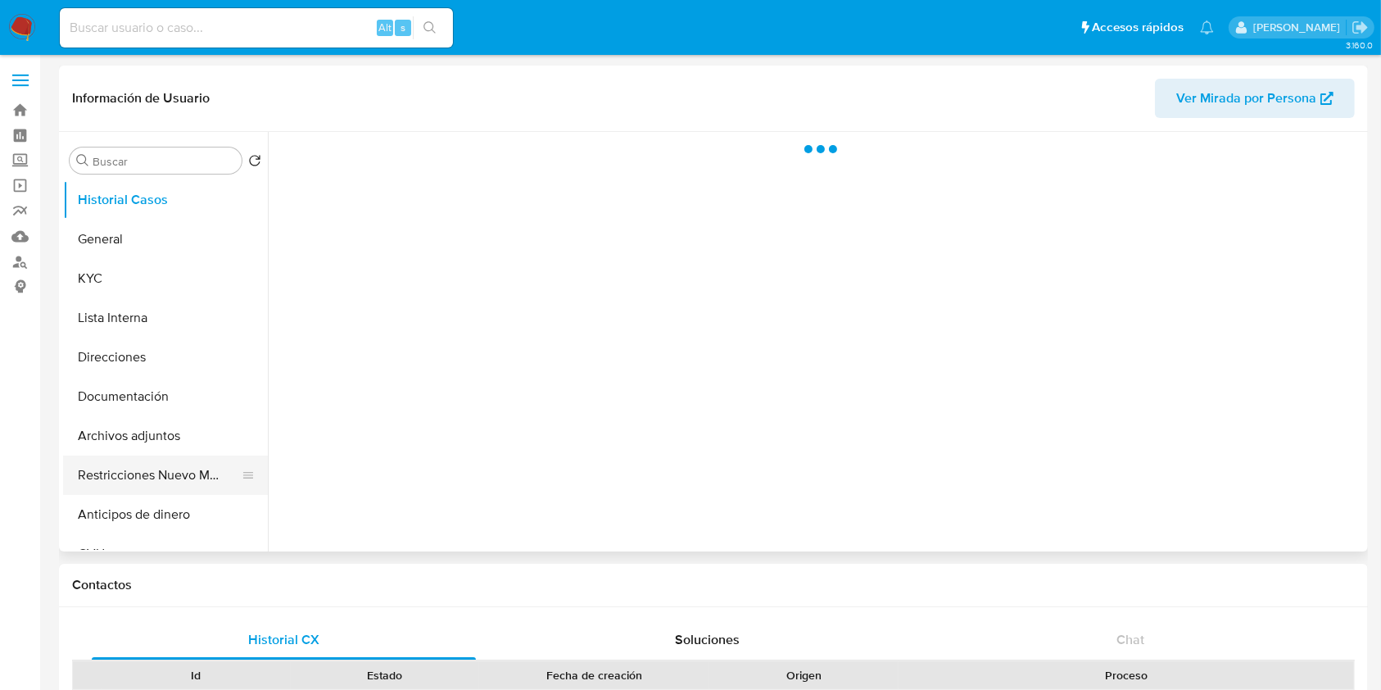
select select "10"
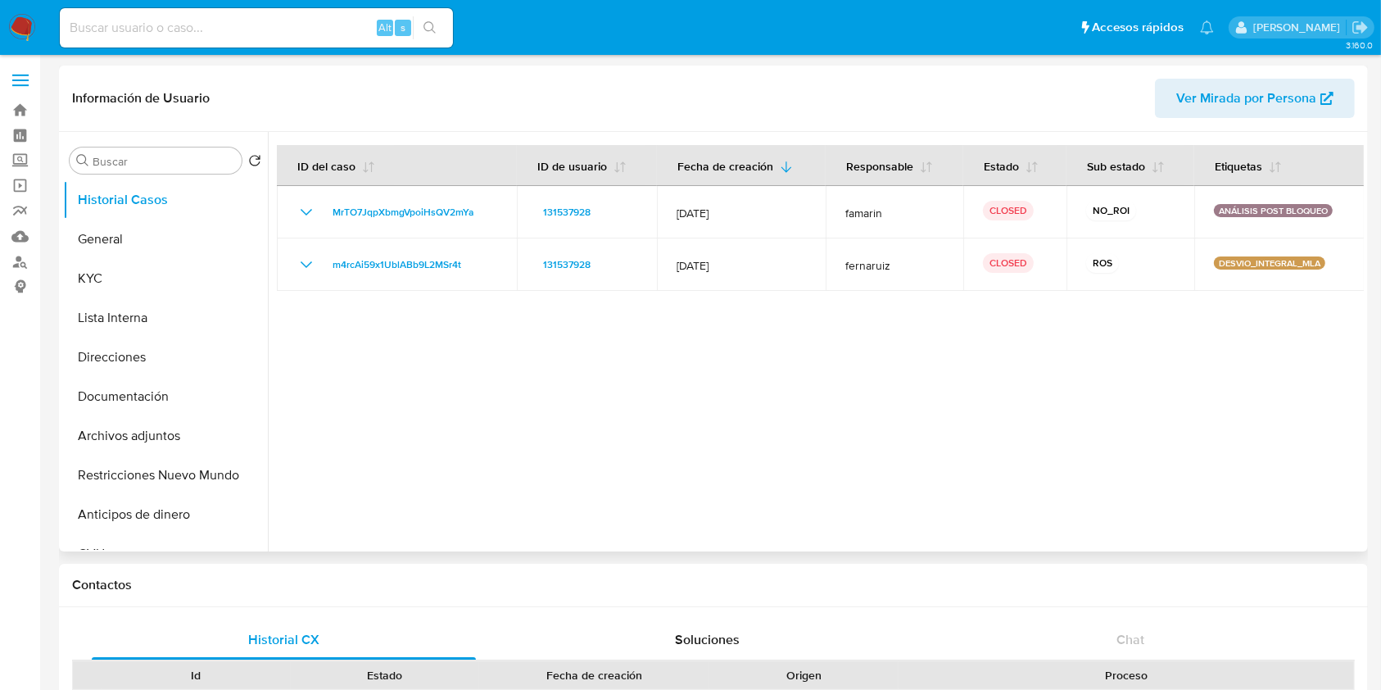
drag, startPoint x: 179, startPoint y: 473, endPoint x: 265, endPoint y: 457, distance: 87.5
click at [179, 473] on button "Restricciones Nuevo Mundo" at bounding box center [165, 474] width 205 height 39
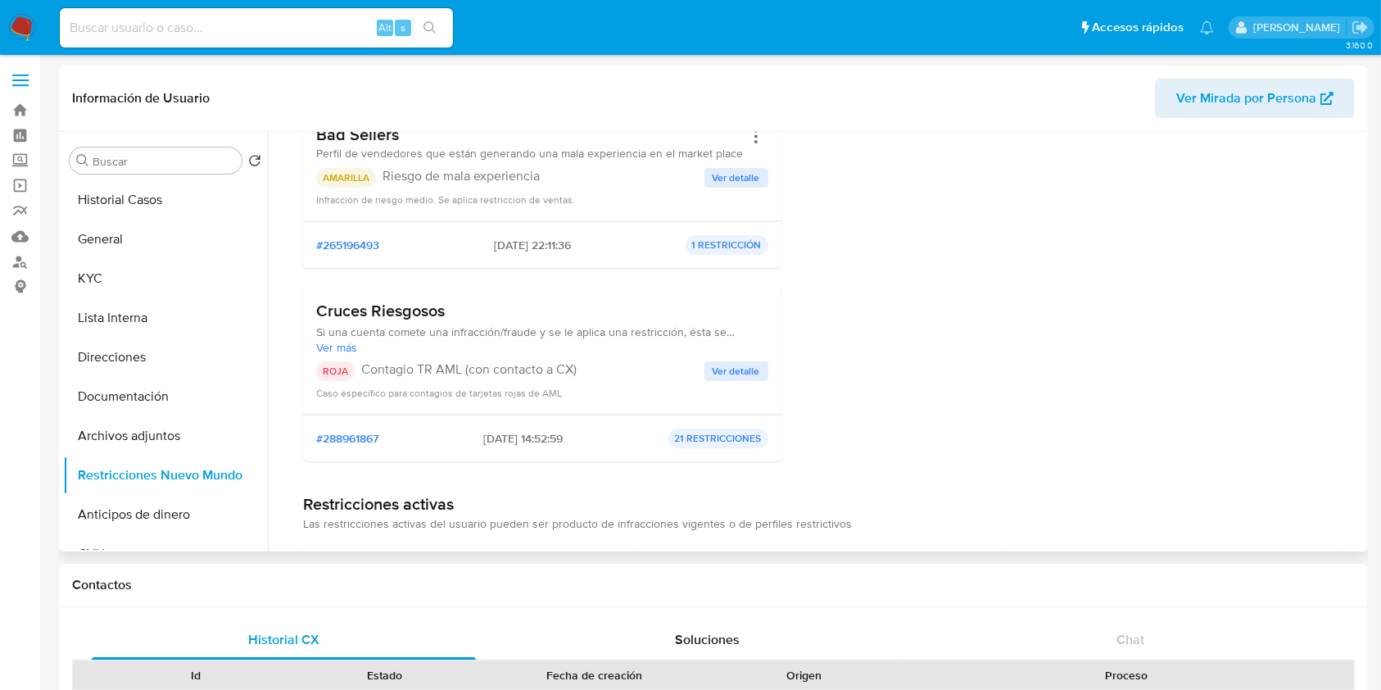
scroll to position [203, 0]
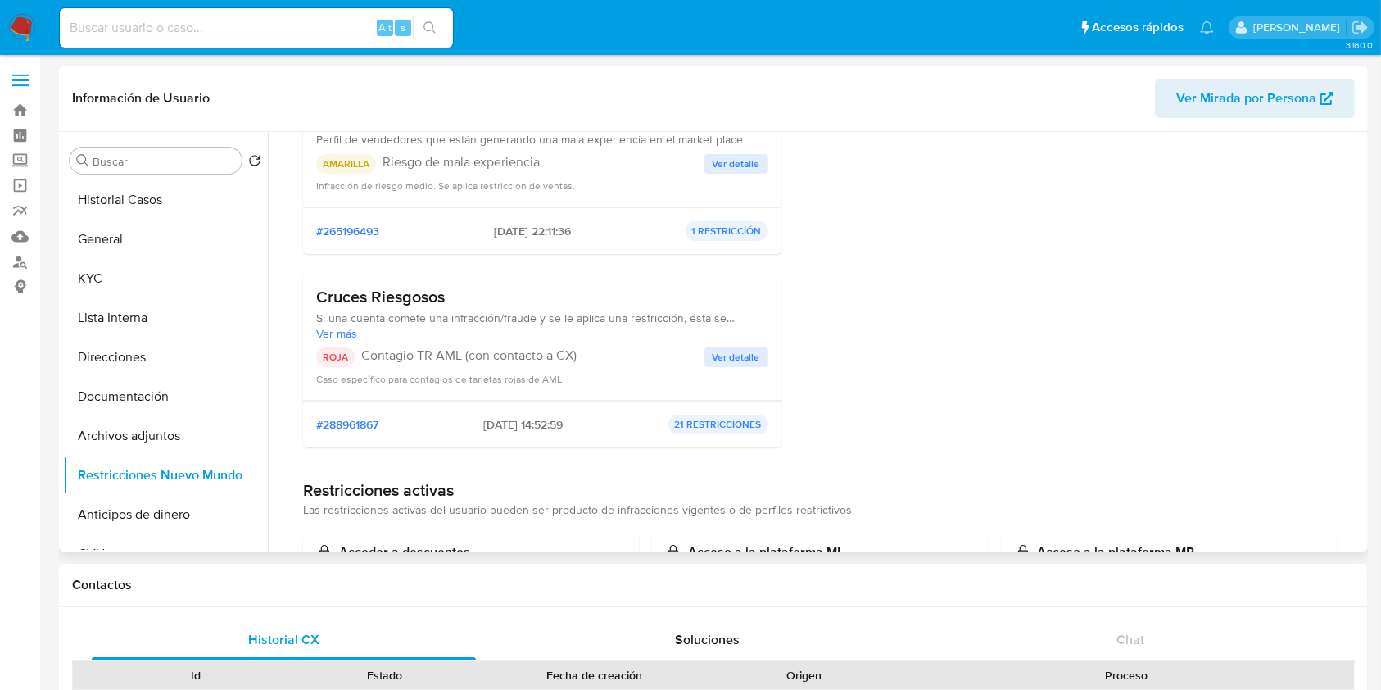
click at [729, 357] on span "Ver detalle" at bounding box center [735, 357] width 47 height 16
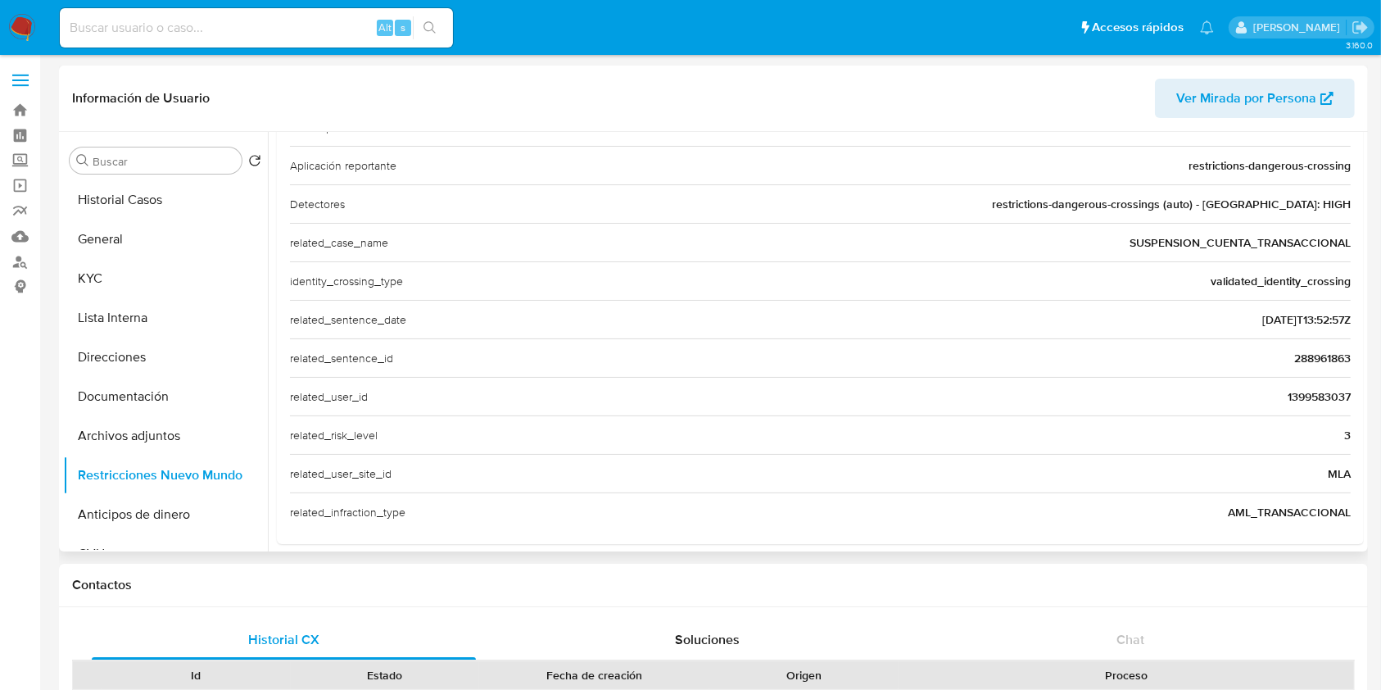
scroll to position [364, 0]
click at [1310, 360] on span "288961863" at bounding box center [1322, 357] width 57 height 16
click at [1329, 362] on span "288961863" at bounding box center [1322, 357] width 57 height 16
click at [1329, 361] on span "288961863" at bounding box center [1322, 357] width 57 height 16
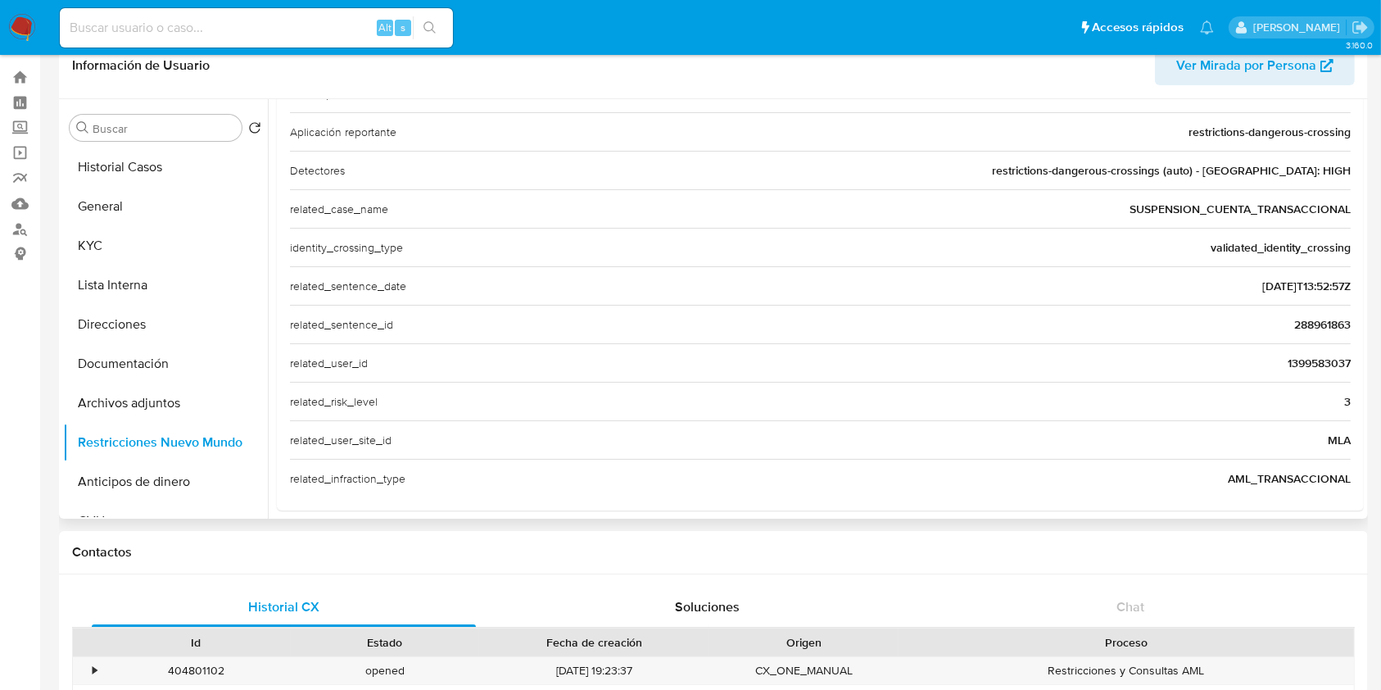
scroll to position [0, 0]
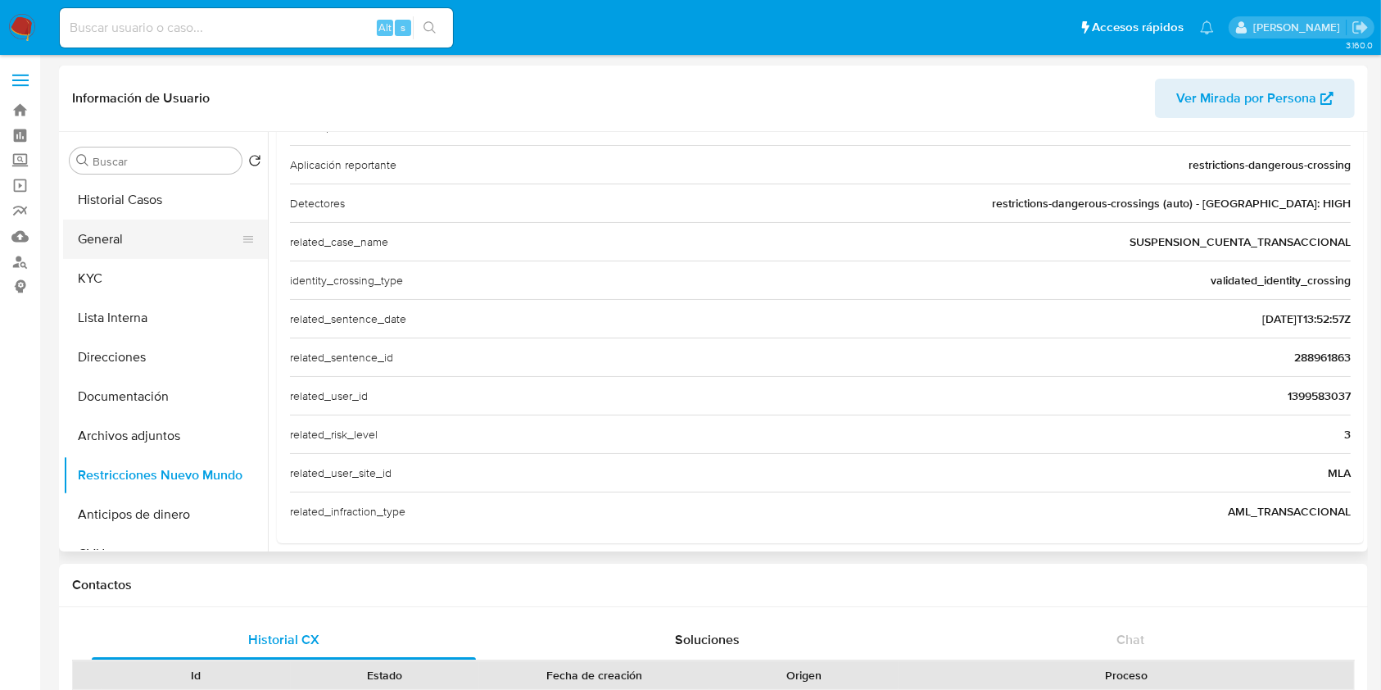
click at [87, 235] on button "General" at bounding box center [159, 238] width 192 height 39
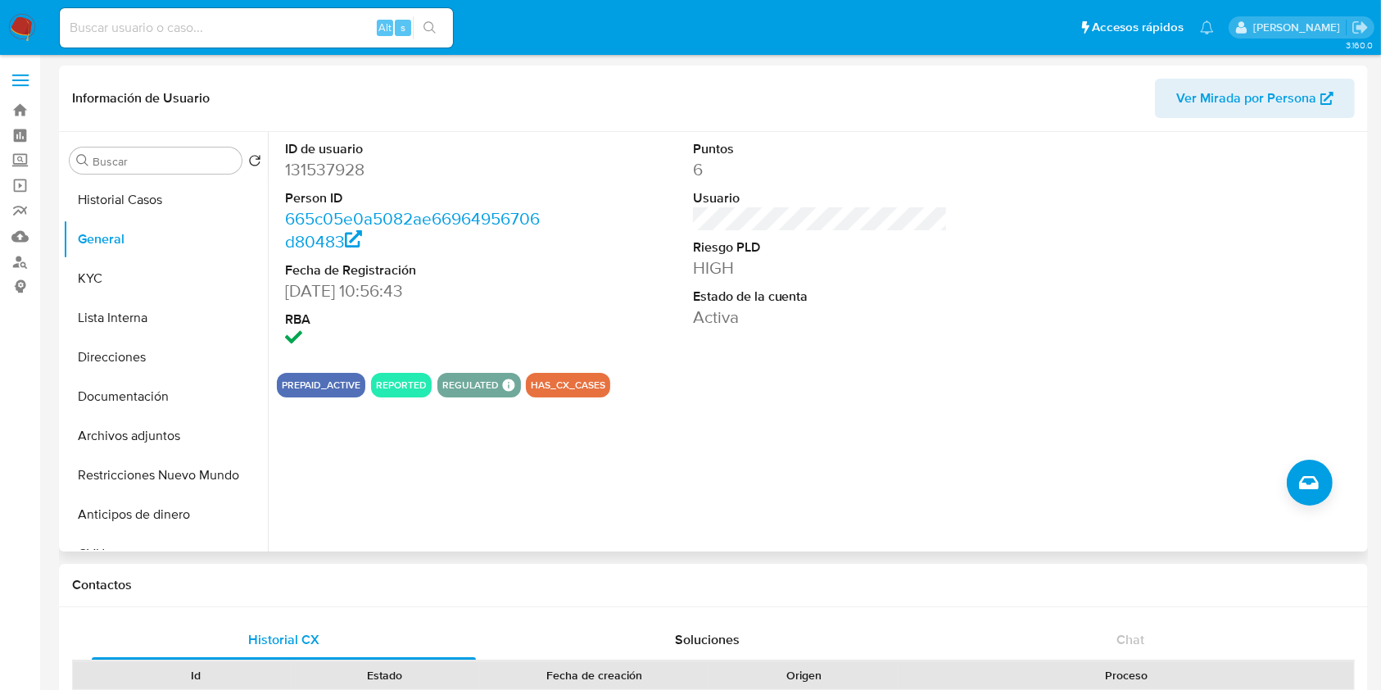
click at [1283, 66] on div "Información de Usuario Ver Mirada por Persona" at bounding box center [713, 99] width 1309 height 66
click at [1284, 92] on span "Ver Mirada por Persona" at bounding box center [1246, 98] width 140 height 39
click at [170, 479] on button "Restricciones Nuevo Mundo" at bounding box center [165, 474] width 205 height 39
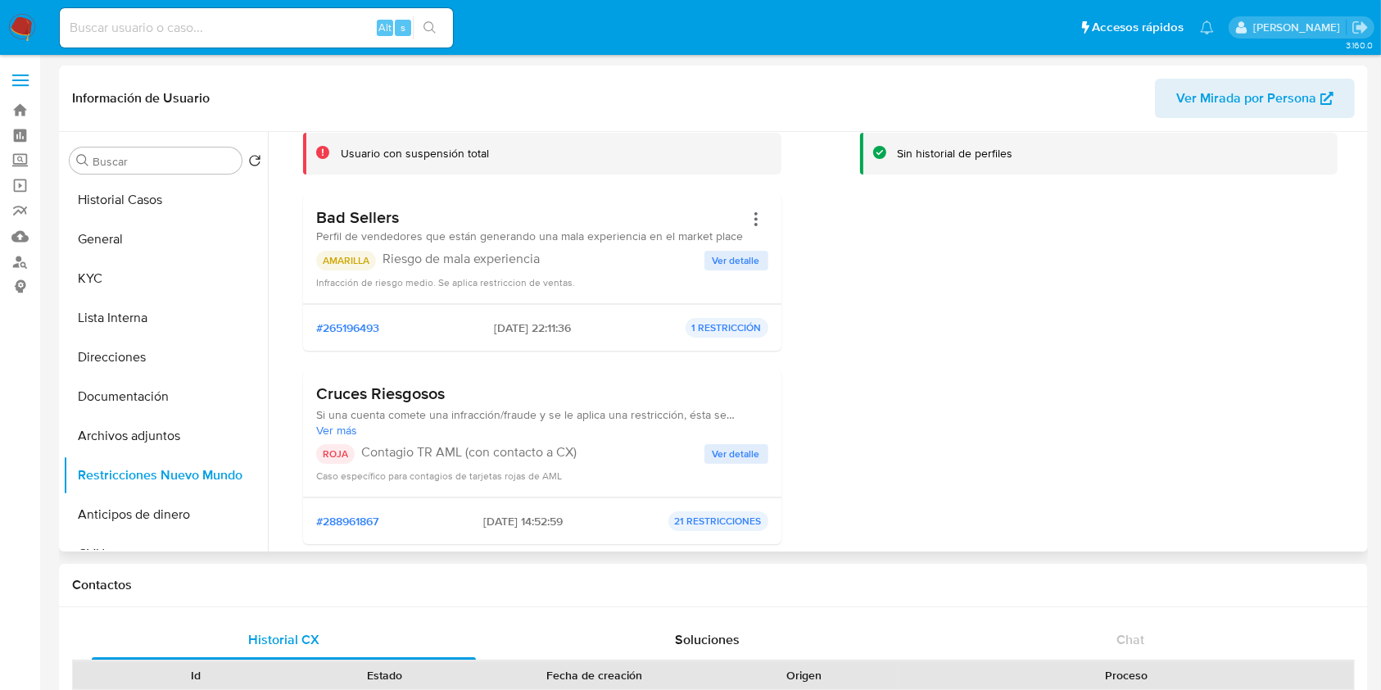
scroll to position [109, 0]
click at [720, 451] on span "Ver detalle" at bounding box center [735, 451] width 47 height 16
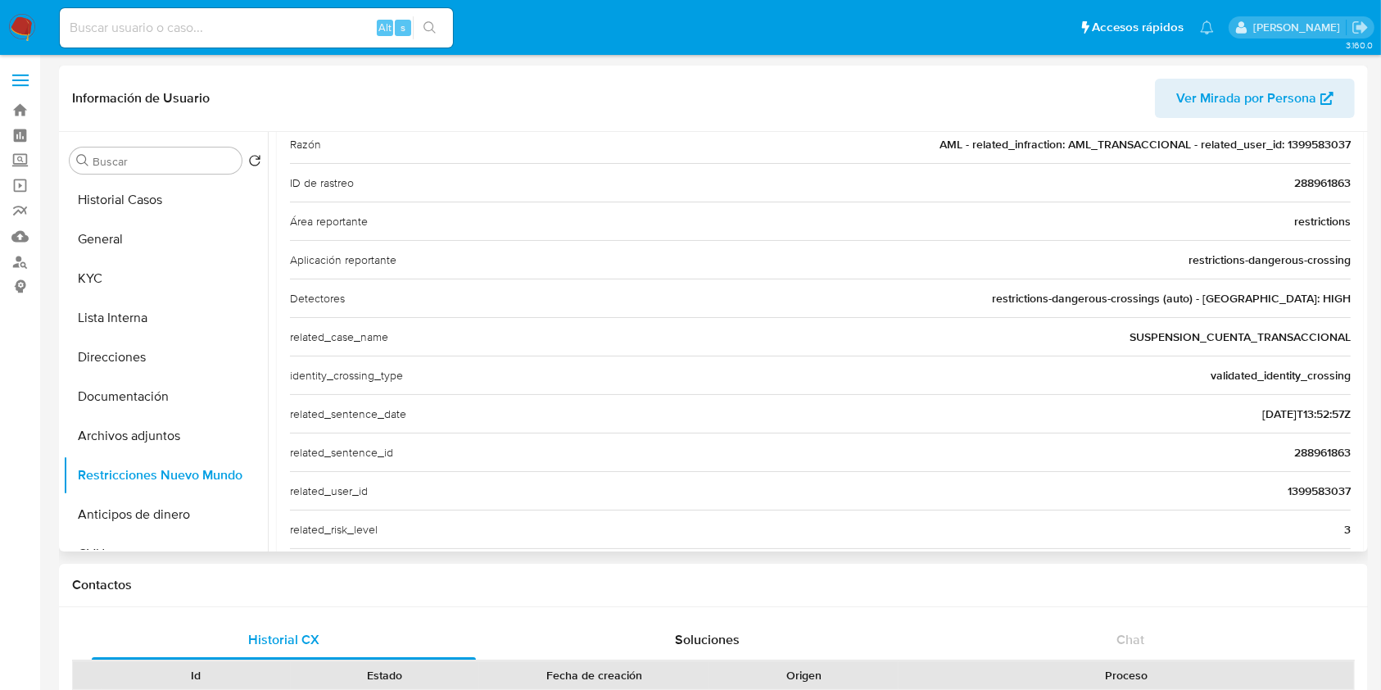
scroll to position [271, 0]
click at [1303, 488] on span "1399583037" at bounding box center [1318, 489] width 63 height 16
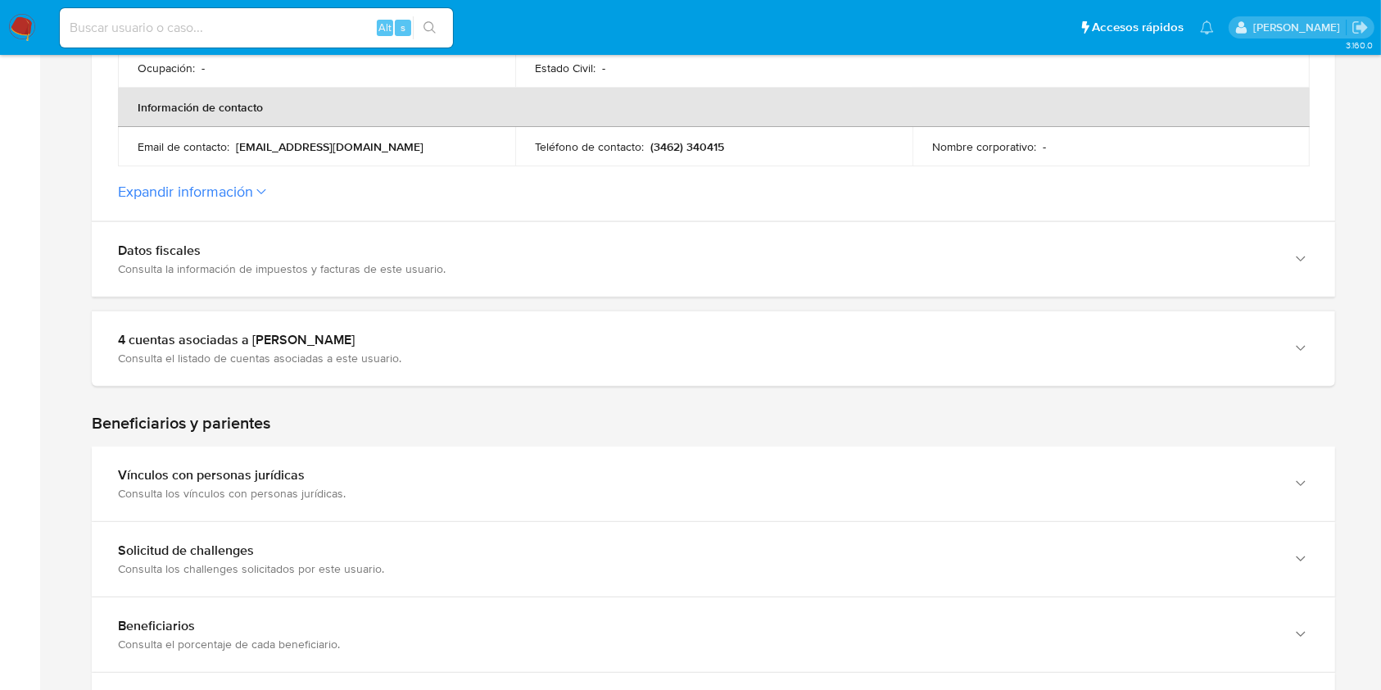
scroll to position [545, 0]
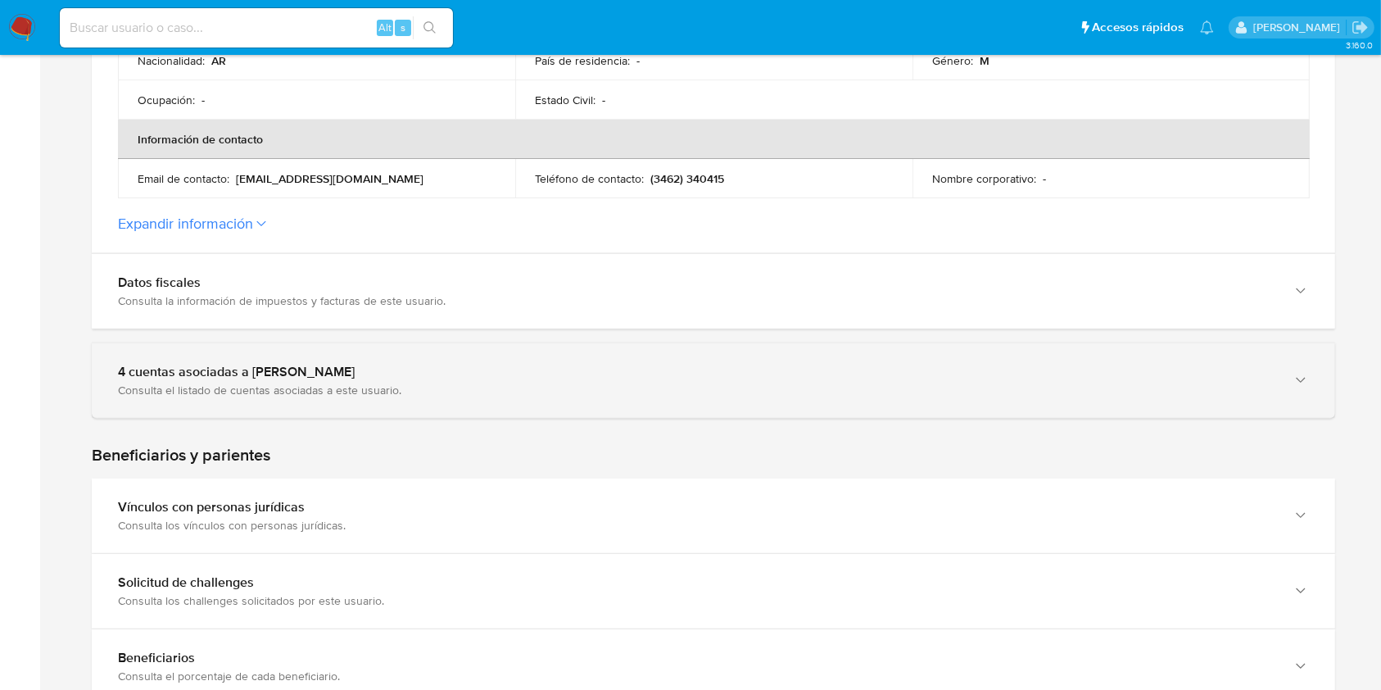
click at [275, 377] on div "4 cuentas asociadas a [PERSON_NAME]" at bounding box center [697, 372] width 1158 height 16
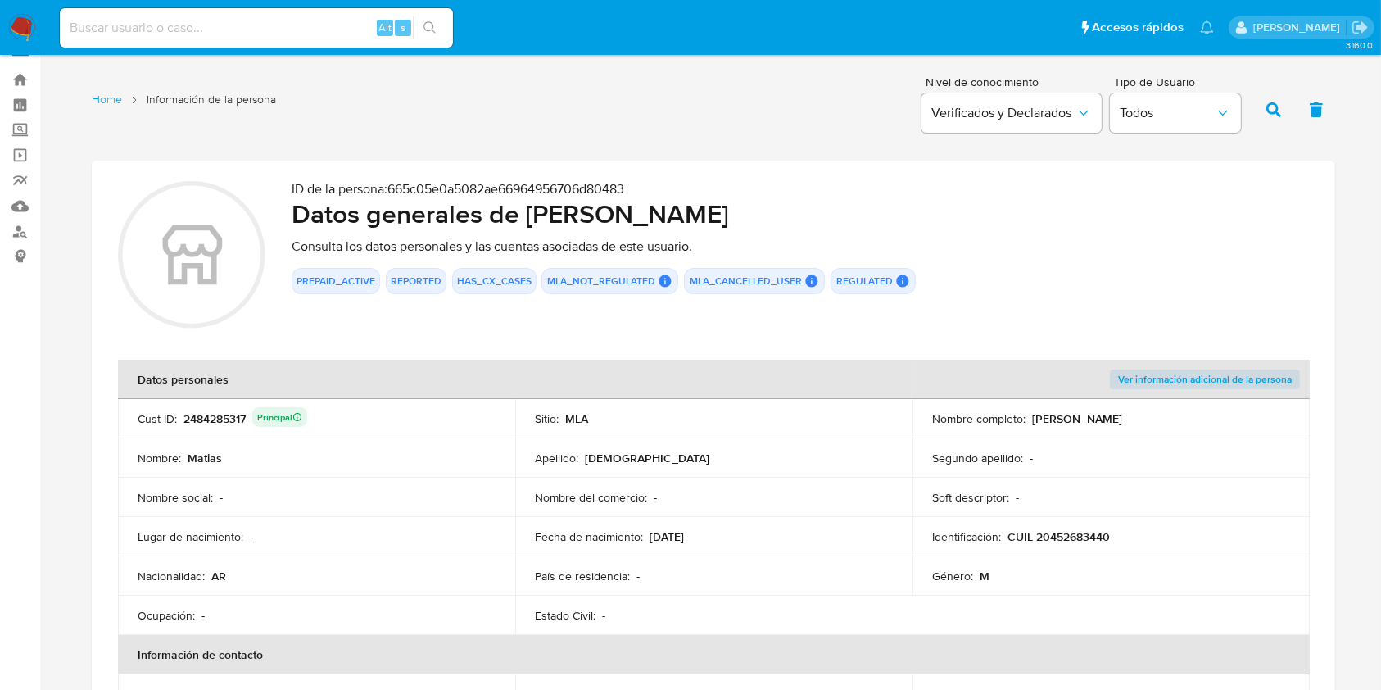
scroll to position [816, 0]
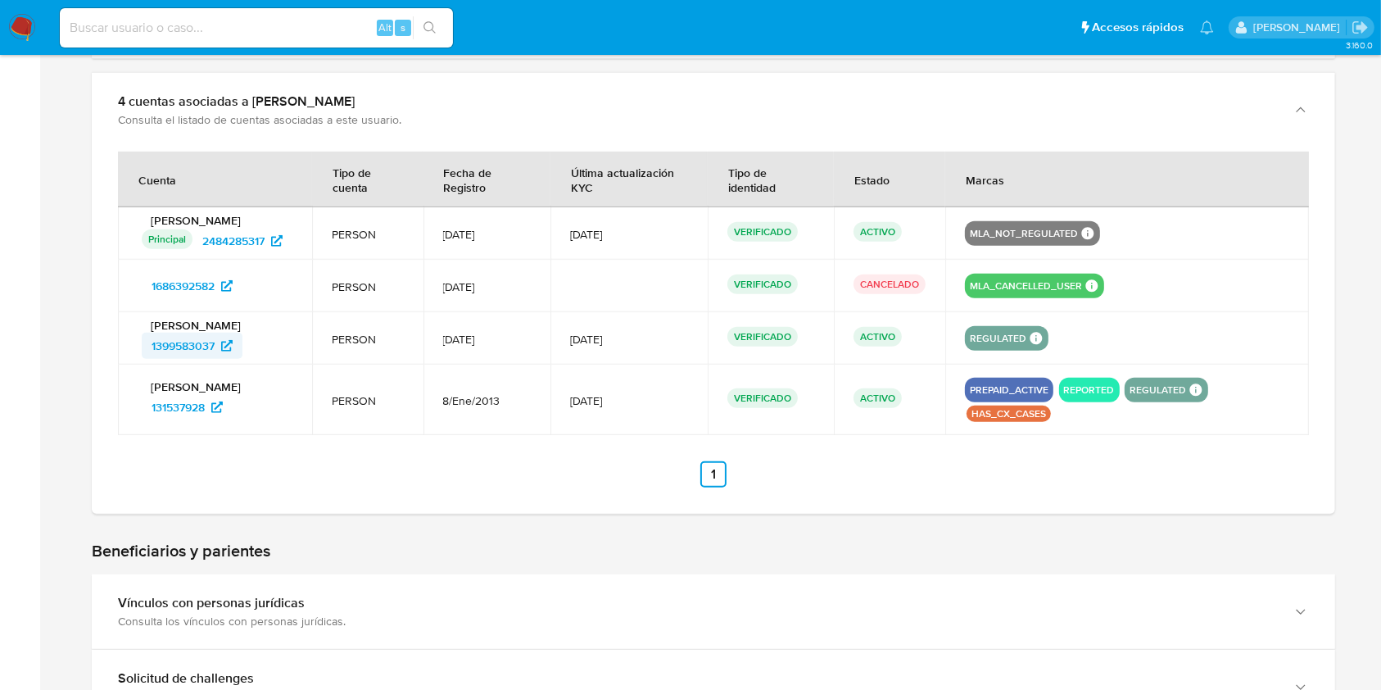
click at [172, 349] on span "1399583037" at bounding box center [182, 345] width 63 height 26
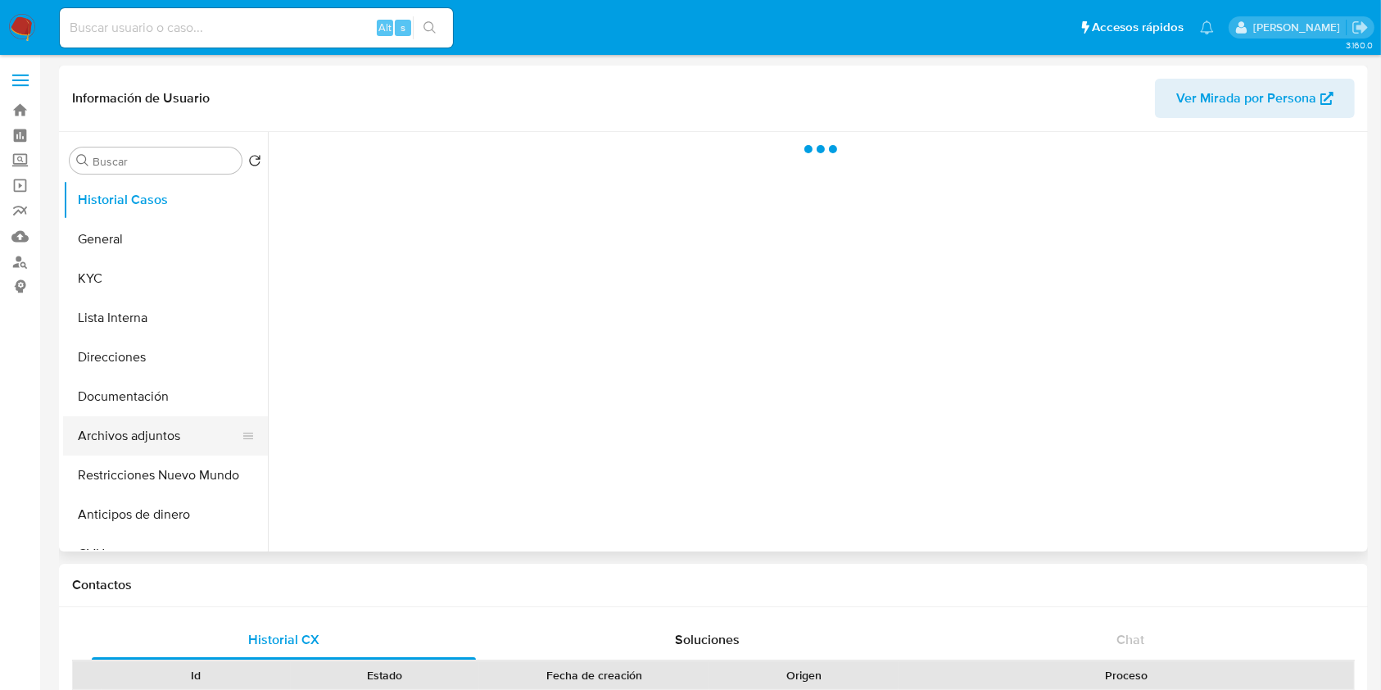
select select "10"
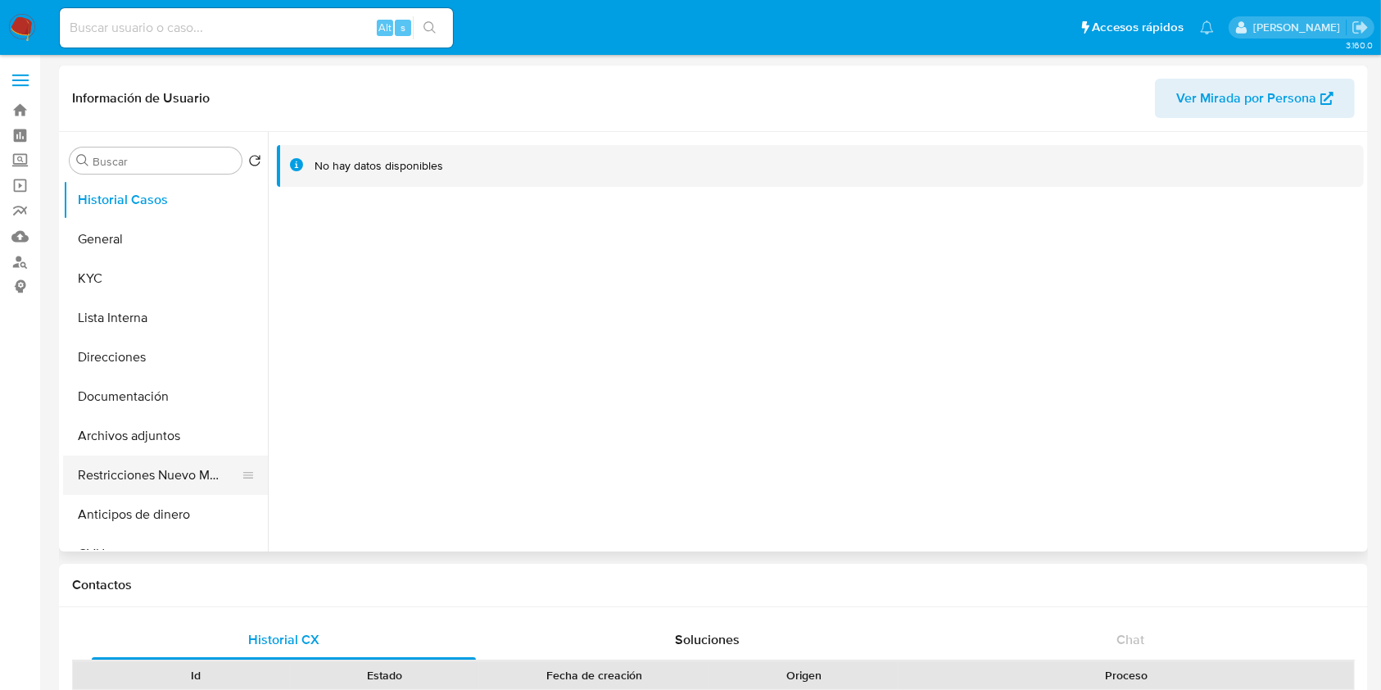
click at [139, 473] on button "Restricciones Nuevo Mundo" at bounding box center [159, 474] width 192 height 39
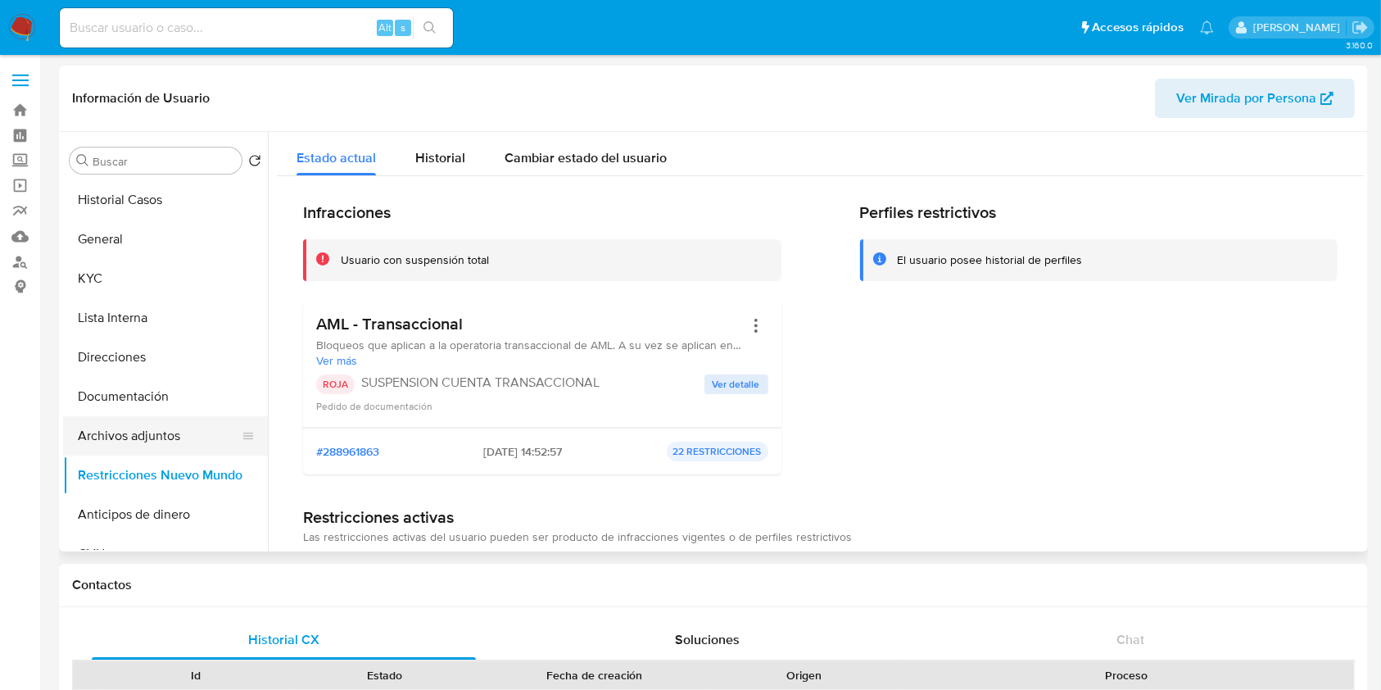
click at [138, 441] on button "Archivos adjuntos" at bounding box center [159, 435] width 192 height 39
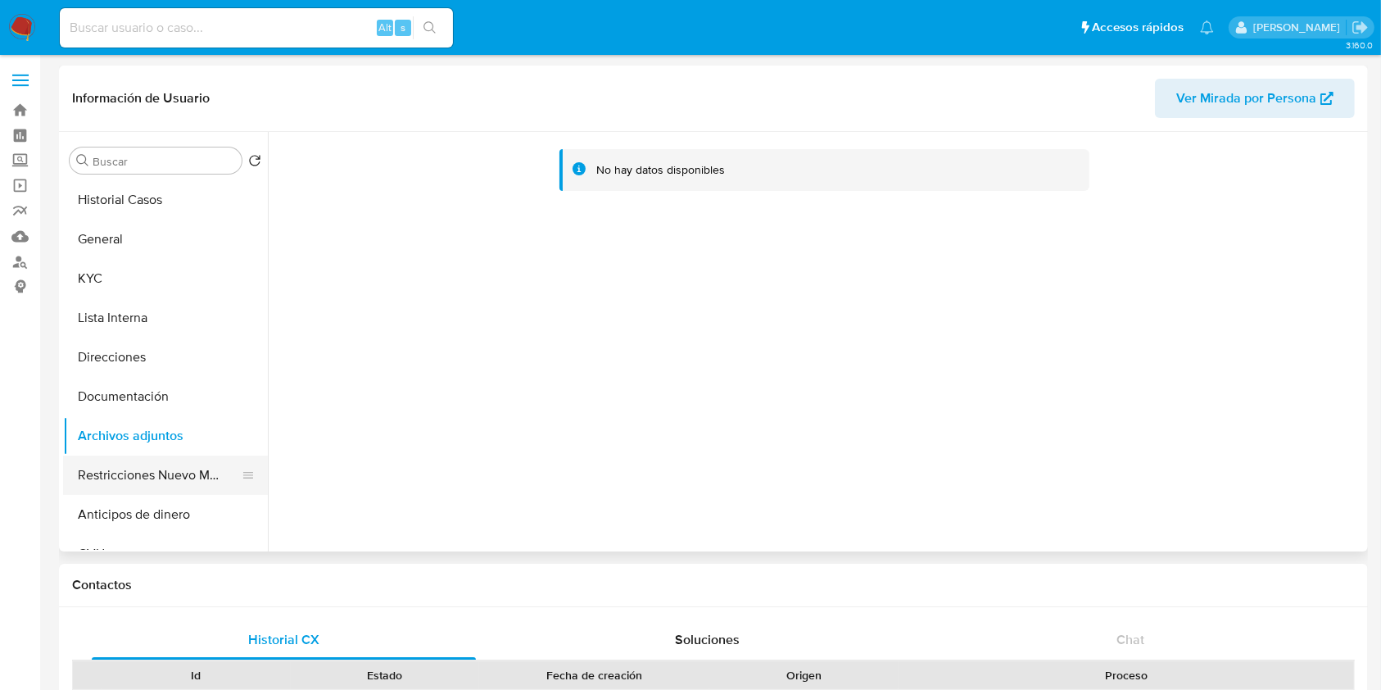
click at [154, 465] on button "Restricciones Nuevo Mundo" at bounding box center [159, 474] width 192 height 39
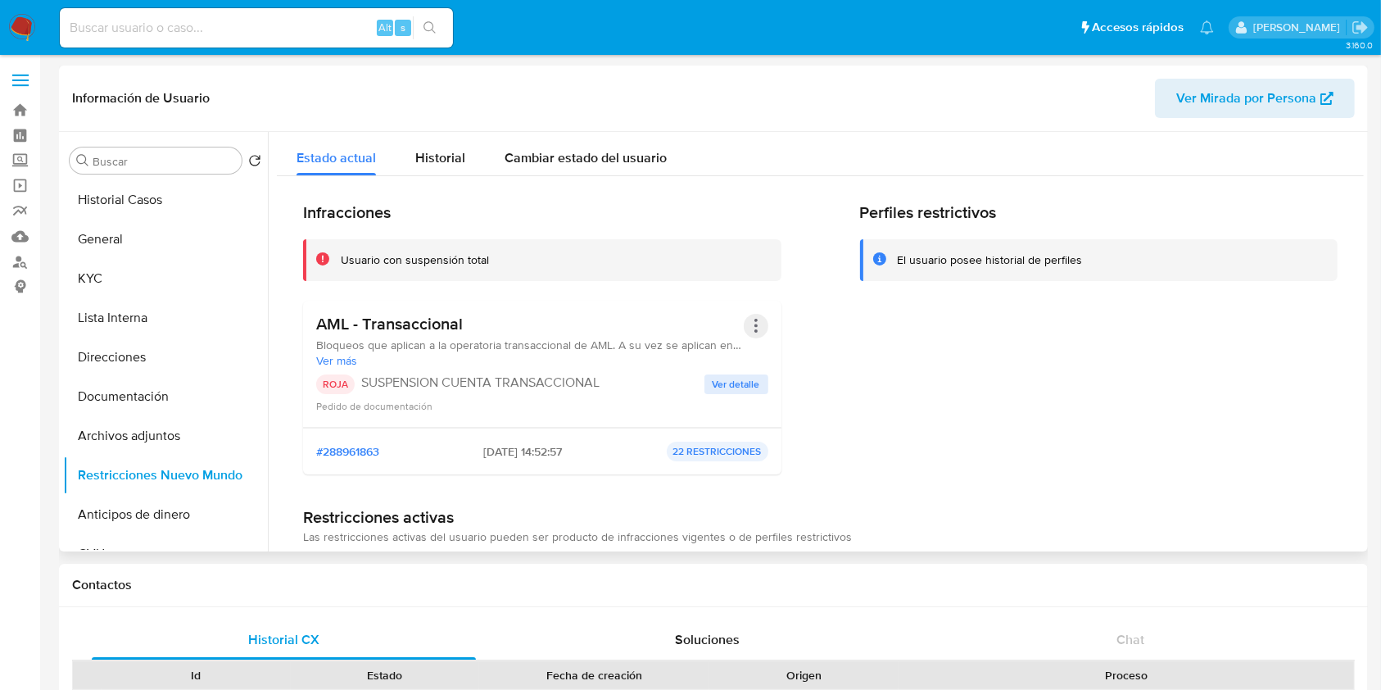
click at [758, 318] on button "Acciones" at bounding box center [756, 326] width 25 height 25
click at [590, 465] on button "Rehabilitar" at bounding box center [625, 457] width 287 height 39
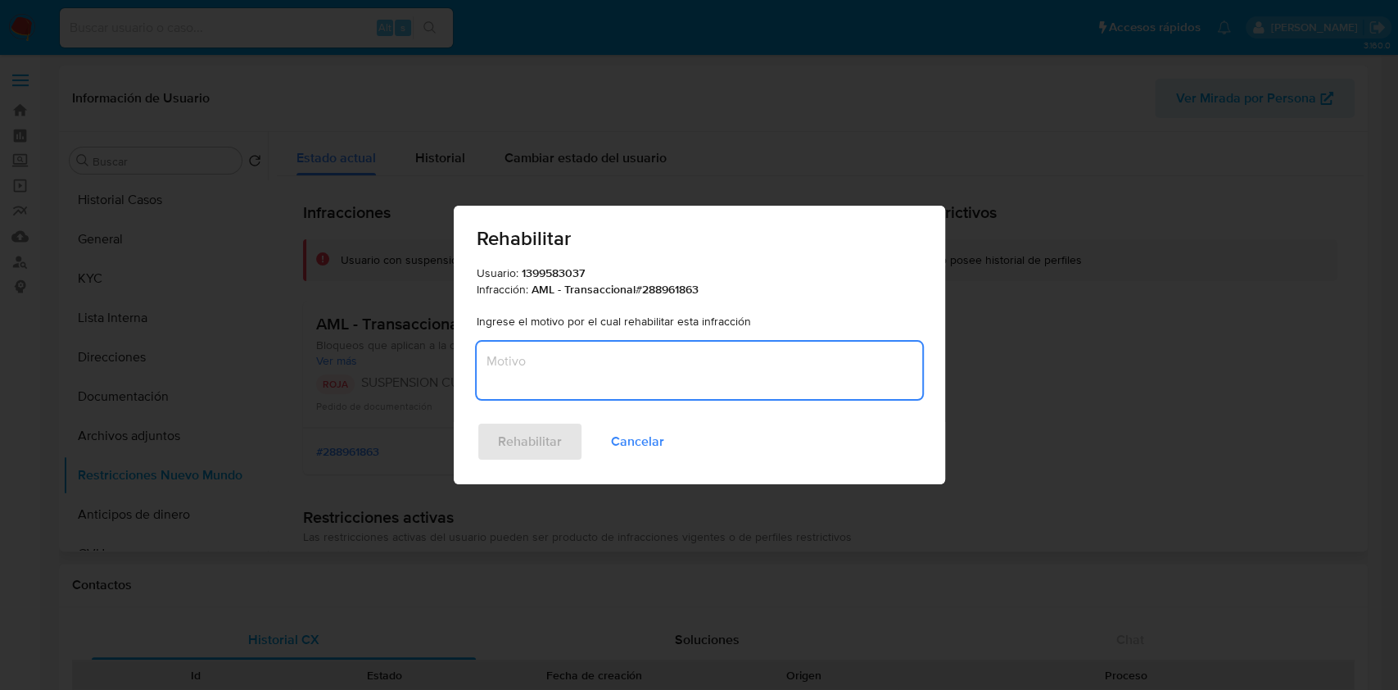
click at [680, 346] on textarea "Motivo" at bounding box center [699, 369] width 445 height 57
type textarea "AML"
click at [535, 454] on span "Rehabilitar" at bounding box center [530, 441] width 64 height 36
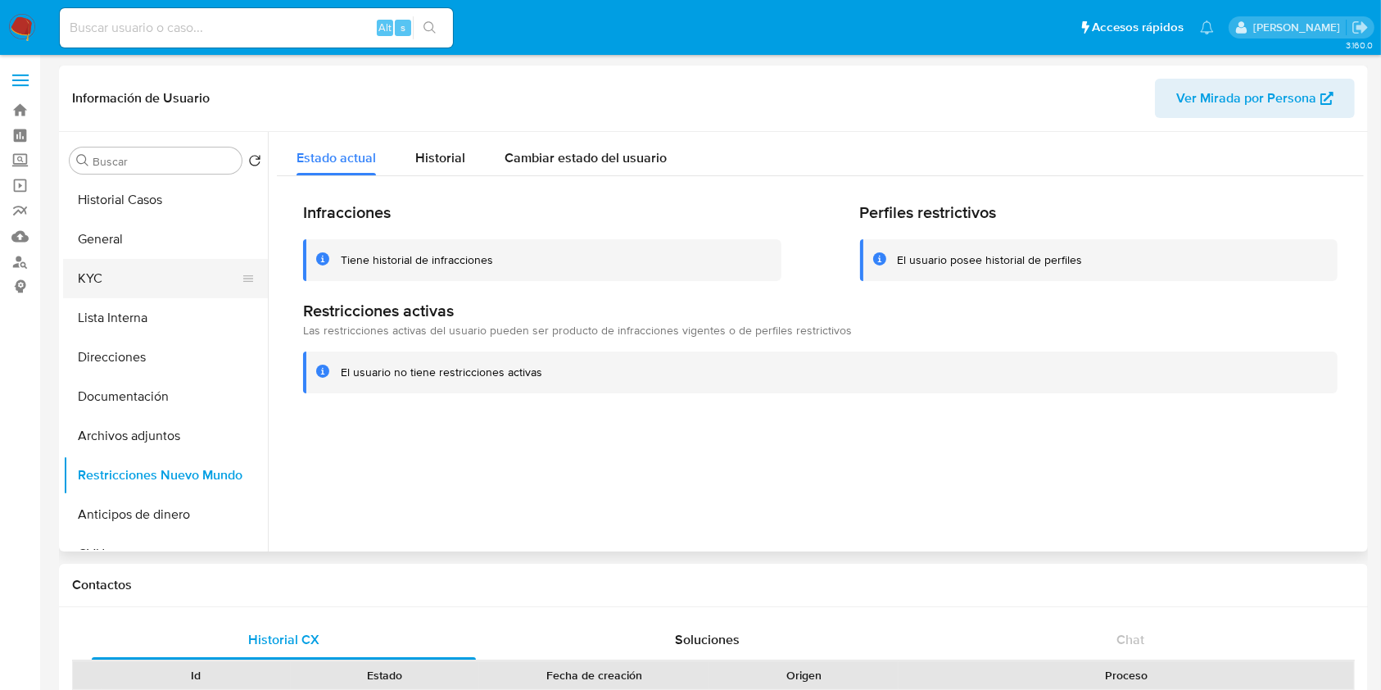
click at [114, 287] on button "KYC" at bounding box center [159, 278] width 192 height 39
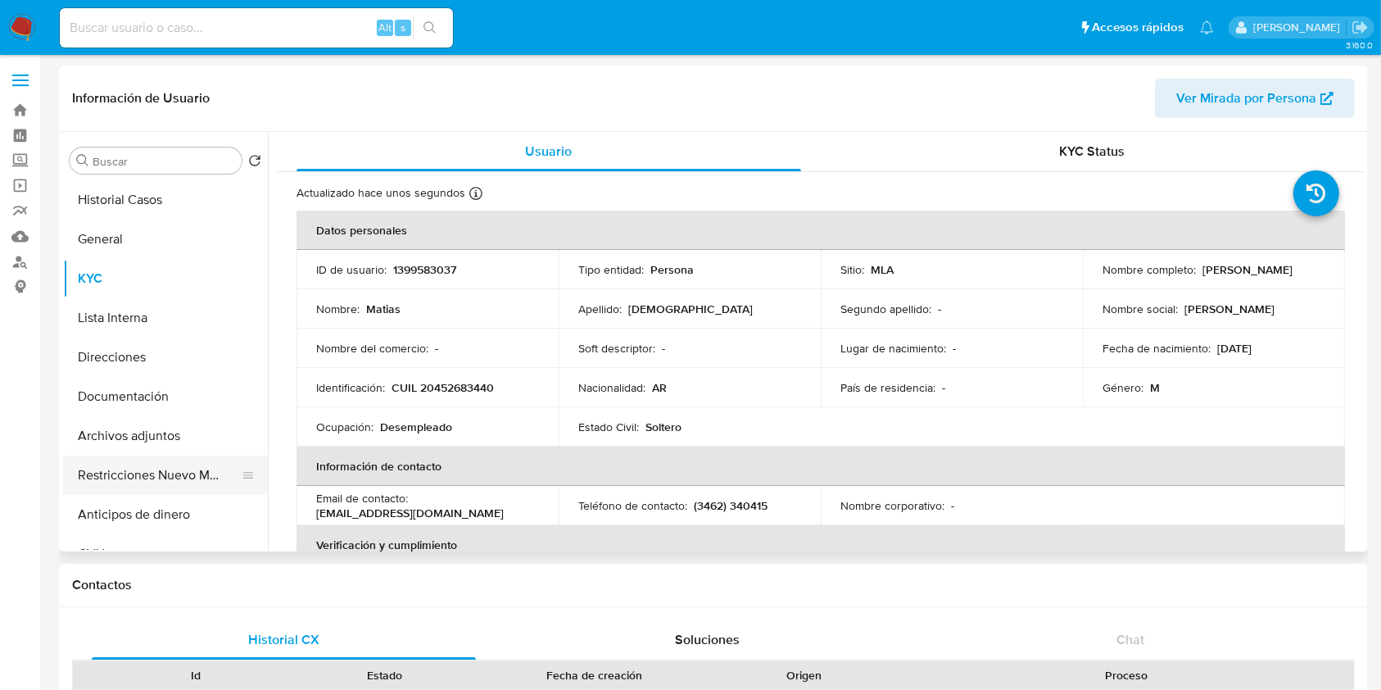
click at [145, 473] on button "Restricciones Nuevo Mundo" at bounding box center [159, 474] width 192 height 39
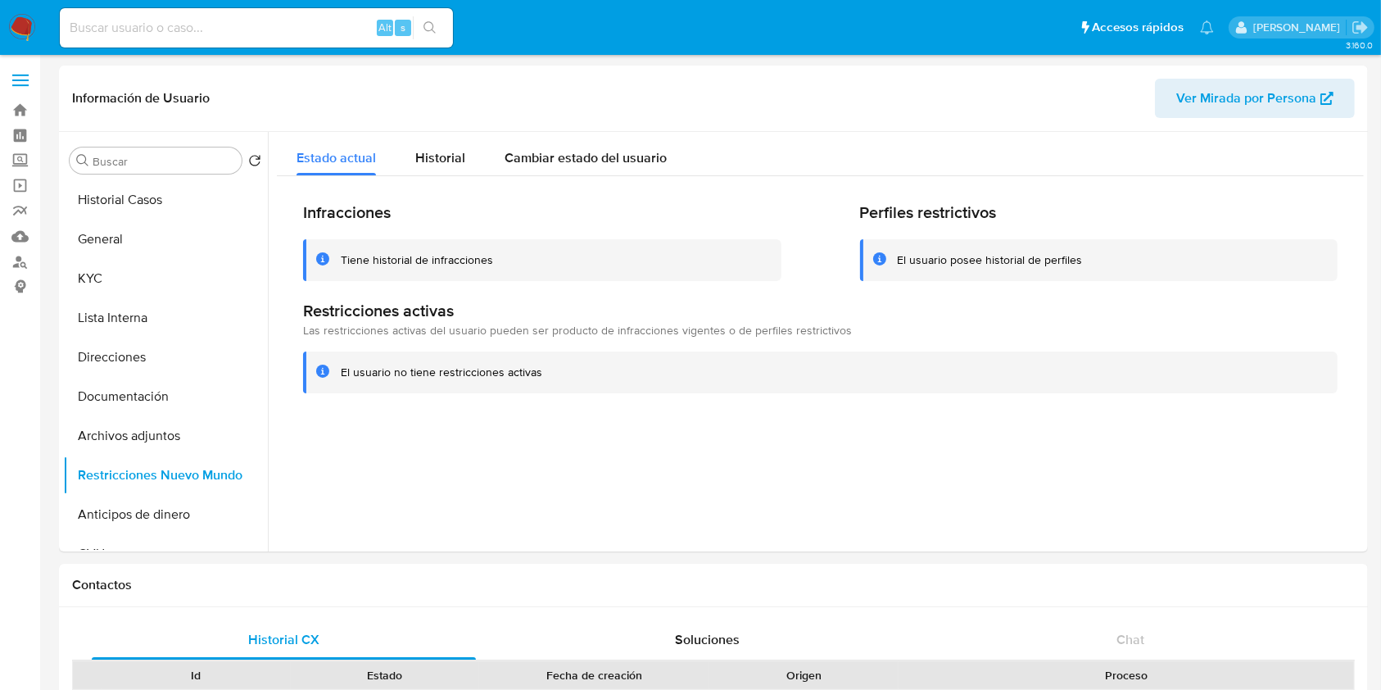
drag, startPoint x: 130, startPoint y: 36, endPoint x: 237, endPoint y: 38, distance: 107.3
click at [130, 36] on input at bounding box center [256, 27] width 393 height 21
paste input "97119083"
type input "97119083"
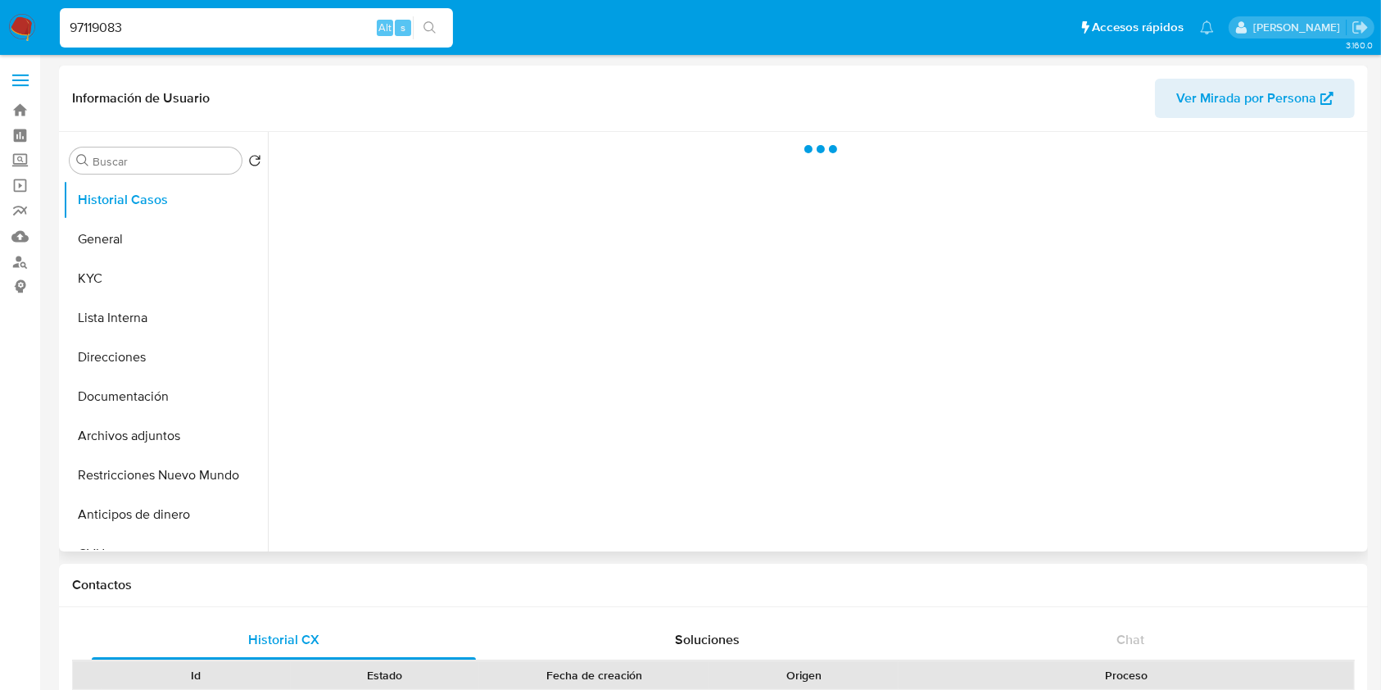
select select "10"
